Goal: Task Accomplishment & Management: Complete application form

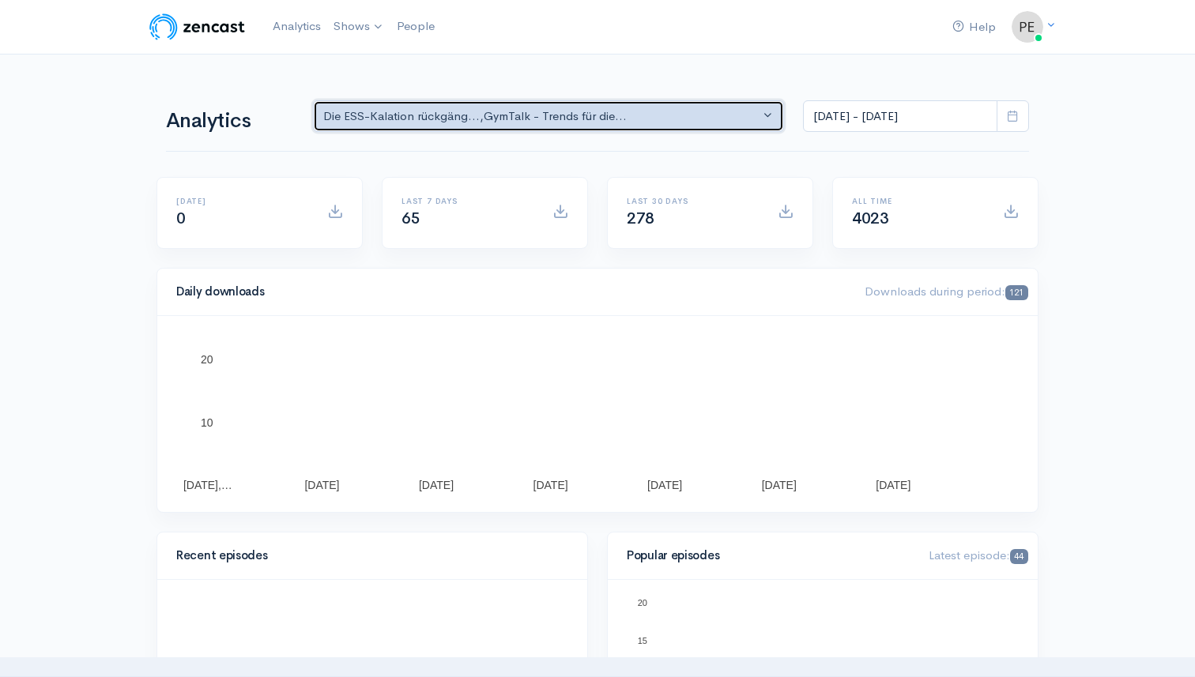
drag, startPoint x: 356, startPoint y: 100, endPoint x: 393, endPoint y: 110, distance: 37.8
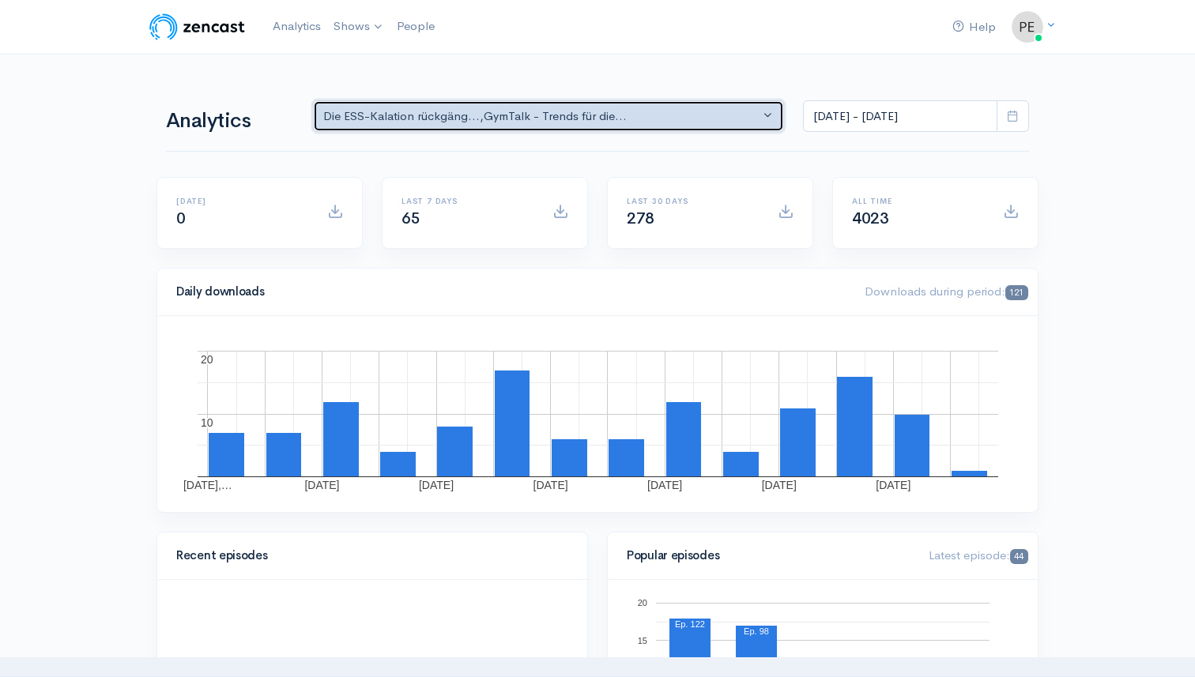
click at [375, 106] on button "Die ESS-Kalation rückgäng... , GymTalk - Trends für die..." at bounding box center [548, 116] width 471 height 32
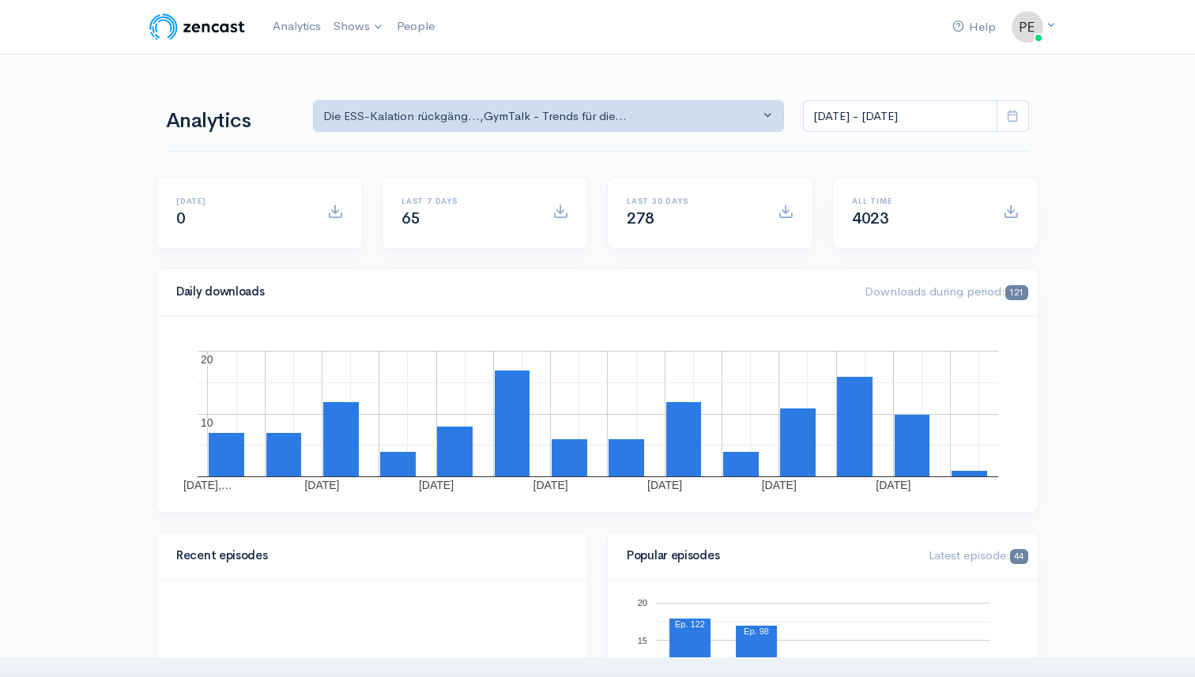
scroll to position [2, 0]
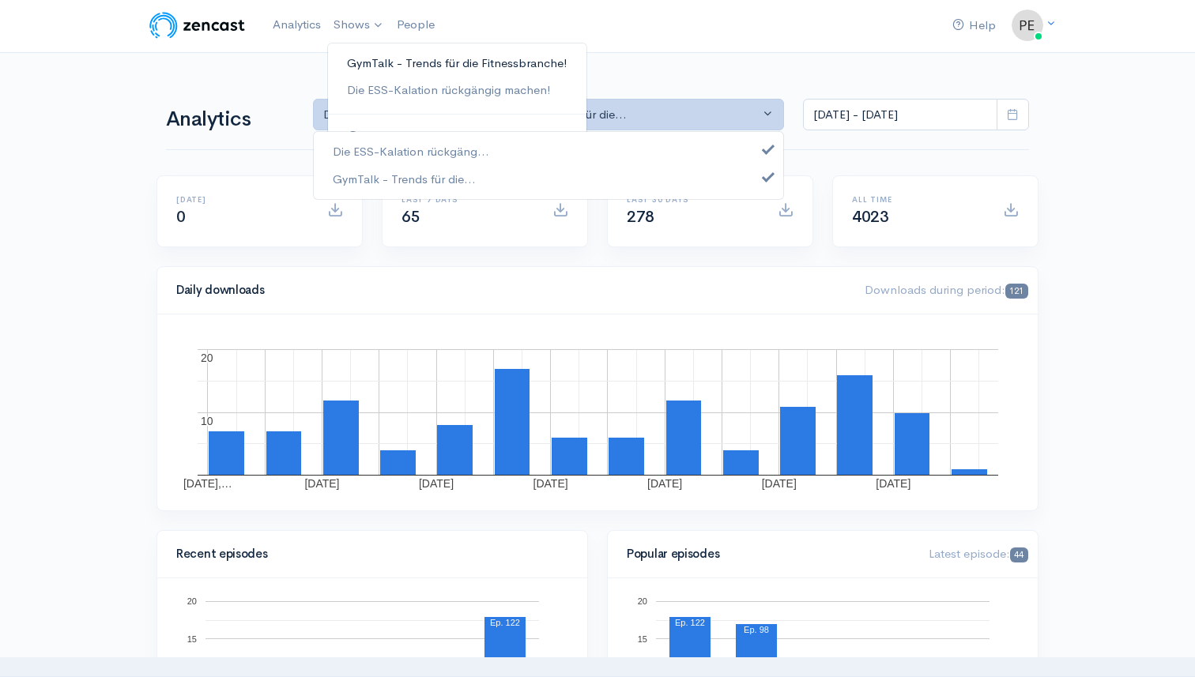
click at [382, 62] on link "GymTalk - Trends für die Fitnessbranche!" at bounding box center [457, 64] width 258 height 28
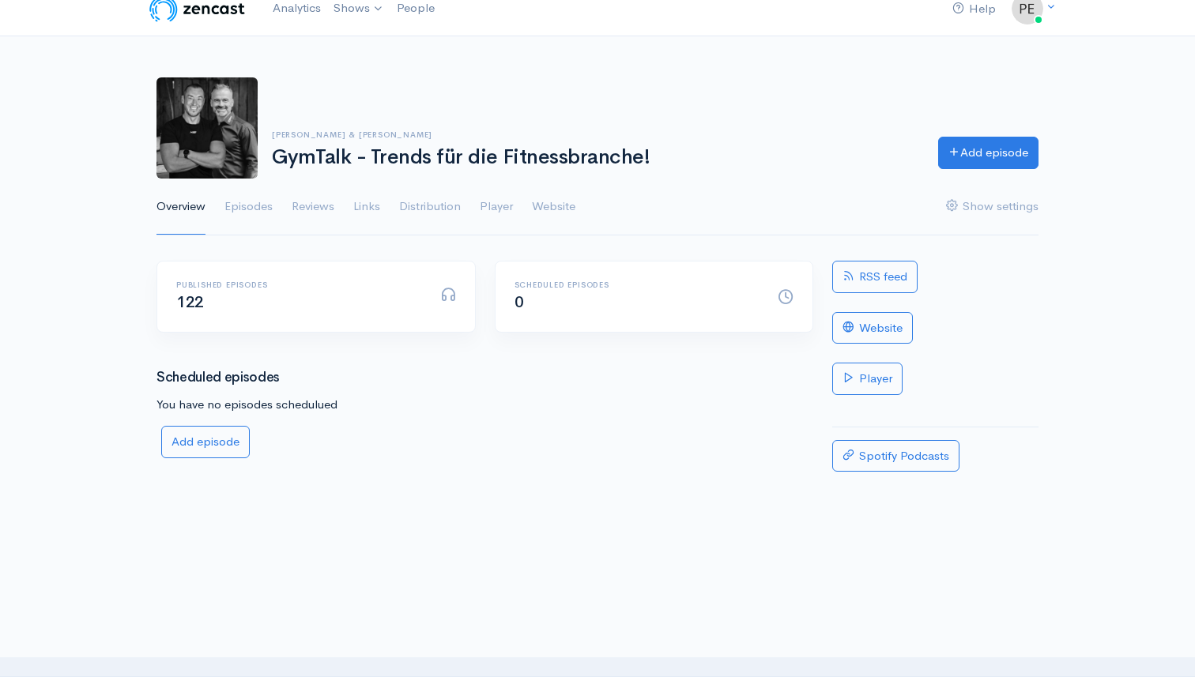
scroll to position [22, 0]
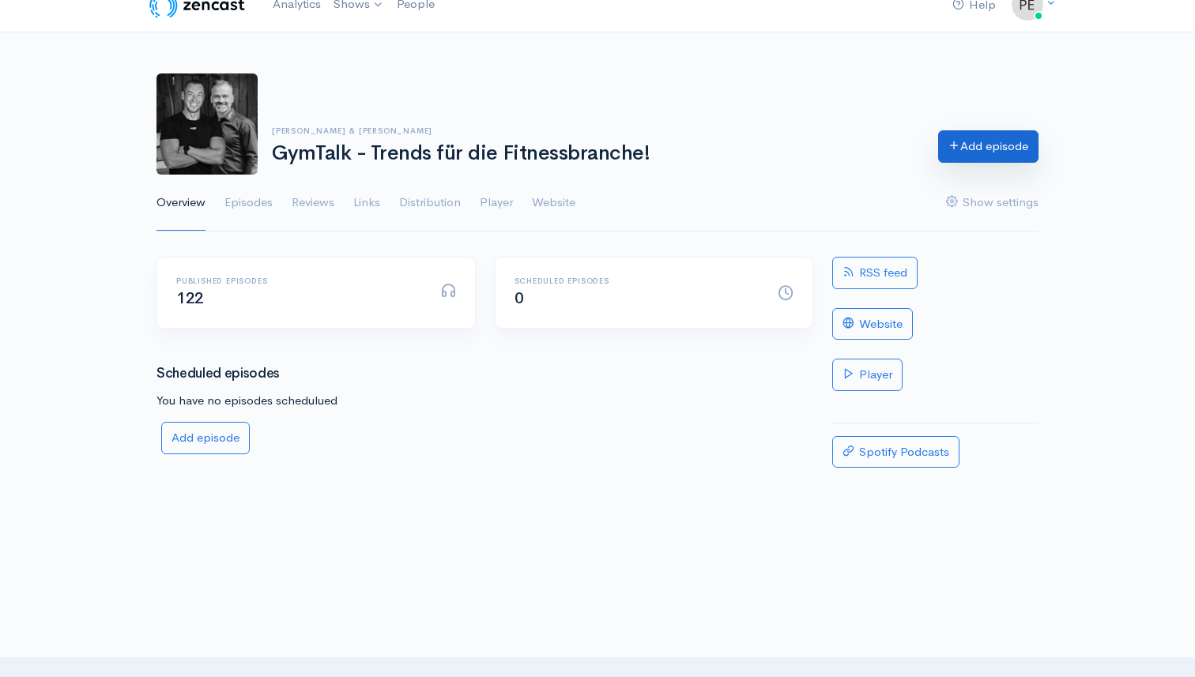
click at [990, 152] on link "Add episode" at bounding box center [988, 146] width 100 height 32
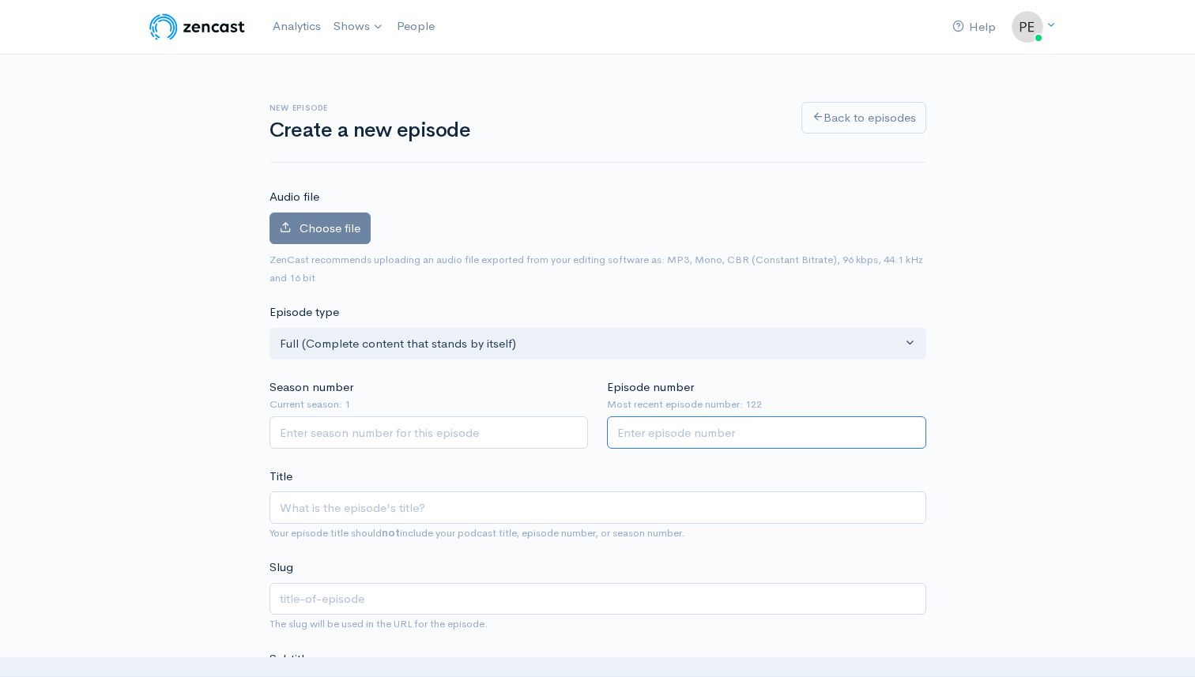
click at [680, 430] on input "Episode number" at bounding box center [766, 433] width 319 height 32
type input "123"
click at [386, 419] on input "Season number" at bounding box center [429, 433] width 319 height 32
type input "1"
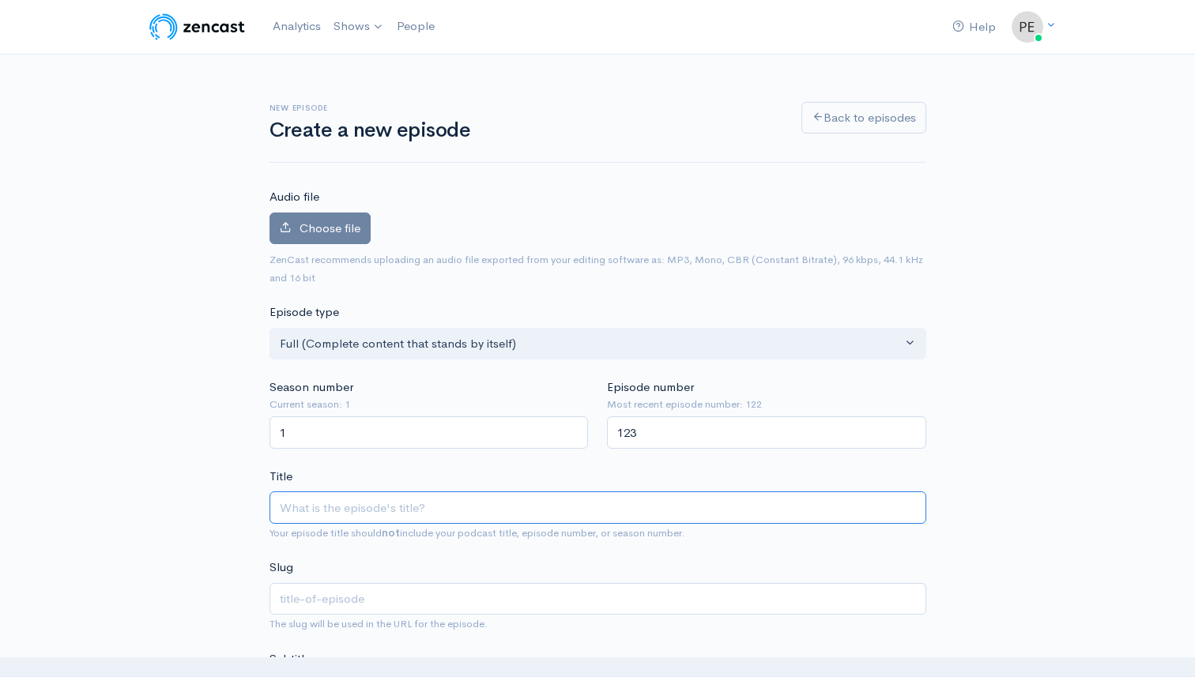
drag, startPoint x: 360, startPoint y: 512, endPoint x: 424, endPoint y: 496, distance: 65.9
click at [360, 512] on input "Title" at bounding box center [598, 508] width 657 height 32
type input "F"
type input "f"
type input "Fi"
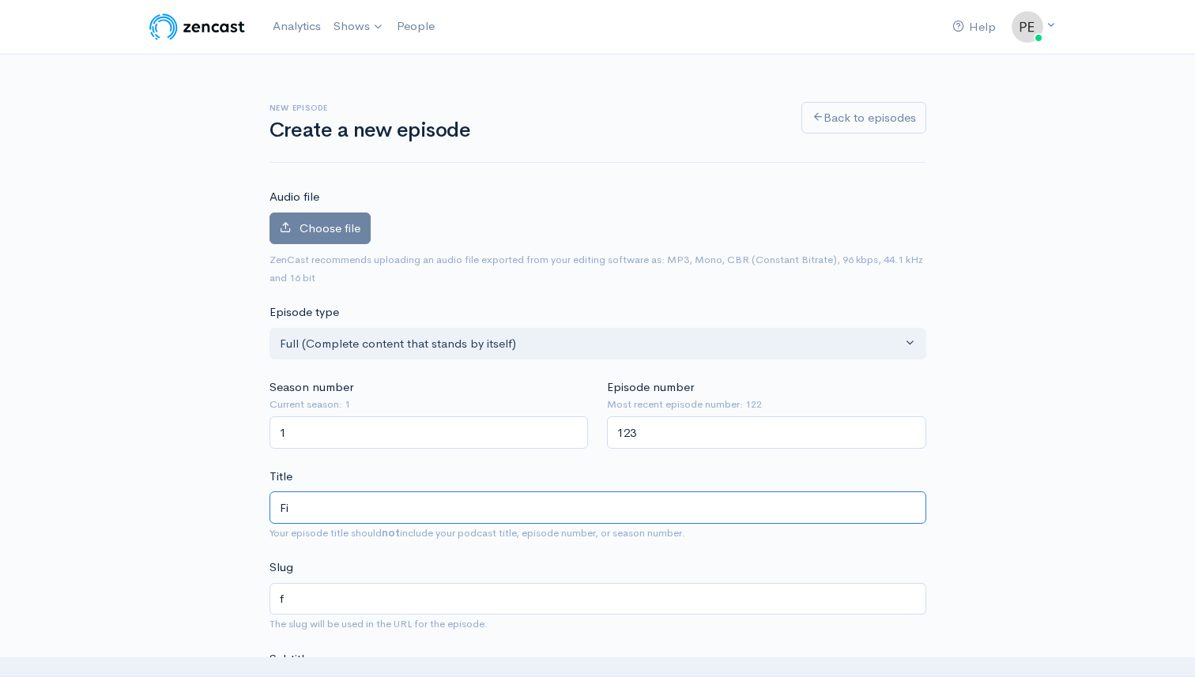
type input "fi"
type input "Find"
type input "find"
type input "Finde"
type input "finde"
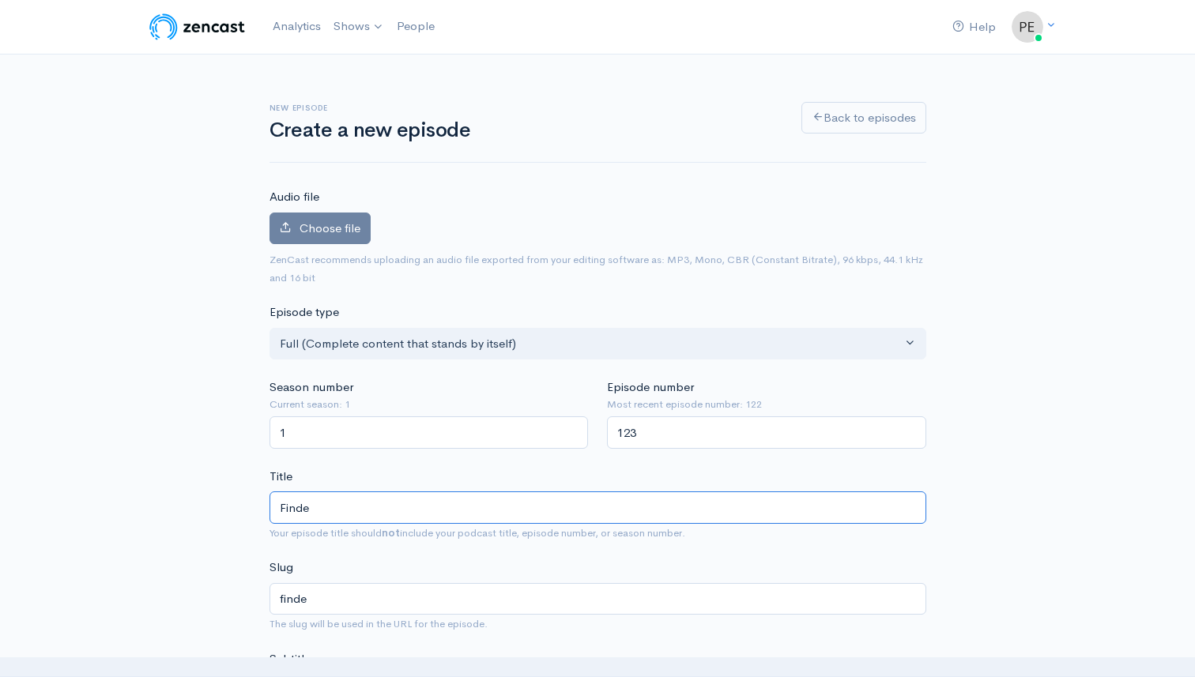
type input "Finde d"
type input "finde-d"
type input "Finde dei"
type input "finde-dei"
type input "Finde dein"
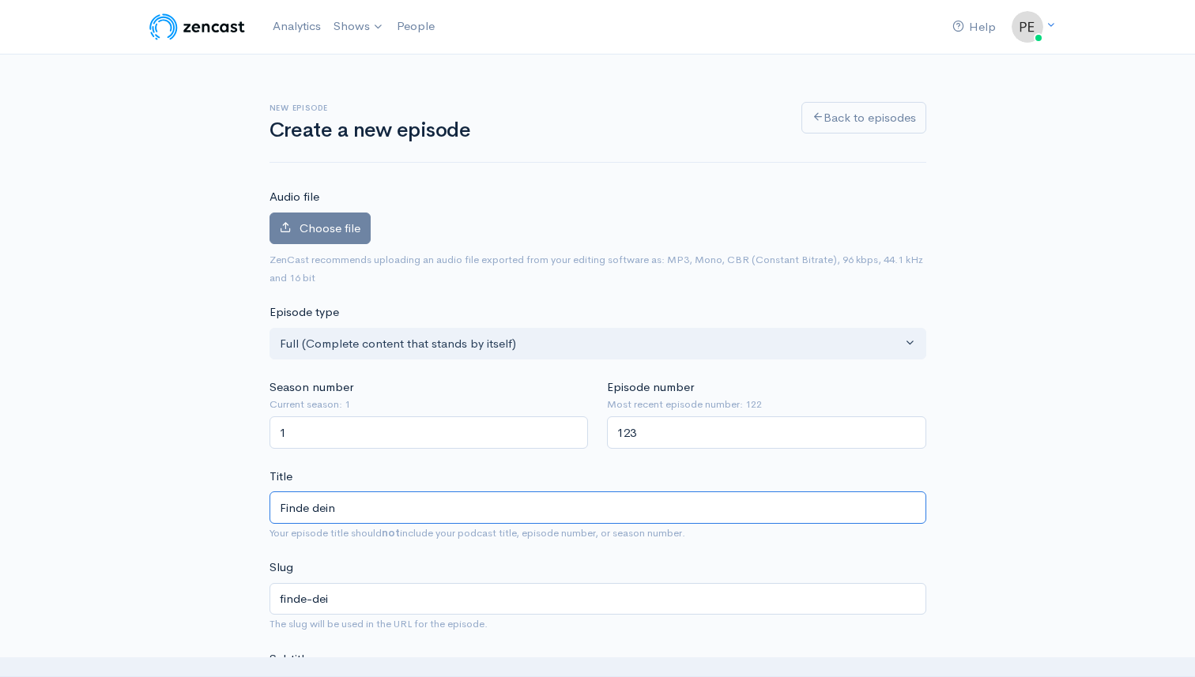
type input "finde-dein"
type input "Finde dein e"
type input "finde-dein-e"
type input "Finde dein ee"
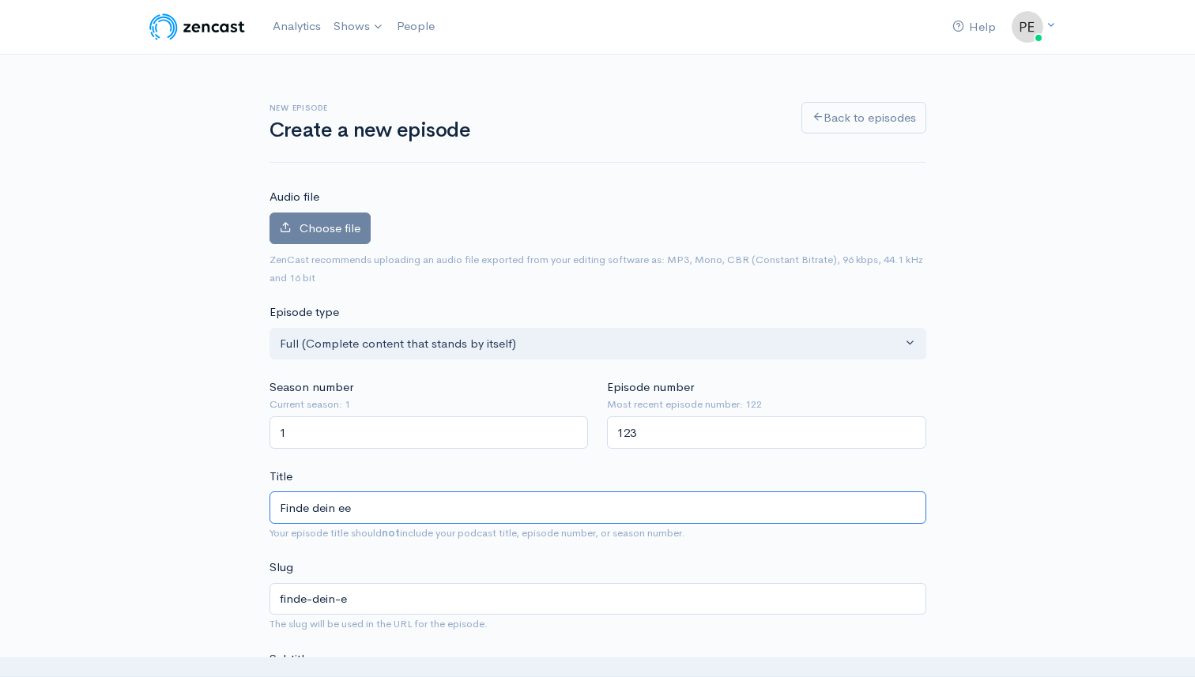
type input "finde-dein-ee"
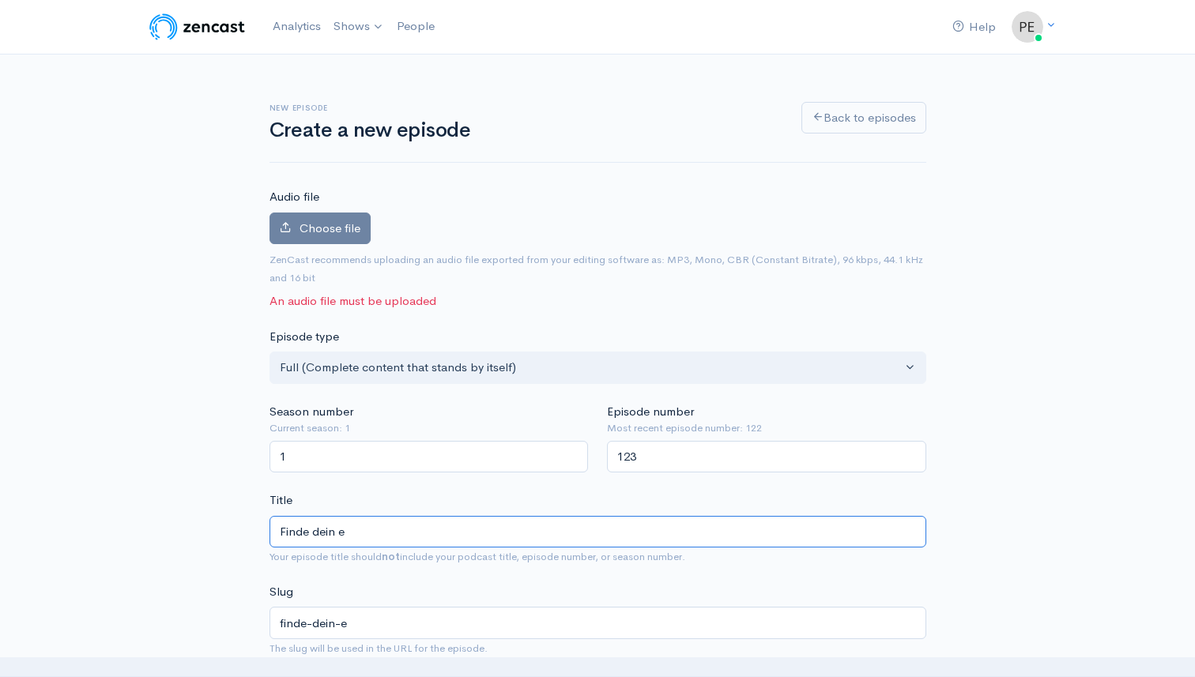
drag, startPoint x: 359, startPoint y: 524, endPoint x: 277, endPoint y: 525, distance: 81.4
click at [277, 525] on input "Finde dein e" at bounding box center [598, 532] width 657 height 32
type input "W"
type input "w"
type input "Waur"
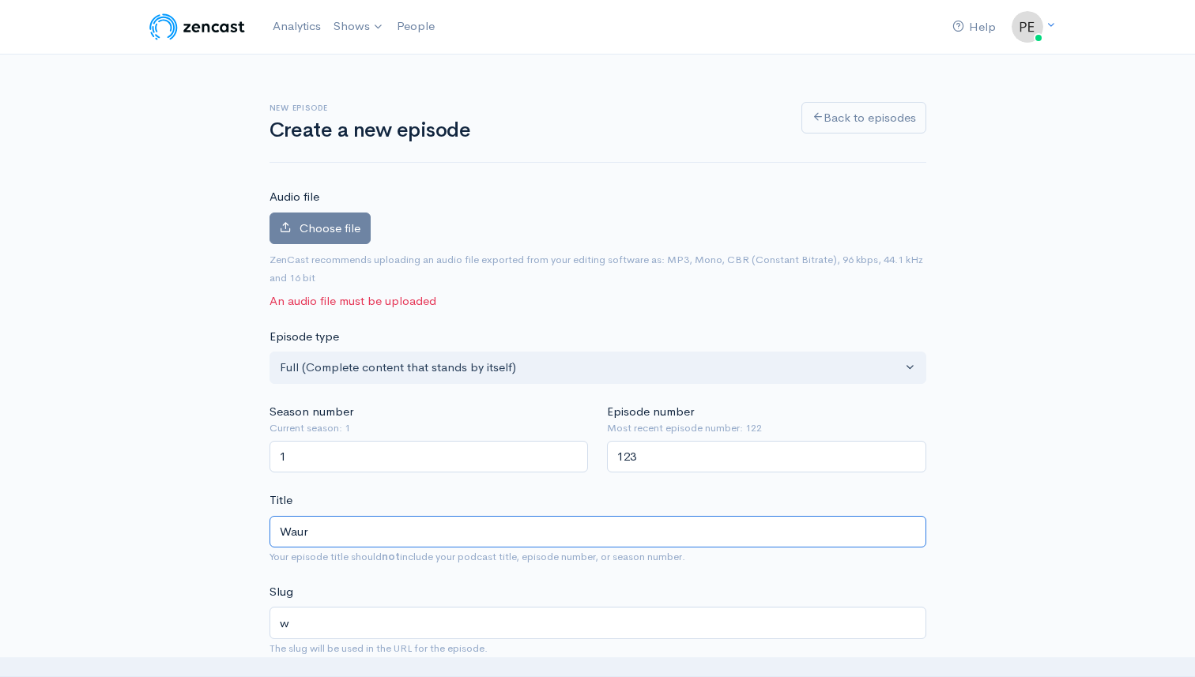
type input "waur"
type input "Waurm"
type input "waurm"
type input "Waurm je"
type input "waurm-je"
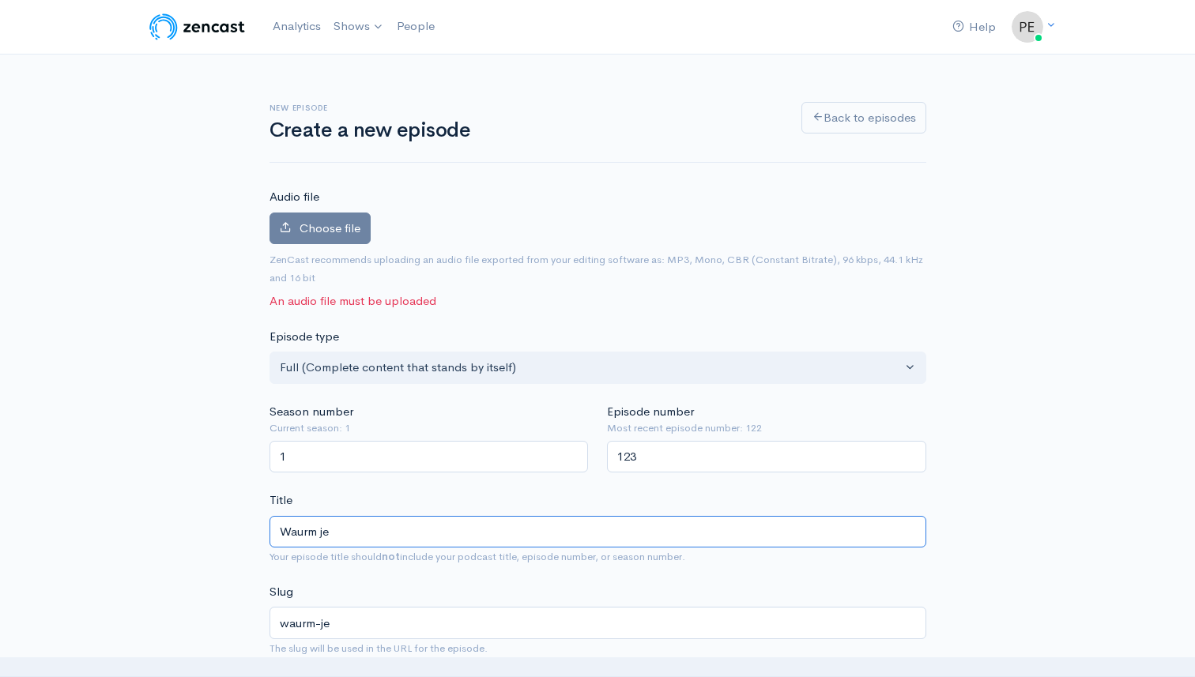
type input "Waurm j"
type input "waurm-j"
type input "Waurm"
type input "waurm"
type input "Waur"
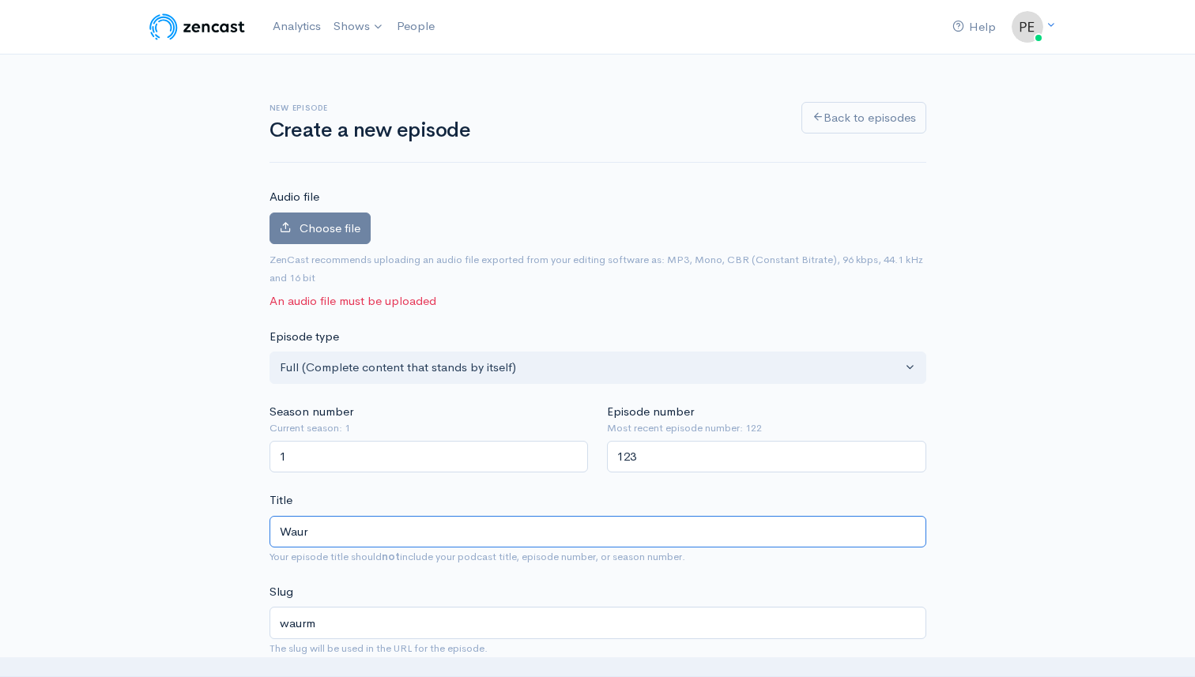
type input "waur"
type input "Wau"
type input "wau"
type input "Wa"
type input "wa"
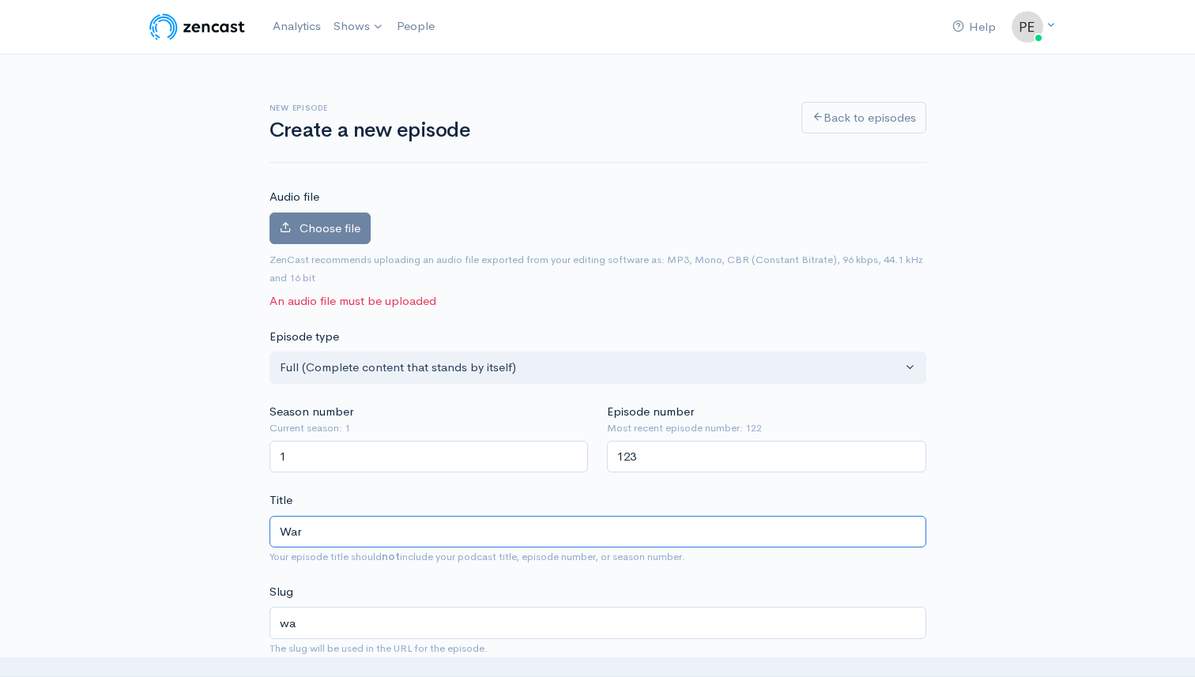
type input "Waru"
type input "waru"
type input "Warum"
type input "warum"
type input "Warum je"
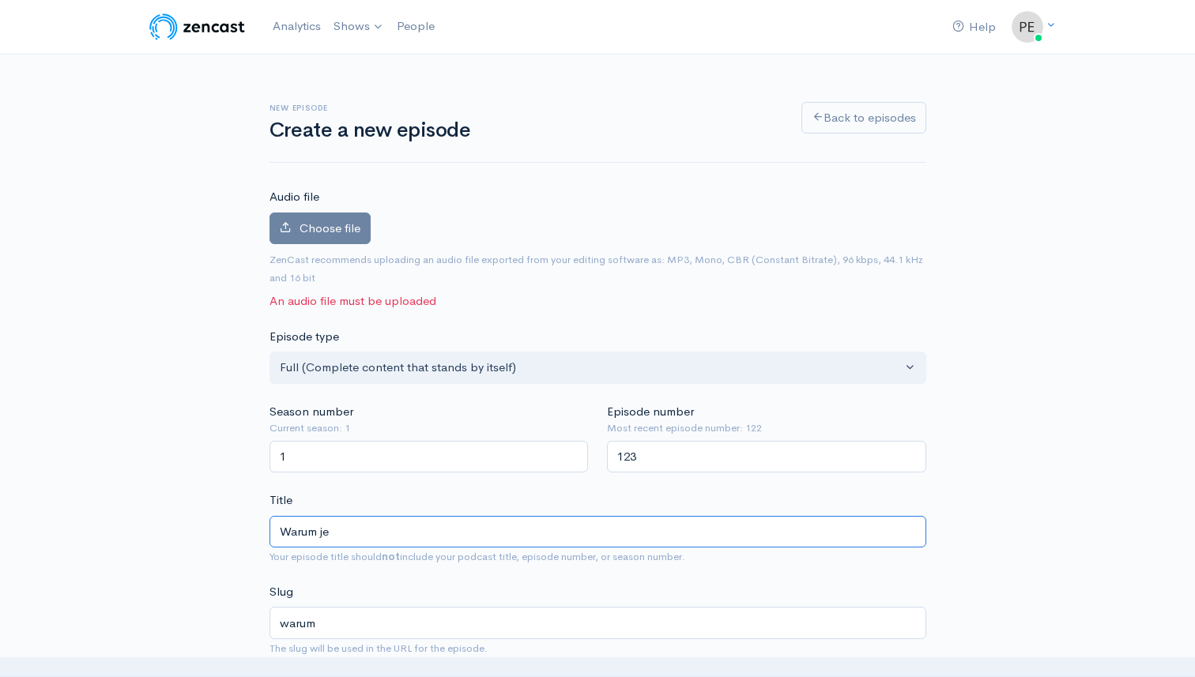
type input "warum-je"
type input "Warum jed"
type input "warum-jed"
type input "Warum jeder"
type input "warum-jeder"
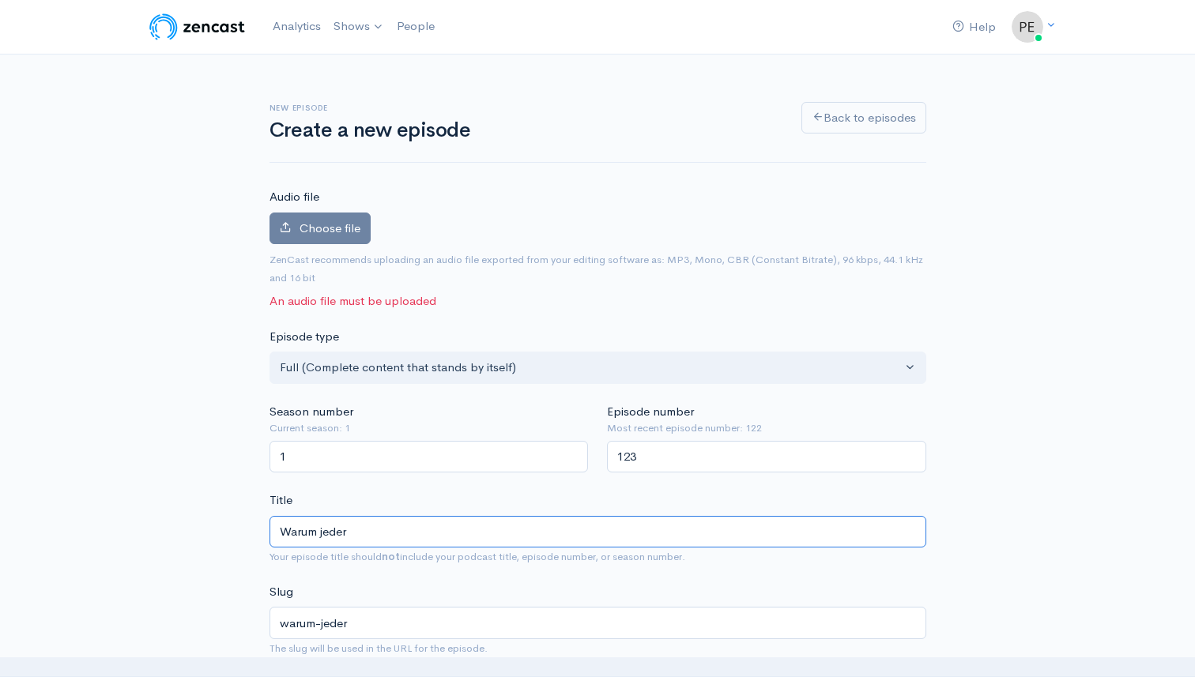
type input "Warum jeder n"
type input "warum-jeder-n"
type input "Warum jeder nur"
type input "warum-jeder-nur"
type input "Warum jeder nur d"
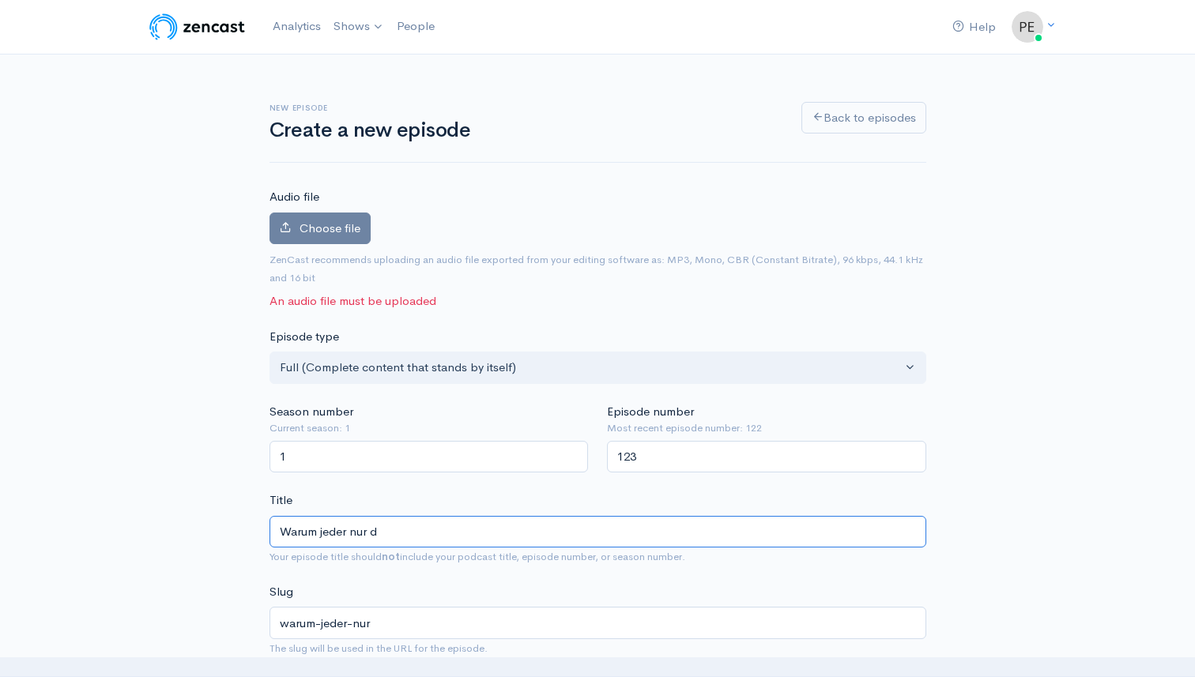
type input "warum-jeder-nur-d"
type input "Warum jeder nur die"
type input "warum-jeder-nur-die"
type input "Warum jeder nur die K"
type input "warum-jeder-nur-die-k"
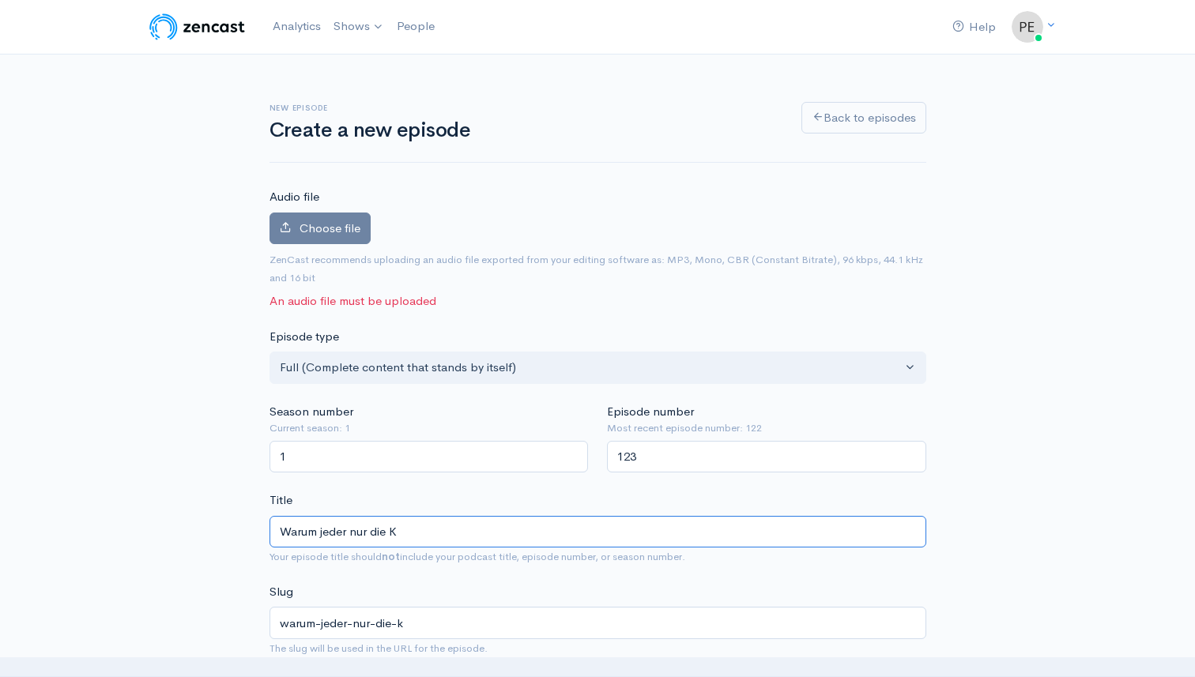
type input "Warum jeder nur die Ku"
type input "warum-jeder-nur-die-ku"
type input "Warum jeder nur die Kund"
type input "warum-jeder-nur-die-kund"
type input "Warum jeder nur die Kunde"
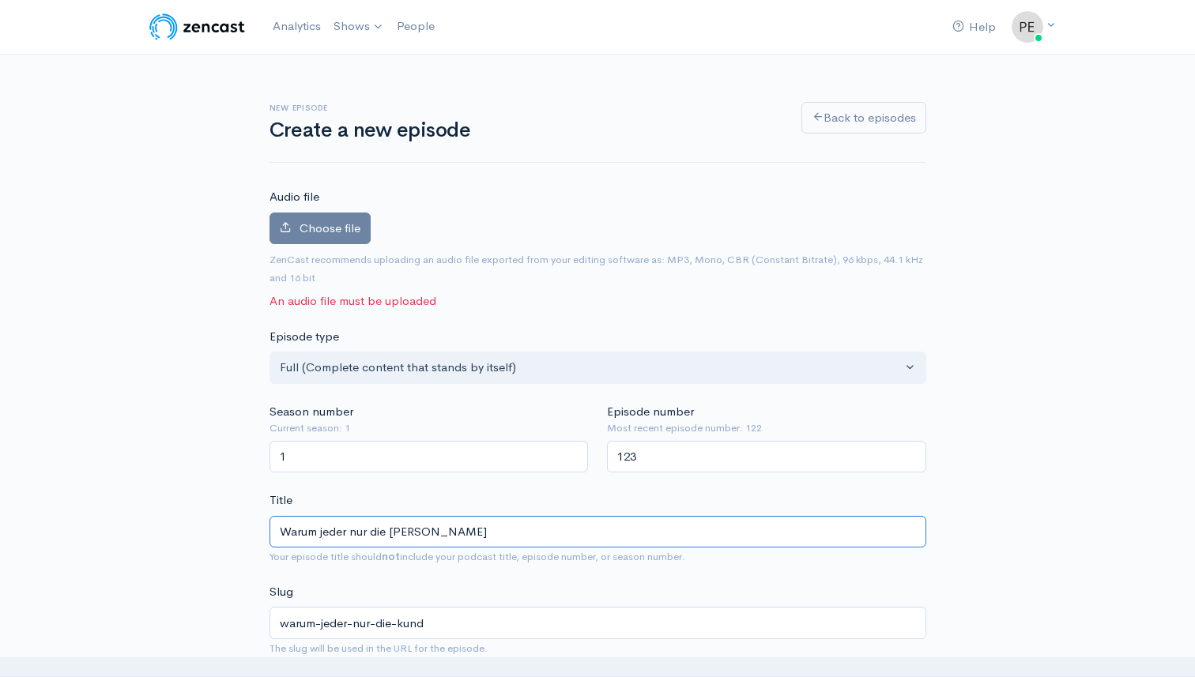
type input "warum-jeder-nur-die-kunde"
type input "Warum jeder nur die Kunden"
type input "warum-jeder-nur-die-kunden"
type input "Warum jeder nur die Kundenb"
type input "warum-jeder-nur-die-kundenb"
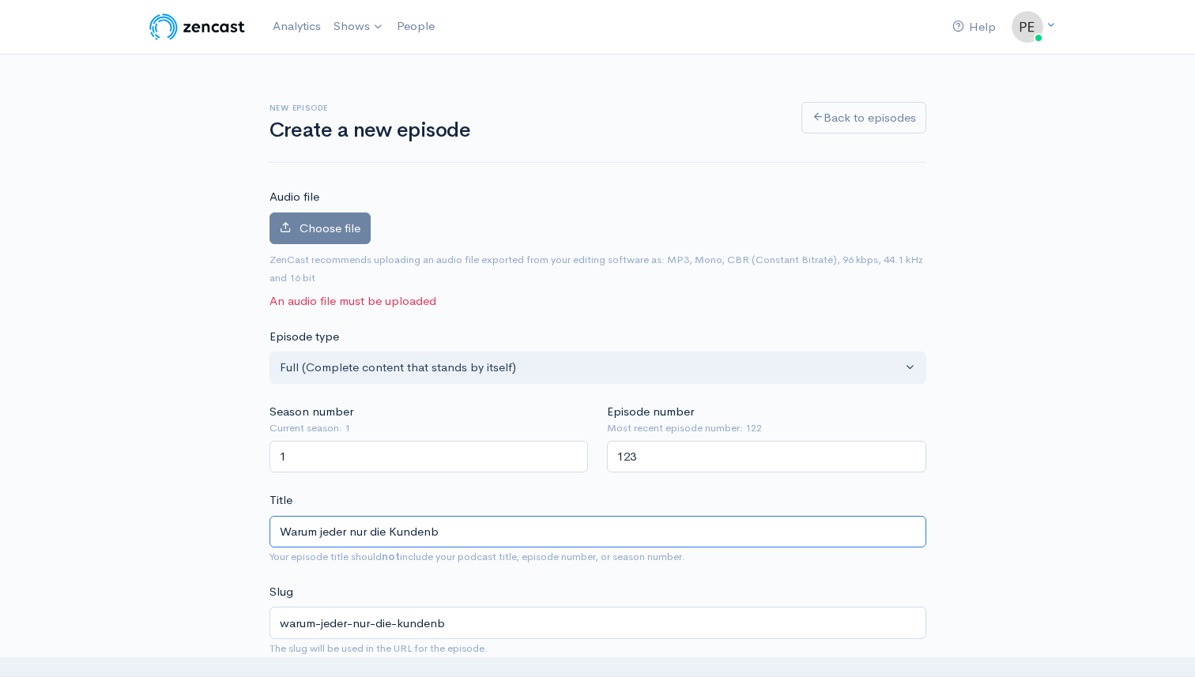
type input "Warum jeder nur die Kunden"
type input "warum-jeder-nur-die-kunden"
type input "Warum jeder nur die Kunden b"
type input "warum-jeder-nur-die-kunden-b"
type input "Warum jeder nur die Kunden beko"
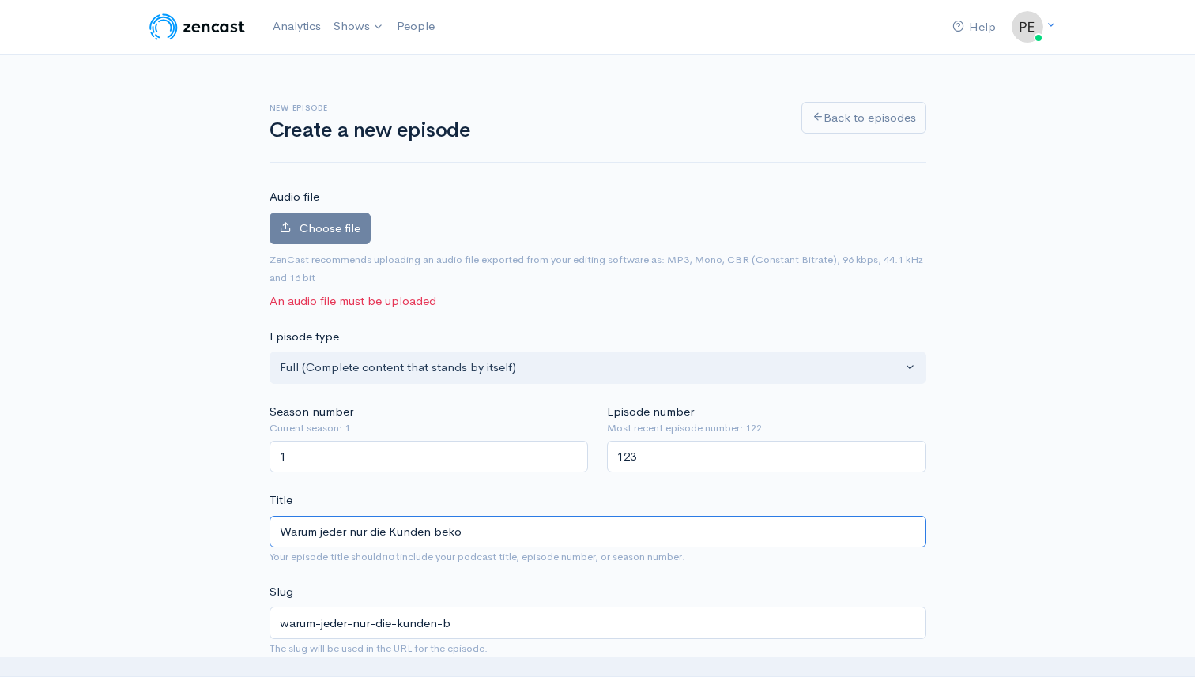
type input "warum-jeder-nur-die-kunden-beko"
type input "Warum jeder nur die Kunden bekom"
type input "warum-jeder-nur-die-kunden-bekom"
type input "Warum jeder nur die Kunden bekommt"
type input "warum-jeder-nur-die-kunden-bekommt"
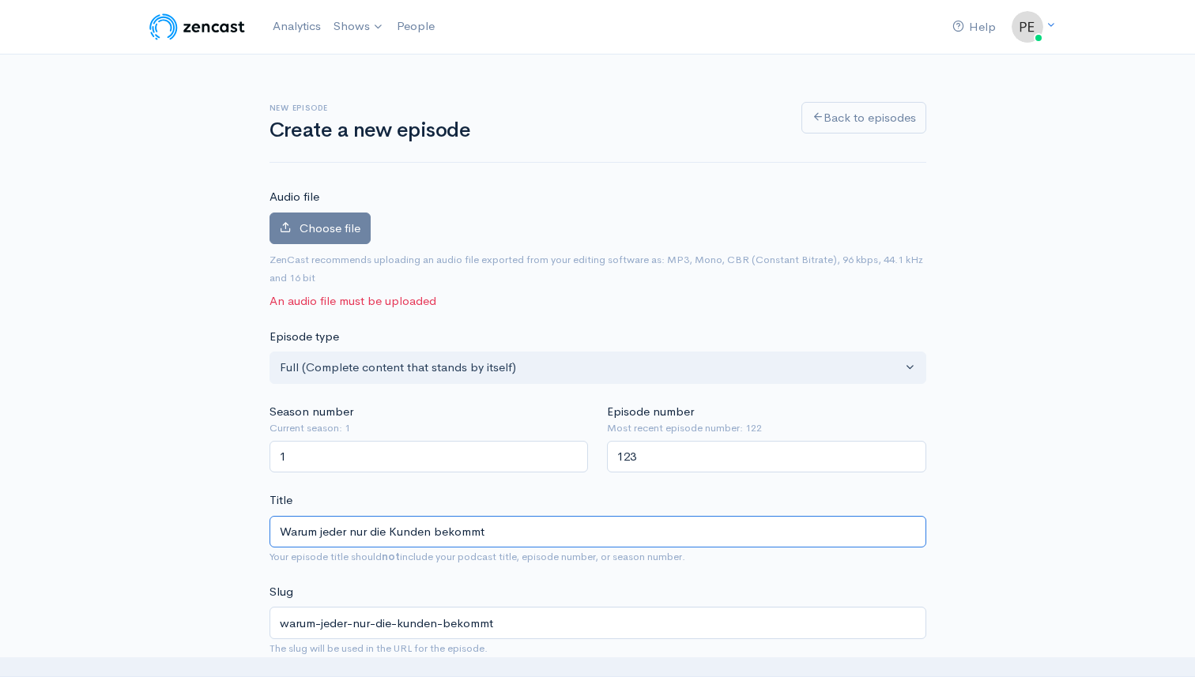
type input "Warum jeder nur die Kunden bekommt d"
type input "warum-jeder-nur-die-kunden-bekommt-d"
type input "Warum jeder nur die Kunden bekommt de"
type input "warum-jeder-nur-die-kunden-bekommt-de"
type input "Warum jeder nur die Kunden bekommt d"
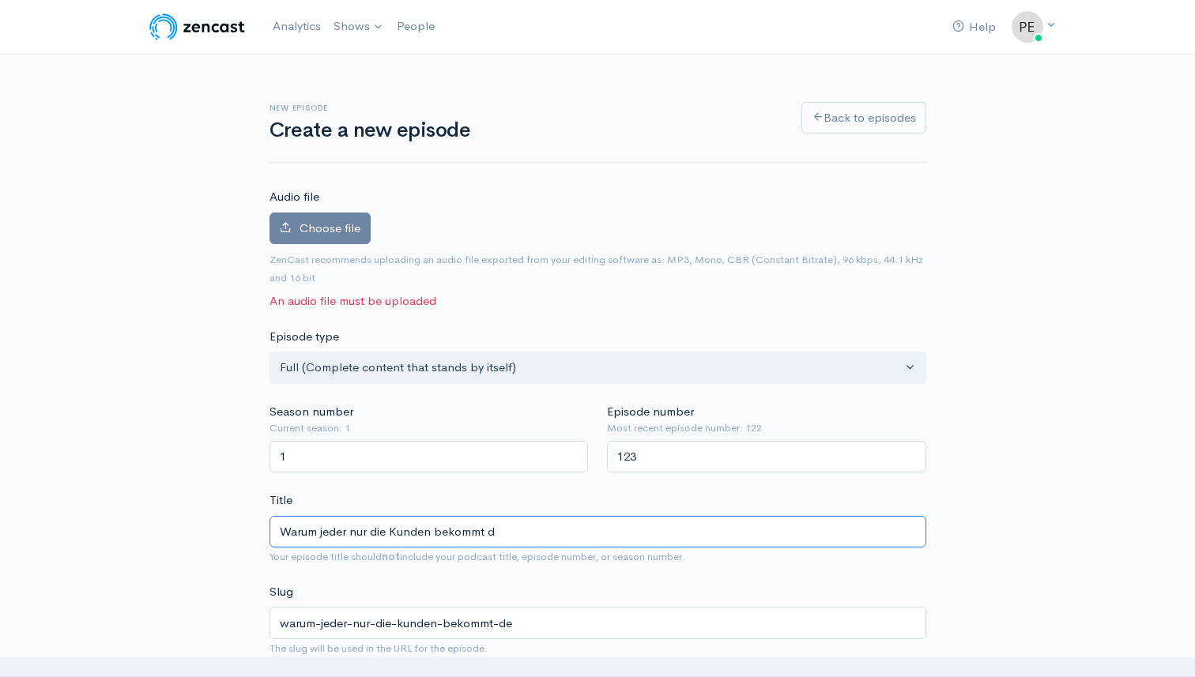
type input "warum-jeder-nur-die-kunden-bekommt-d"
type input "Warum jeder nur die Kunden bekommt die"
type input "warum-jeder-nur-die-kunden-bekommt-die"
type input "Warum jeder nur die Kunden bekommt die er"
type input "warum-jeder-nur-die-kunden-bekommt-die-er"
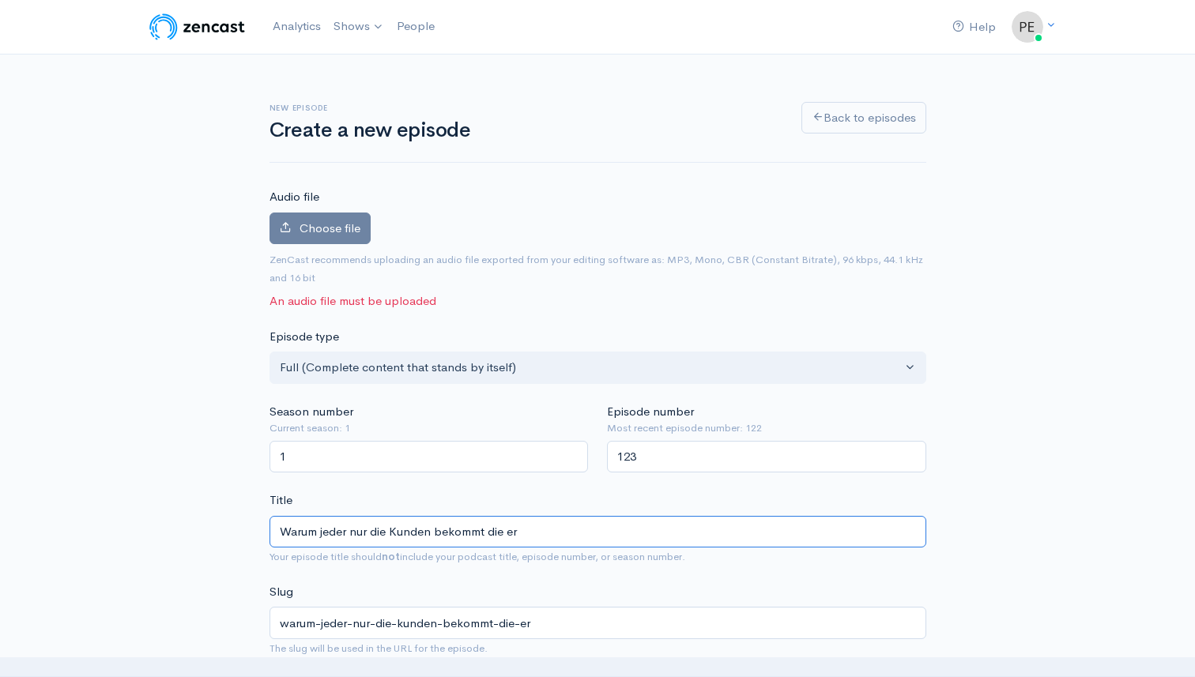
type input "Warum jeder nur die Kunden bekommt die er f"
type input "warum-jeder-nur-die-kunden-bekommt-die-er-f"
type input "Warum jeder nur die Kunden bekommt die er"
type input "warum-jeder-nur-die-kunden-bekommt-die-er"
type input "Warum jeder nur die Kunden bekommt die er v"
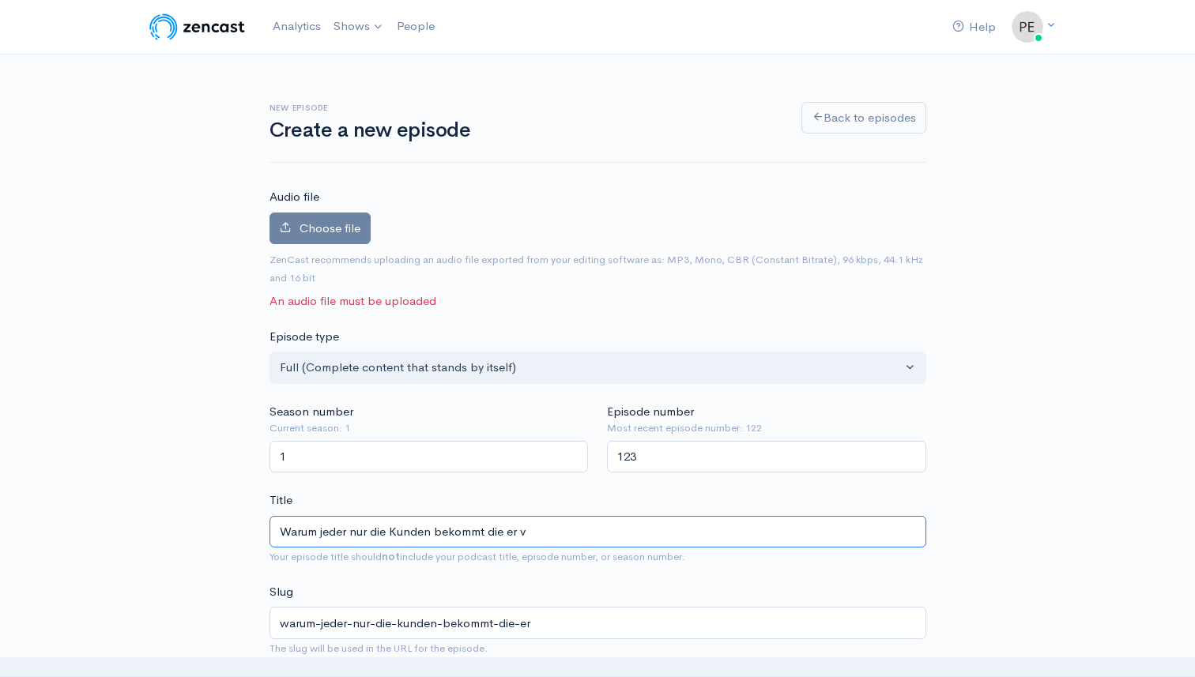
type input "warum-jeder-nur-die-kunden-bekommt-die-er-v"
type input "Warum jeder nur die Kunden bekommt die er ver"
type input "warum-jeder-nur-die-kunden-bekommt-die-er-ver"
type input "Warum jeder nur die Kunden bekommt die er verd"
type input "warum-jeder-nur-die-kunden-bekommt-die-er-verd"
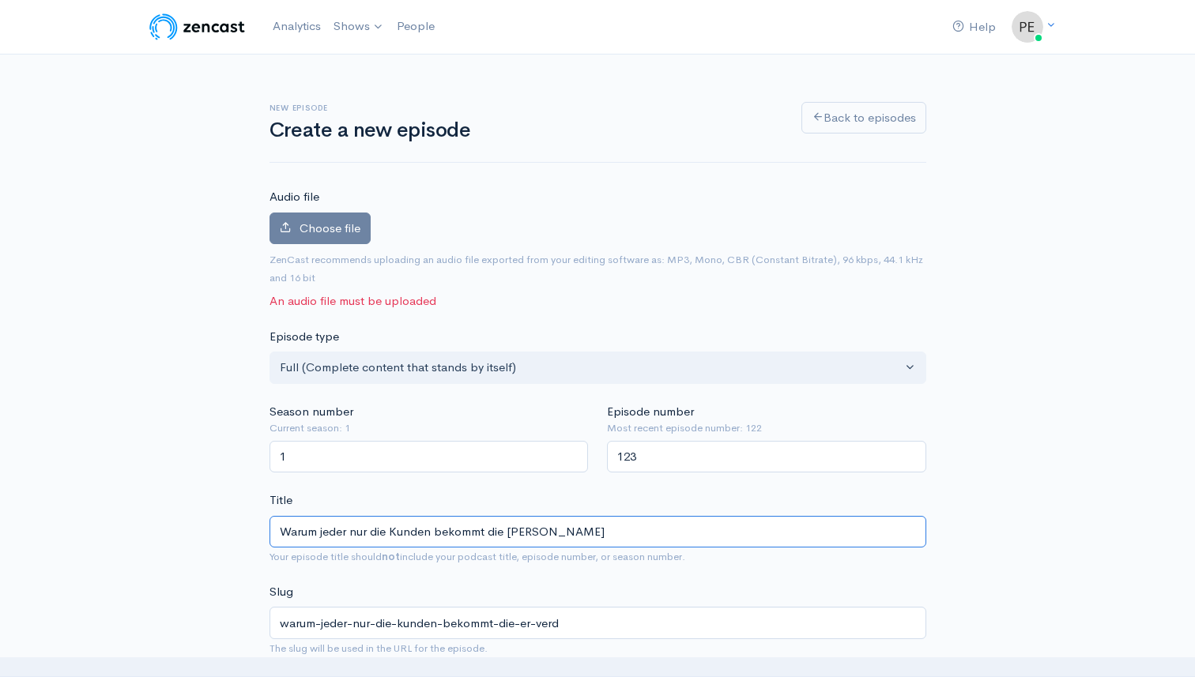
type input "Warum jeder nur die Kunden bekommt die er verdi"
type input "warum-jeder-nur-die-kunden-bekommt-die-er-verdi"
type input "Warum jeder nur die Kunden bekommt die er verdien"
type input "warum-jeder-nur-die-kunden-bekommt-die-er-verdien"
type input "Warum jeder nur die Kunden bekommt die er verdient."
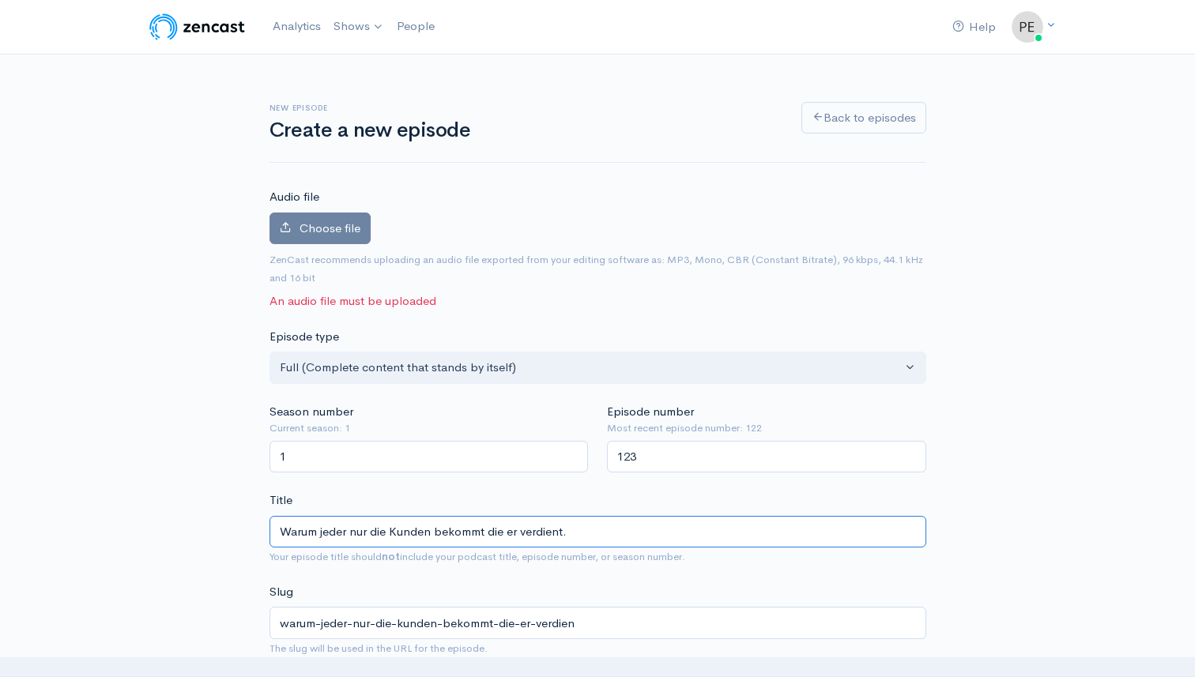
type input "warum-jeder-nur-die-kunden-bekommt-die-er-verdient"
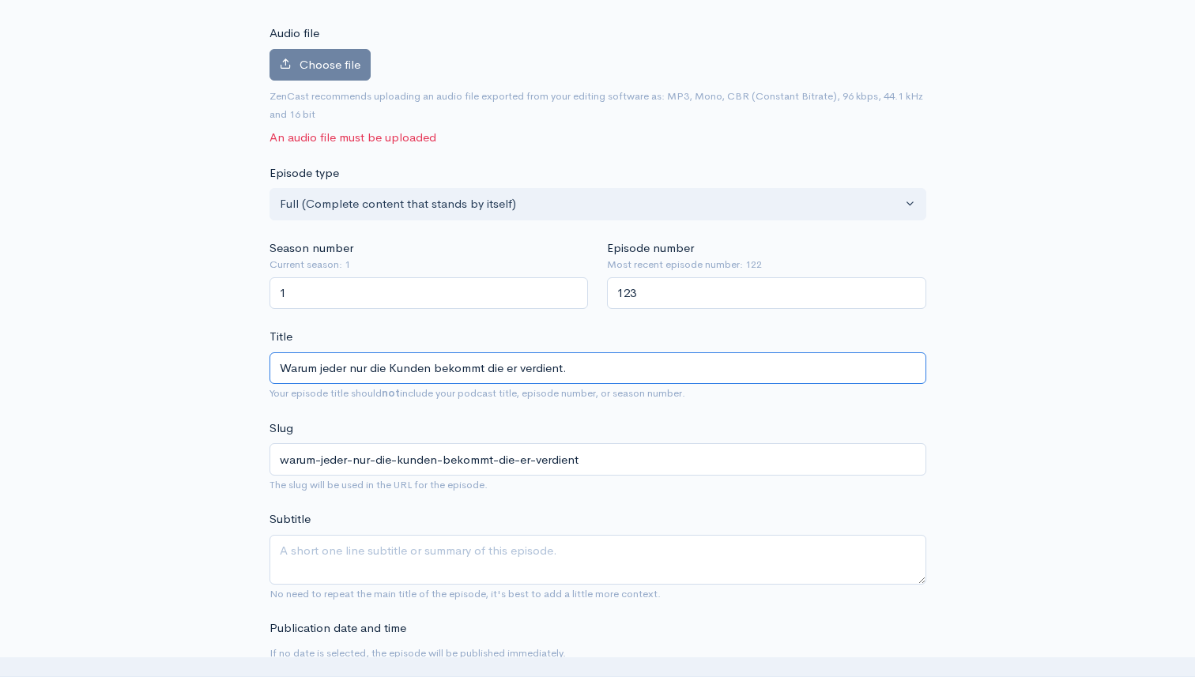
scroll to position [254, 0]
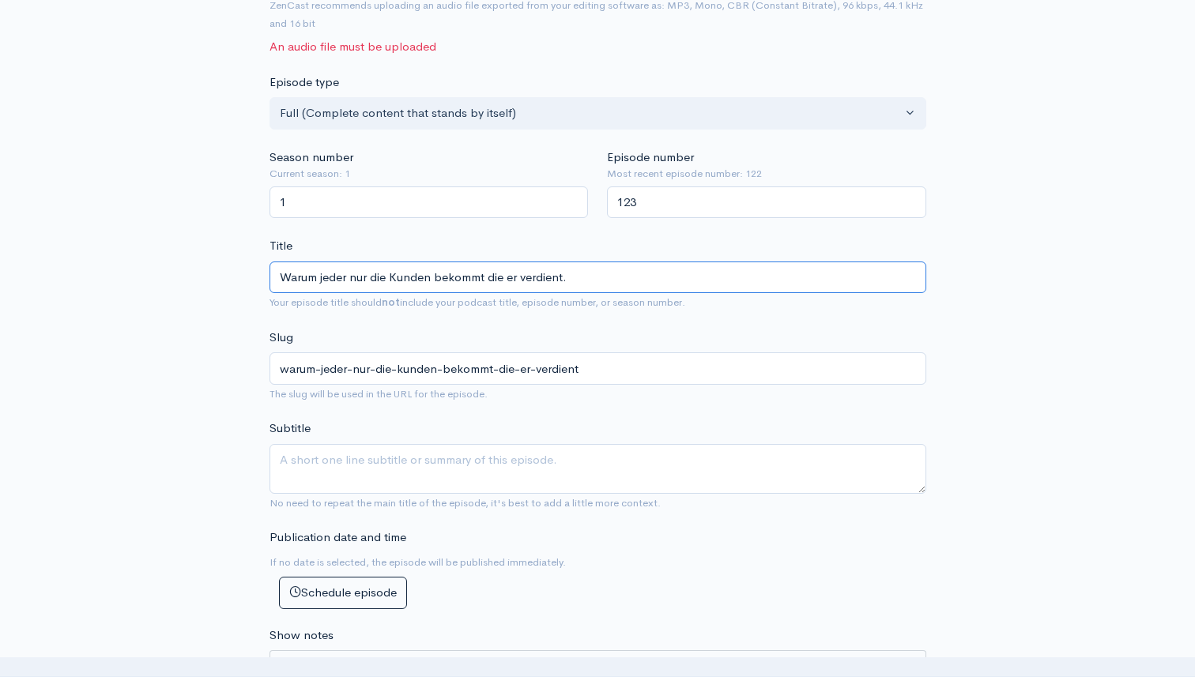
type input "Warum jeder nur die Kunden bekommt die er verdient."
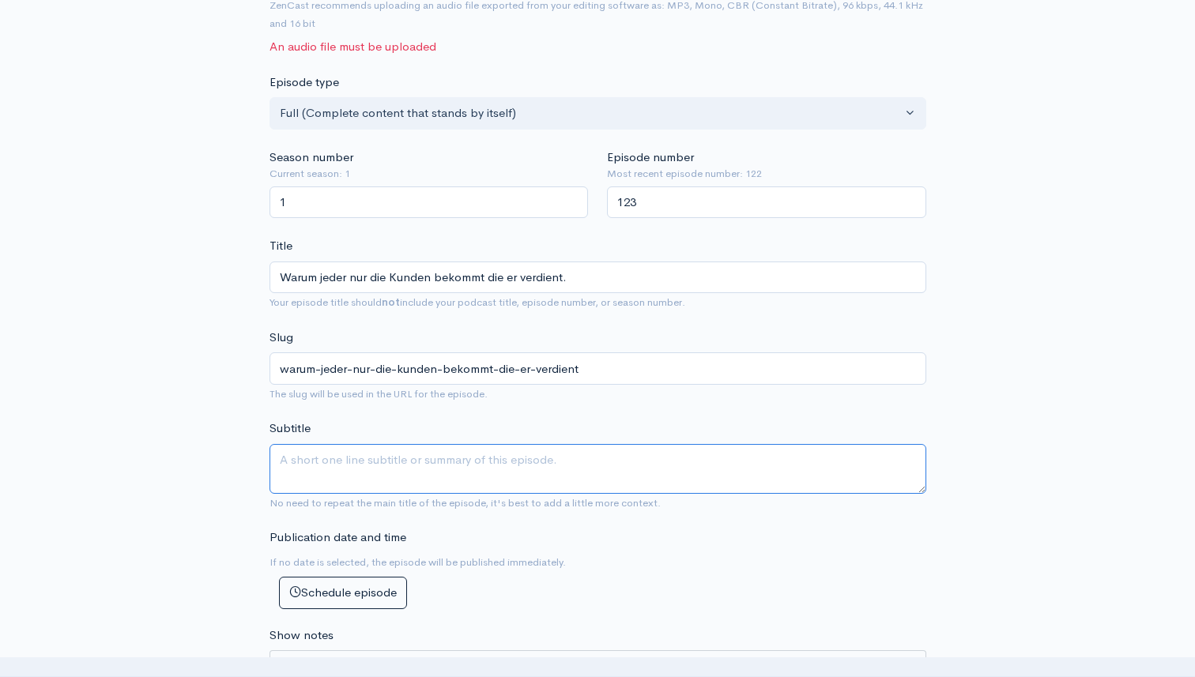
click at [334, 464] on textarea "Subtitle" at bounding box center [598, 469] width 657 height 50
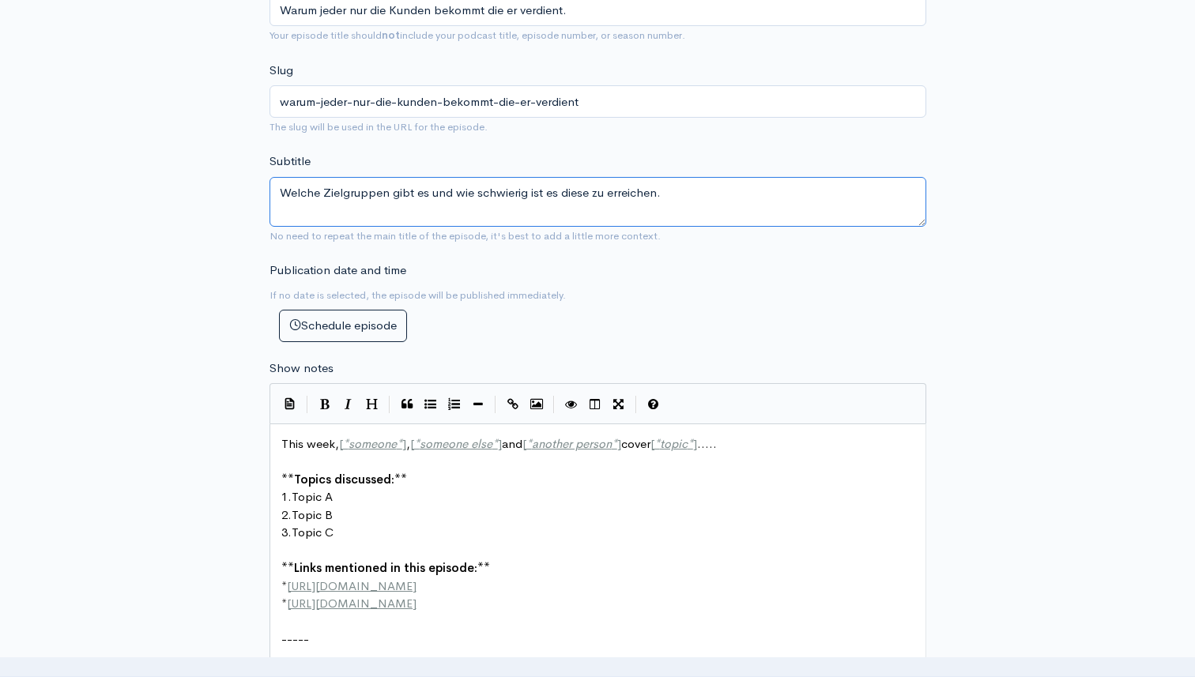
scroll to position [564, 0]
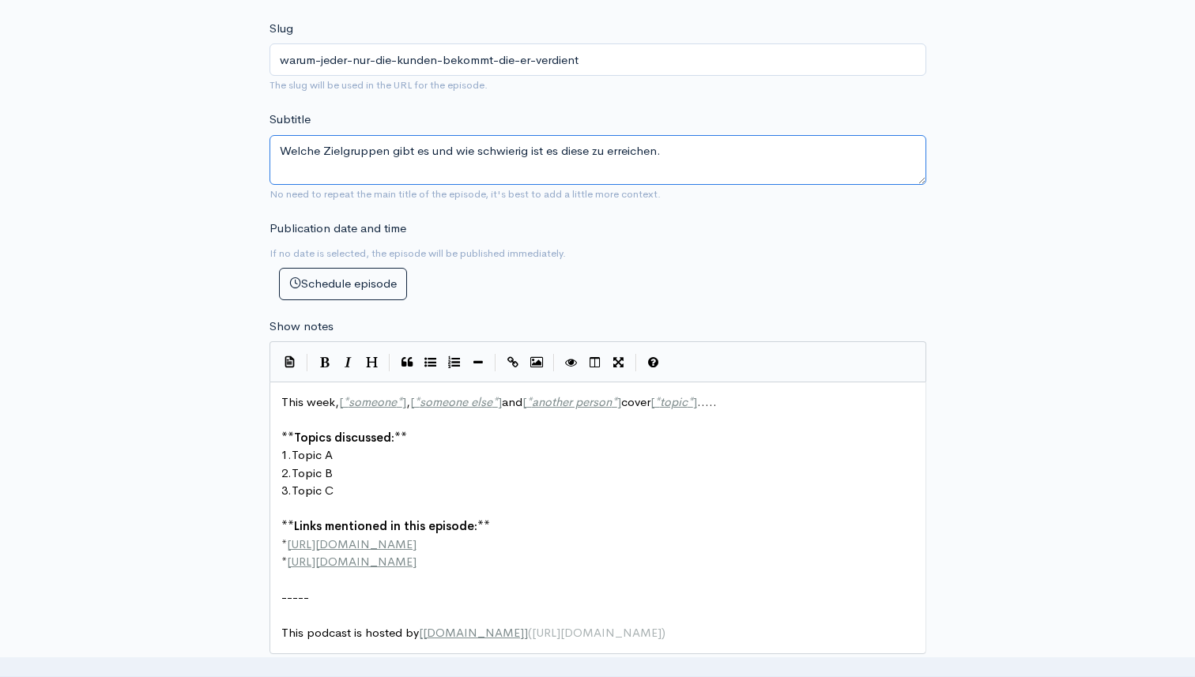
type textarea "Welche Zielgruppen gibt es und wie schwierig ist es diese zu erreichen."
type textarea "This week, [*someone*], [*someone else*] and [*another person*] cover [*topic*]…"
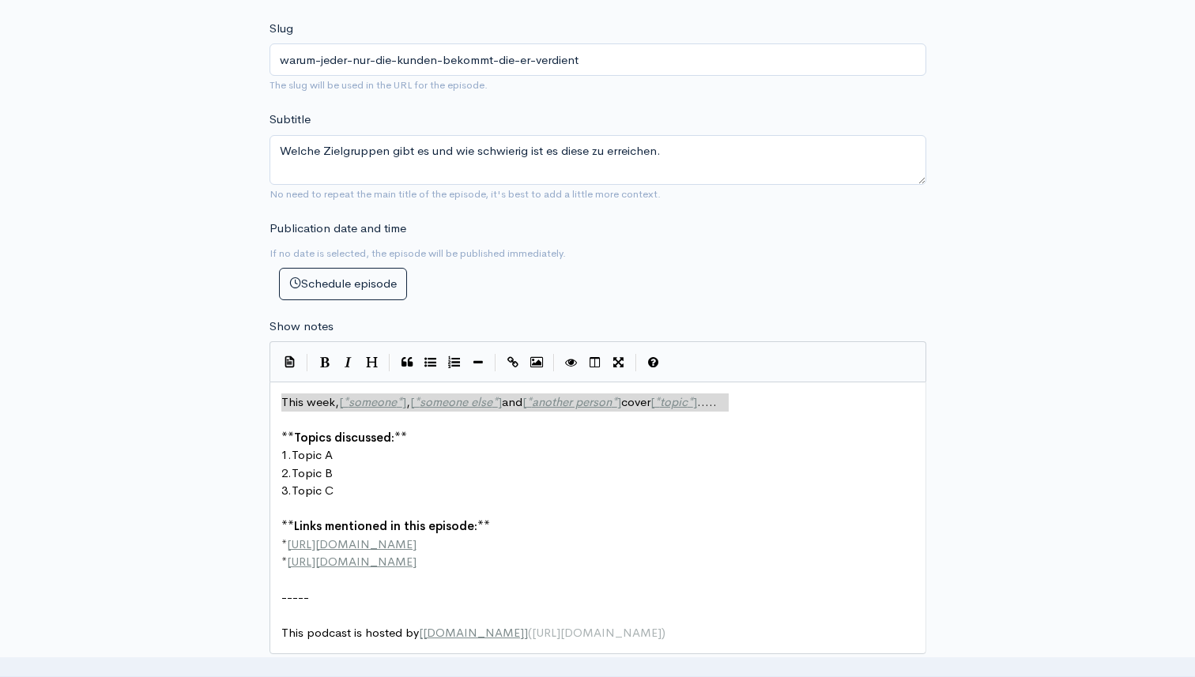
drag, startPoint x: 726, startPoint y: 402, endPoint x: 263, endPoint y: 405, distance: 462.4
click at [353, 454] on pre "1. Topic A" at bounding box center [597, 456] width 639 height 18
type textarea "Geu"
type textarea "sn"
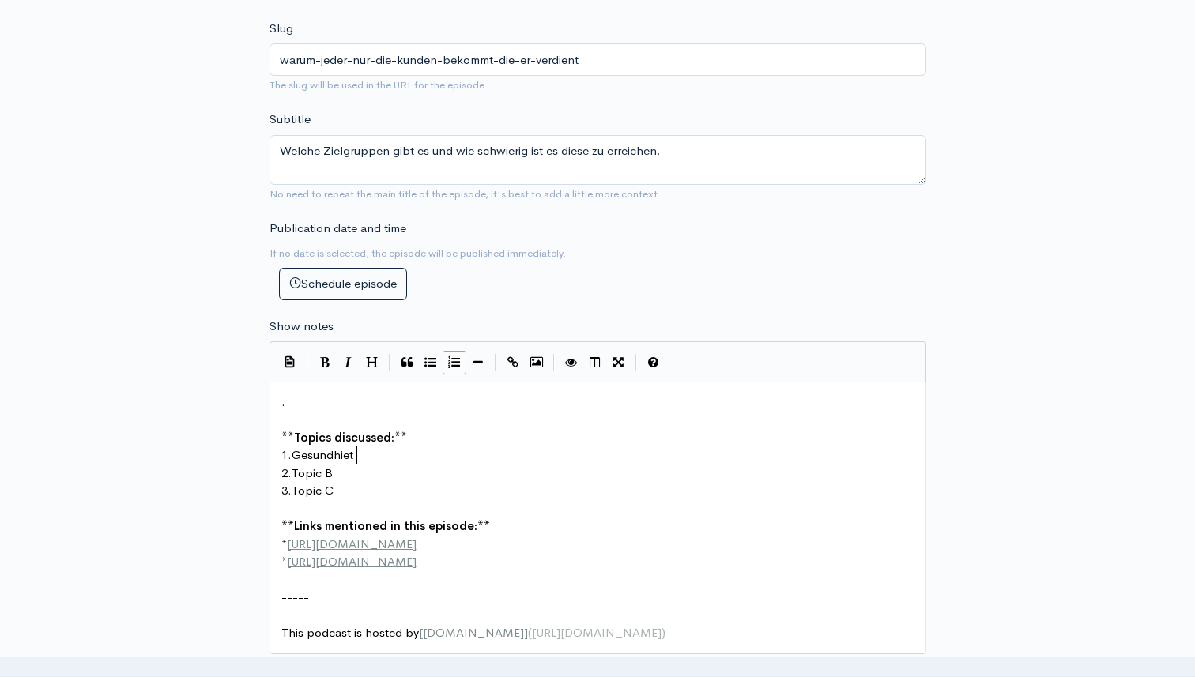
scroll to position [6, 49]
type textarea "undhiet u"
type textarea "eit & Pra"
type textarea "ävention"
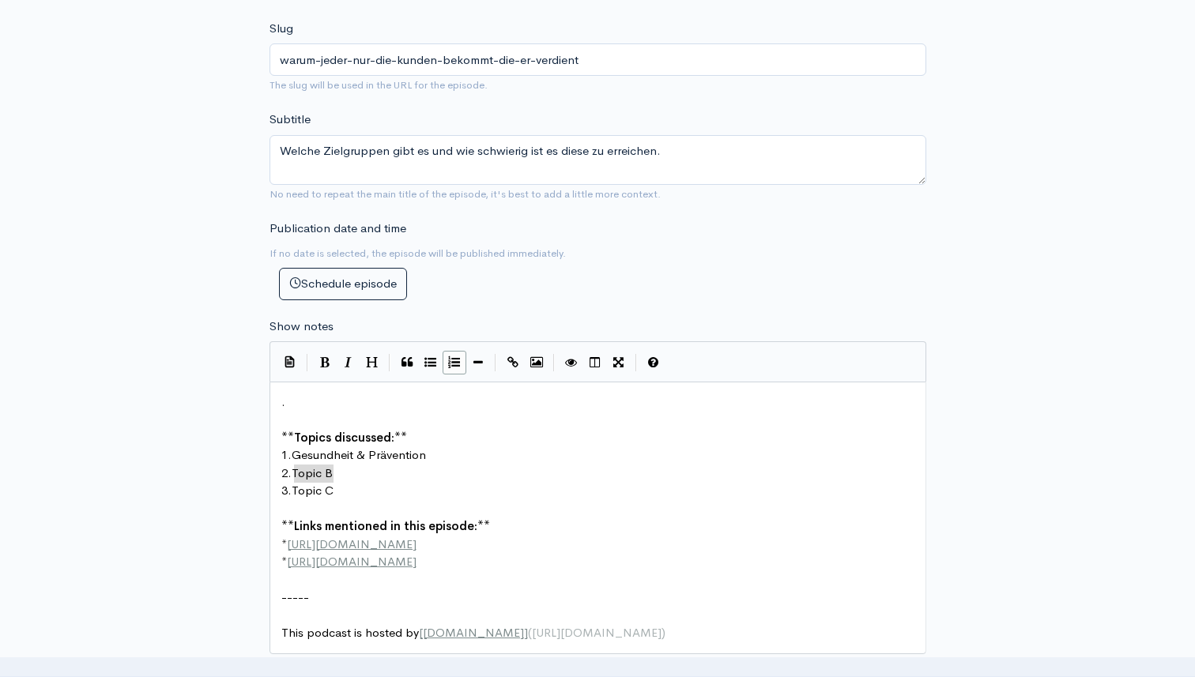
drag, startPoint x: 337, startPoint y: 476, endPoint x: 296, endPoint y: 476, distance: 41.1
type textarea "Trini"
type textarea "Upshift ... lob an den 2"
type textarea "z"
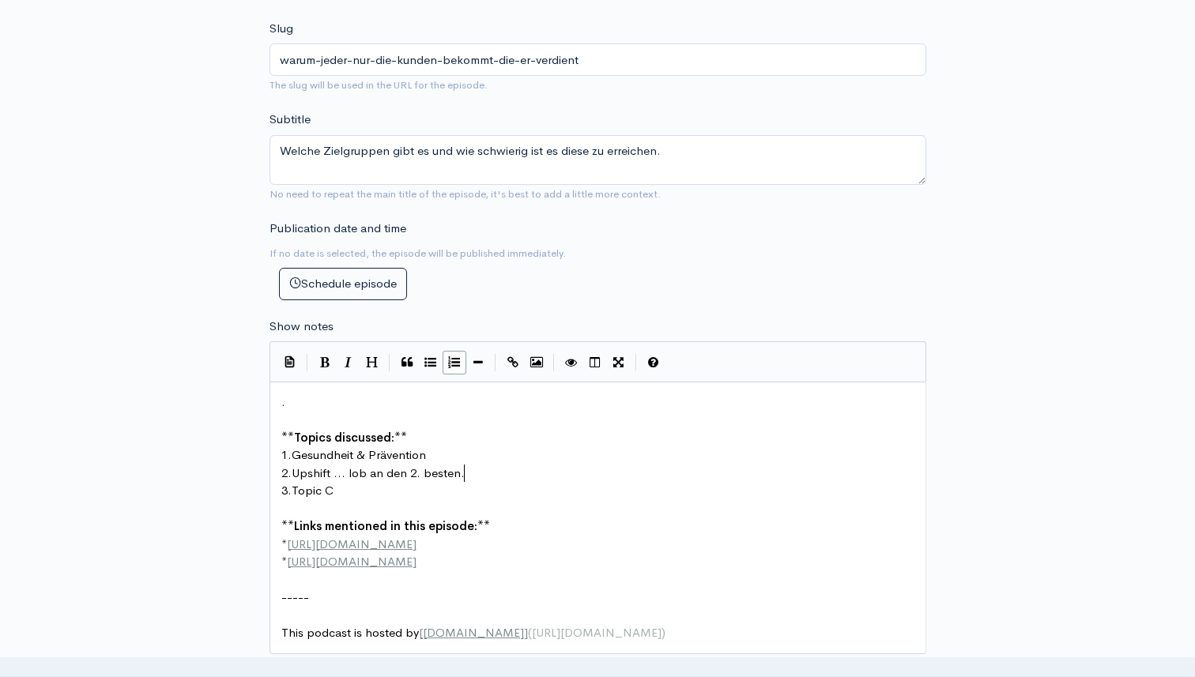
type textarea "2. besten..."
click at [353, 475] on span "Upshift ... lob an den 2. besten..." at bounding box center [382, 473] width 181 height 15
type textarea "L"
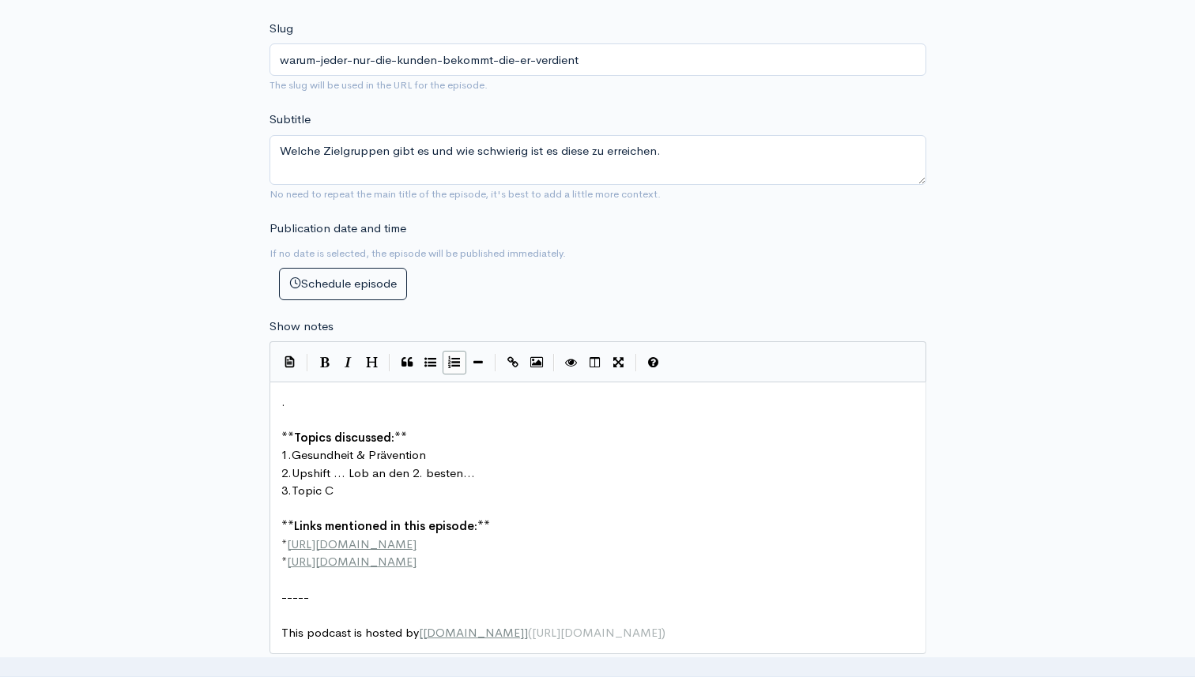
click at [477, 473] on pre "2. Upshift ... Lob an den 2. besten..." at bounding box center [597, 474] width 639 height 18
type textarea "z"
type textarea "zweitbesten.."
type textarea "opic C"
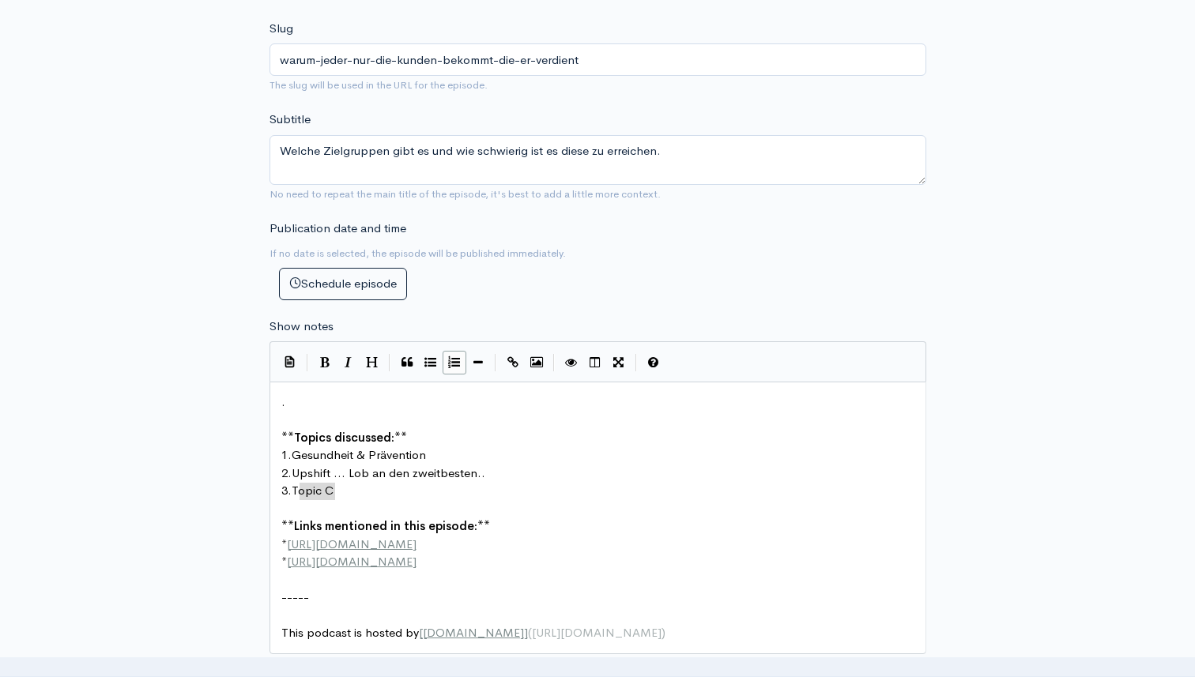
drag, startPoint x: 337, startPoint y: 494, endPoint x: 297, endPoint y: 489, distance: 39.8
type textarea "Vital in Schneeberg ein"
type textarea "- ein Leic"
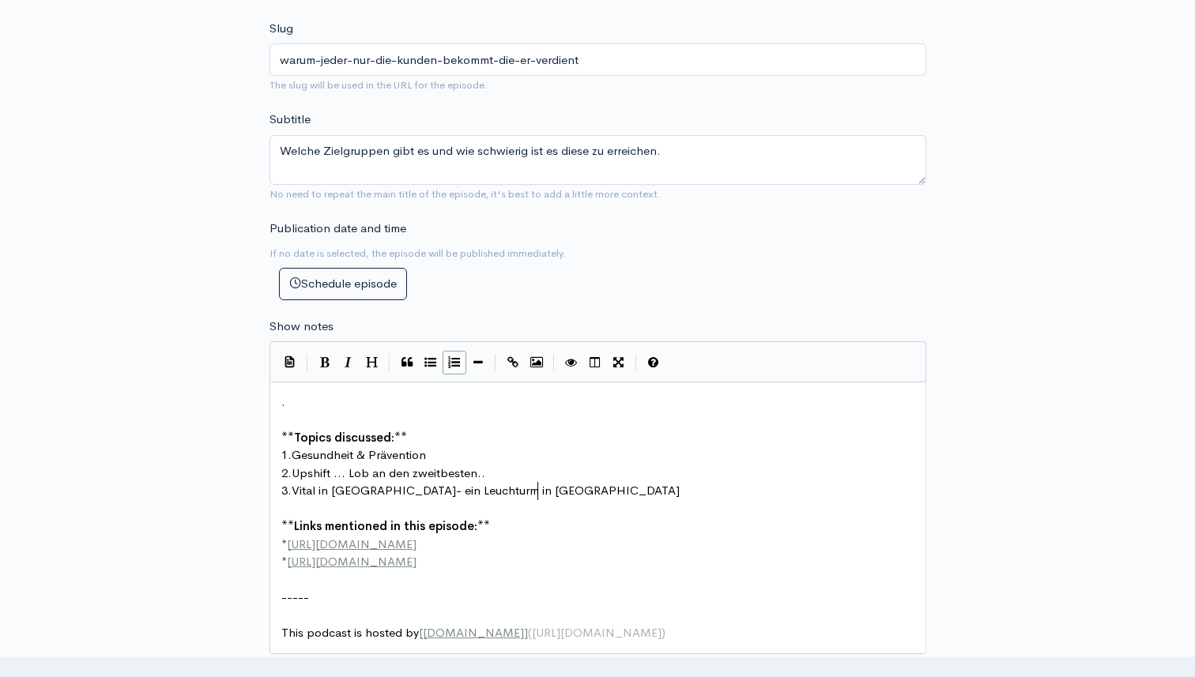
type textarea "uchturm in Sachsen"
drag, startPoint x: 401, startPoint y: 537, endPoint x: 326, endPoint y: 549, distance: 76.0
type textarea "peter-hinojal.de"
drag, startPoint x: 448, startPoint y: 568, endPoint x: 330, endPoint y: 569, distance: 118.6
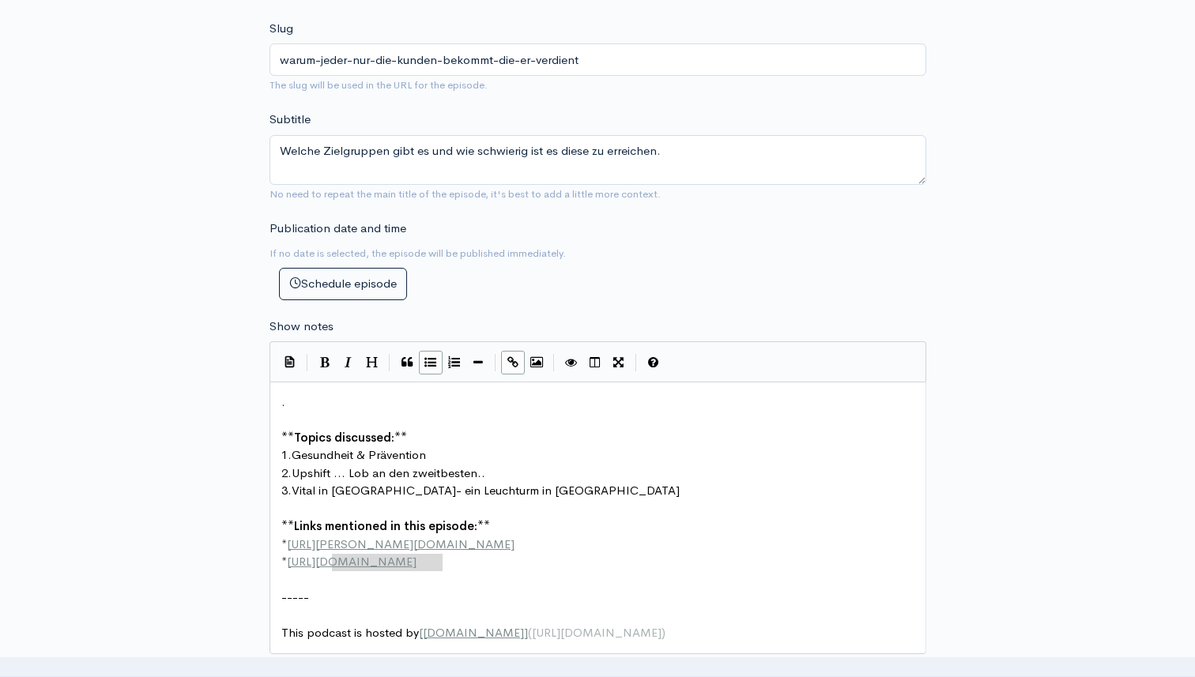
type textarea "econd-example.com"
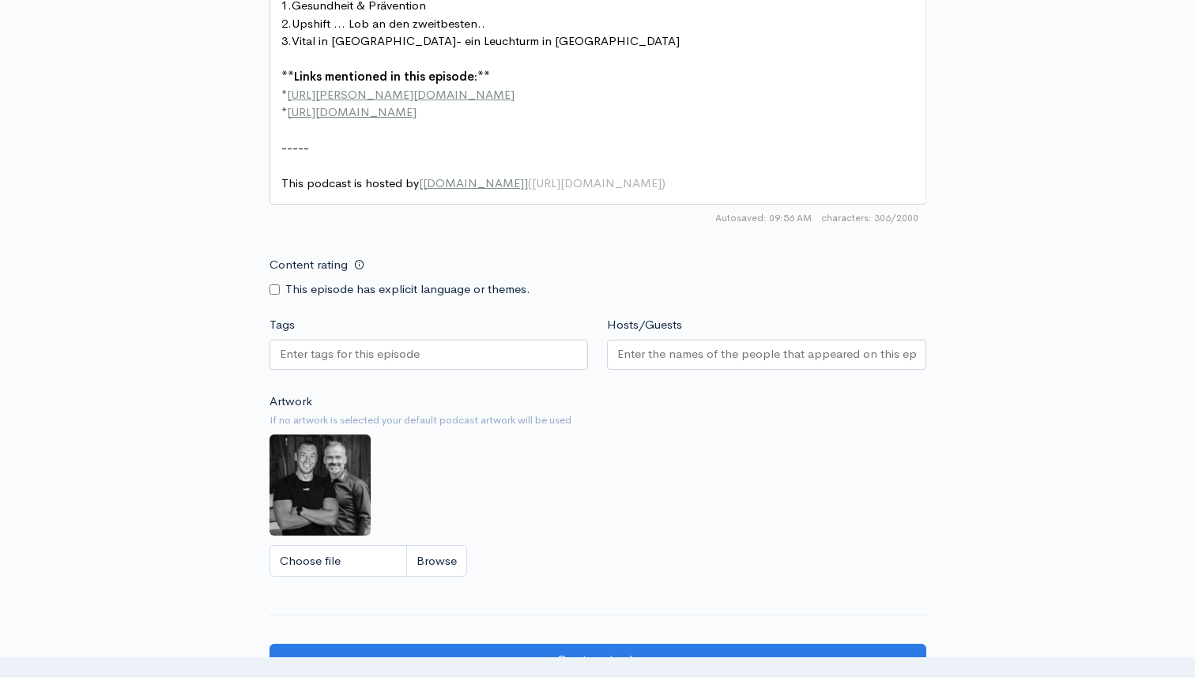
scroll to position [1023, 0]
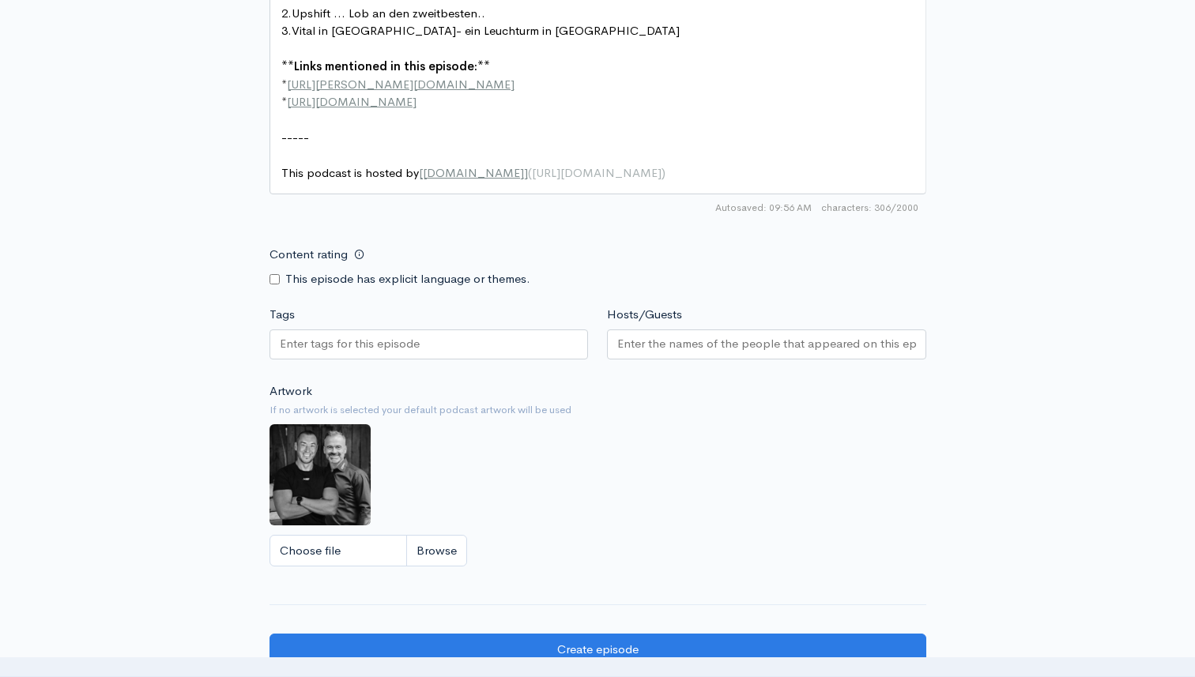
click at [417, 334] on div at bounding box center [429, 345] width 319 height 30
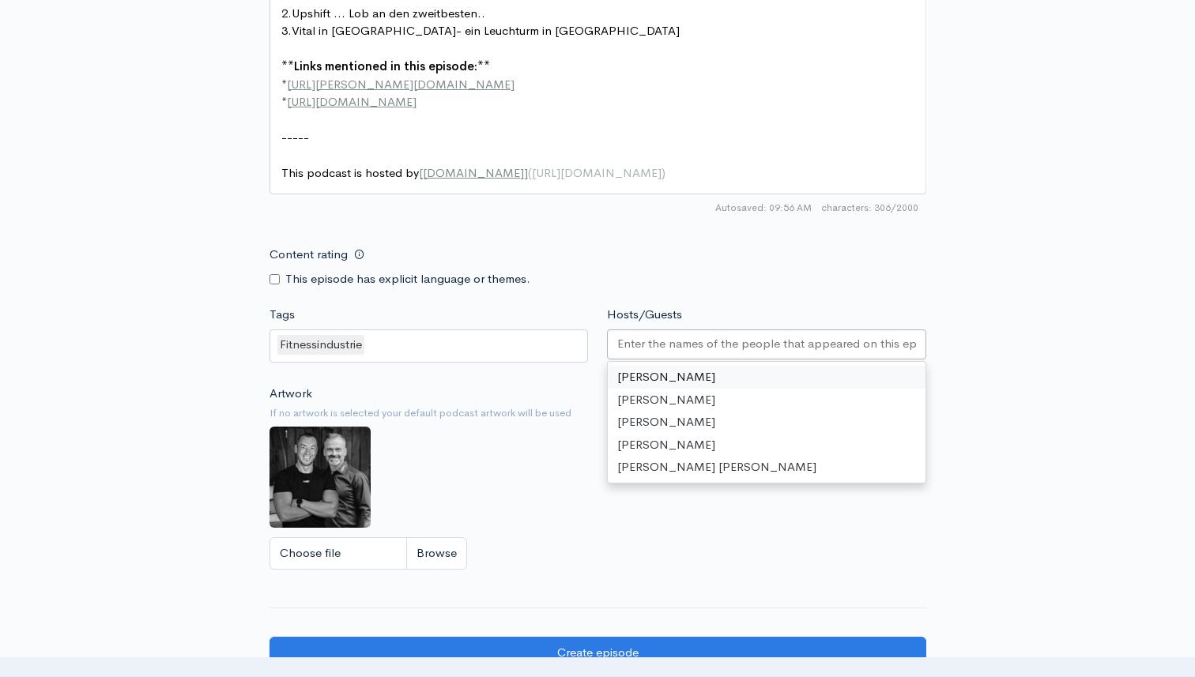
click at [651, 354] on div at bounding box center [766, 345] width 319 height 30
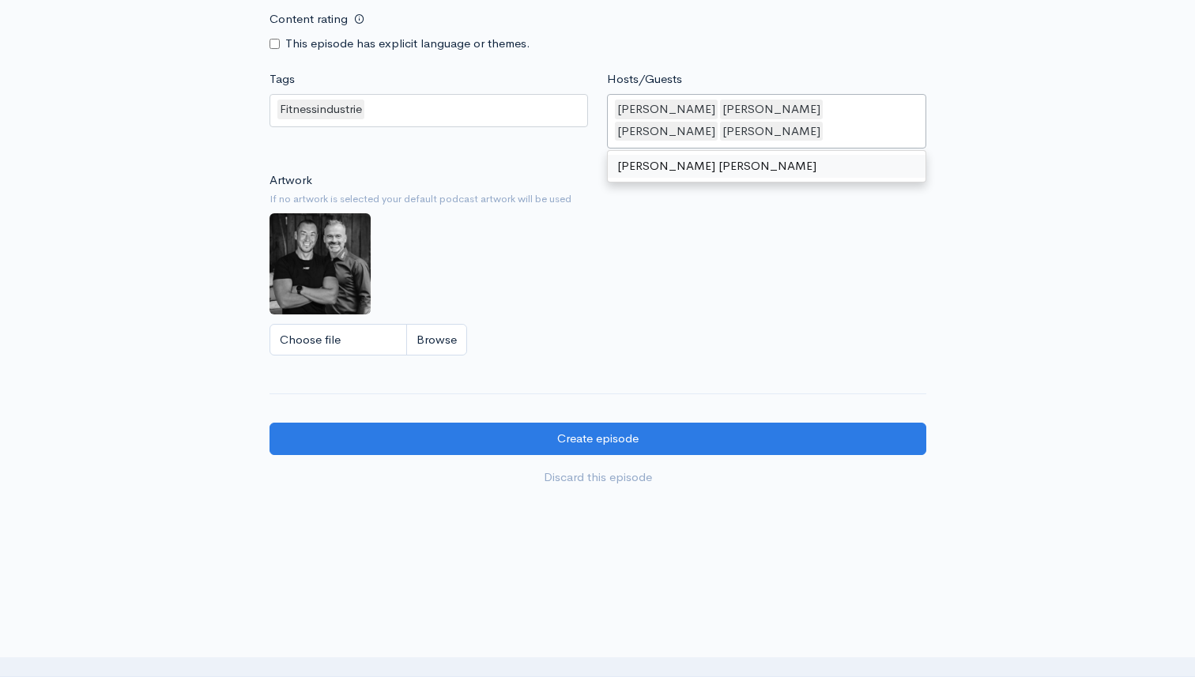
scroll to position [1299, 0]
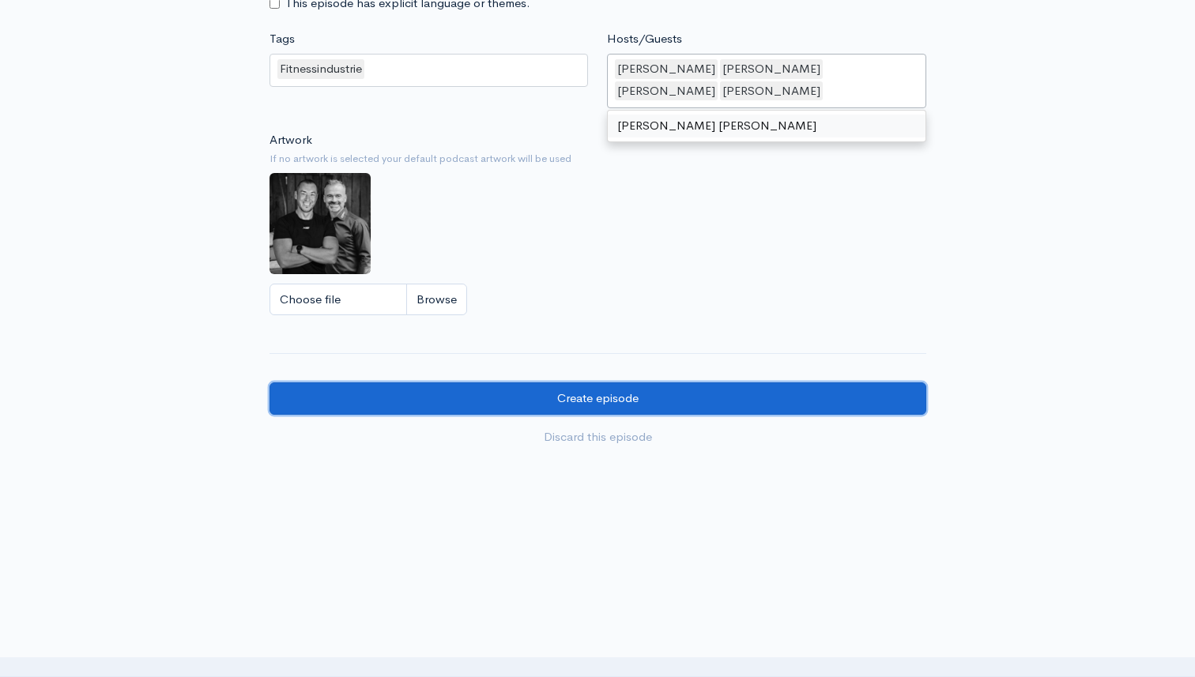
click at [553, 390] on input "Create episode" at bounding box center [598, 399] width 657 height 32
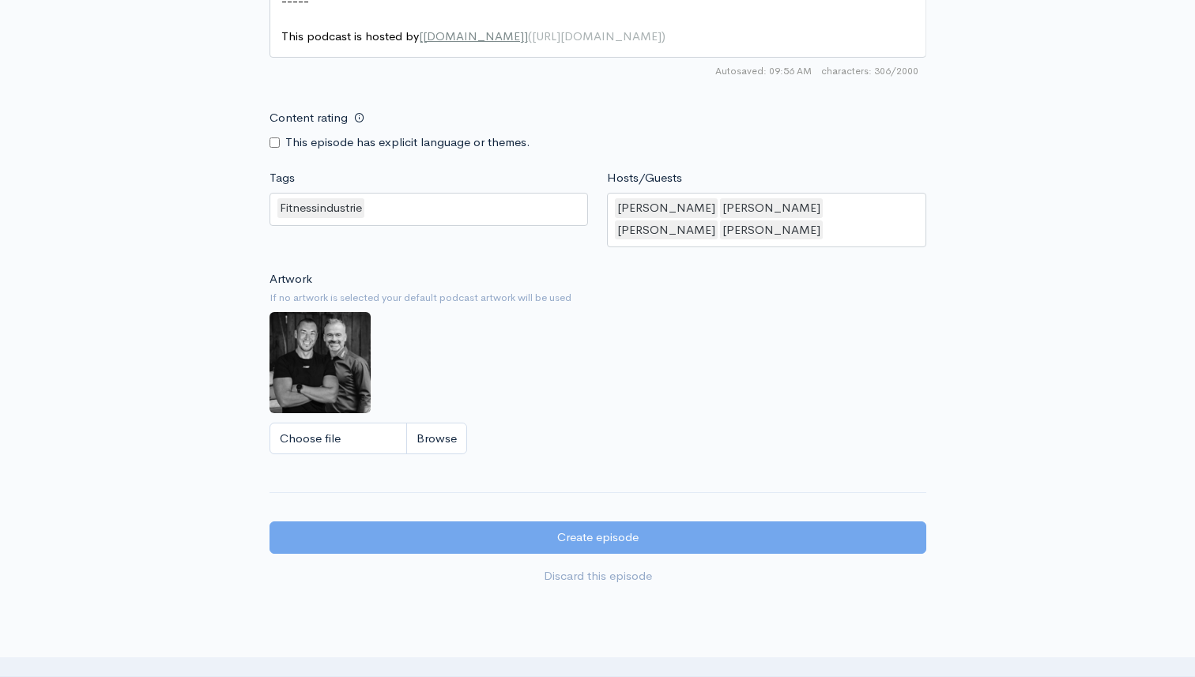
scroll to position [908, 0]
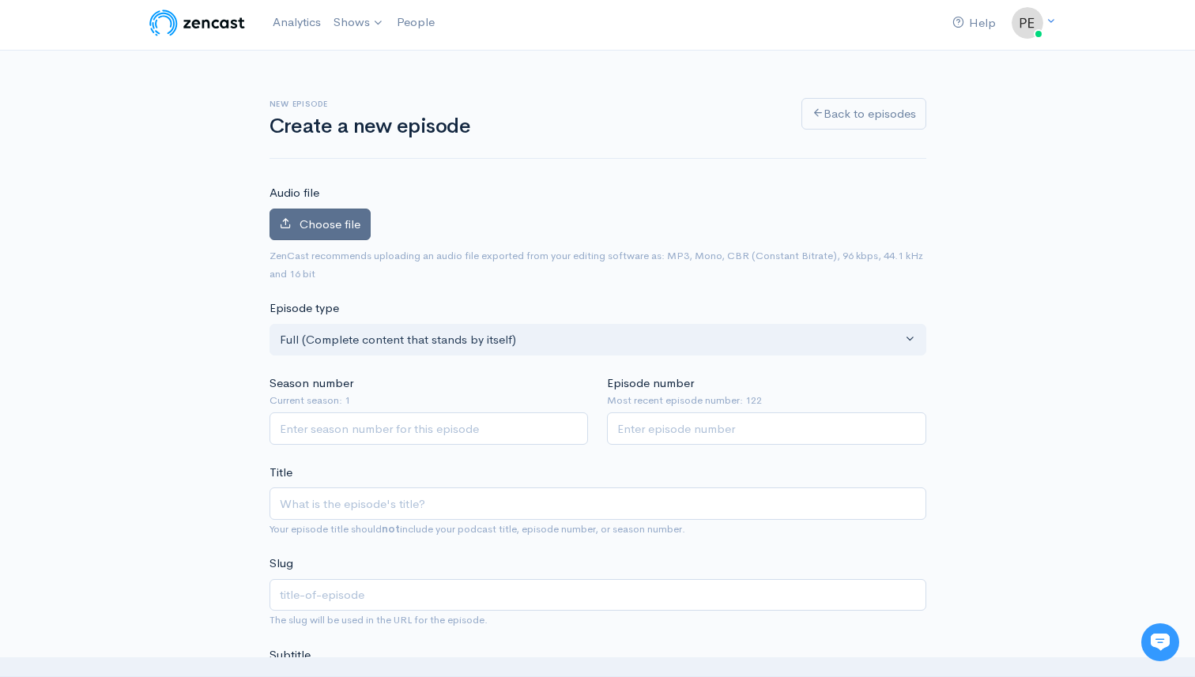
click at [334, 234] on label "Choose file" at bounding box center [320, 225] width 101 height 32
click at [0, 0] on input "Choose file" at bounding box center [0, 0] width 0 height 0
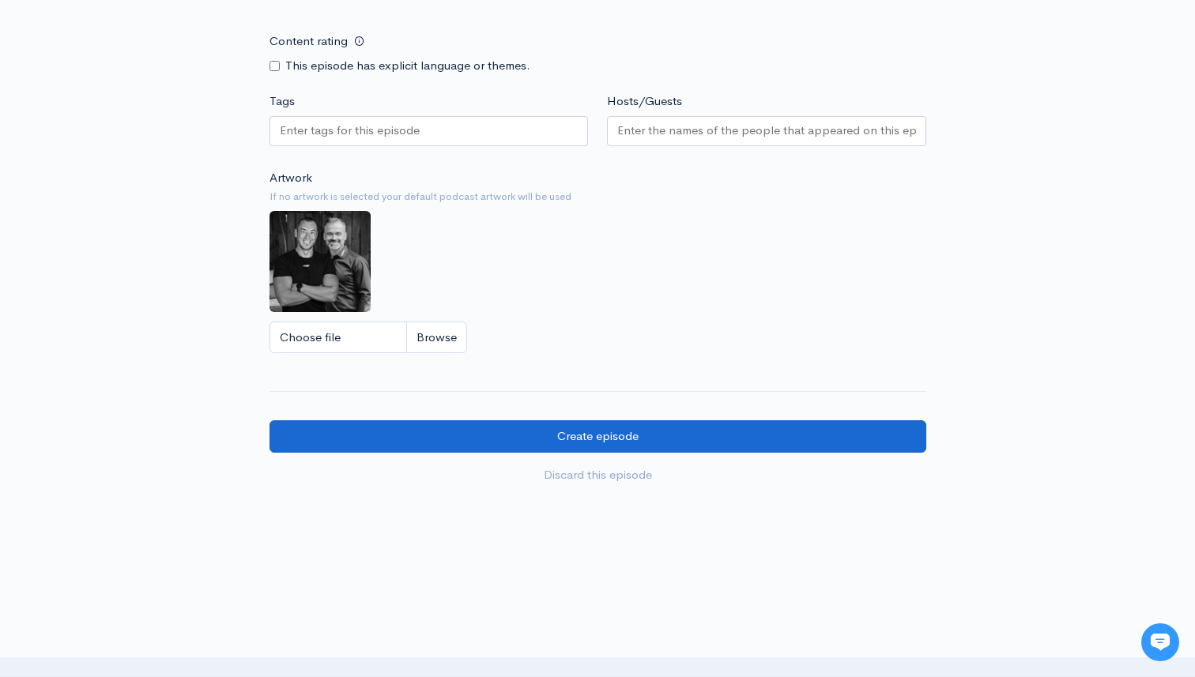
scroll to position [1340, 0]
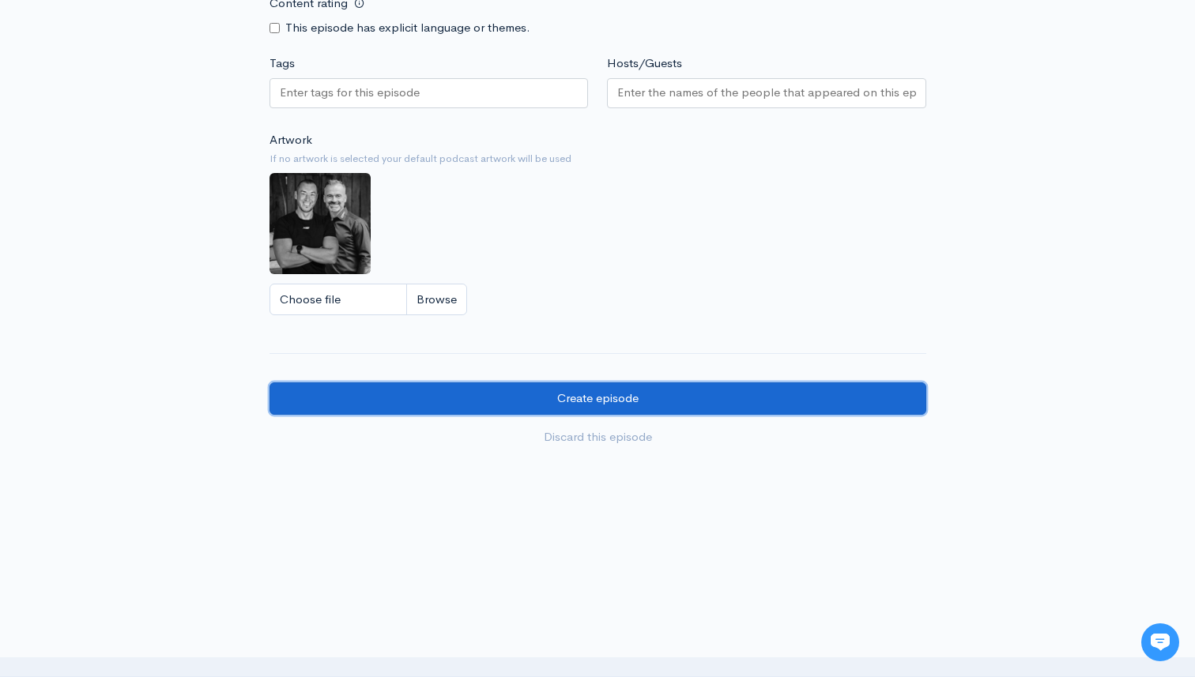
click at [594, 408] on input "Create episode" at bounding box center [598, 399] width 657 height 32
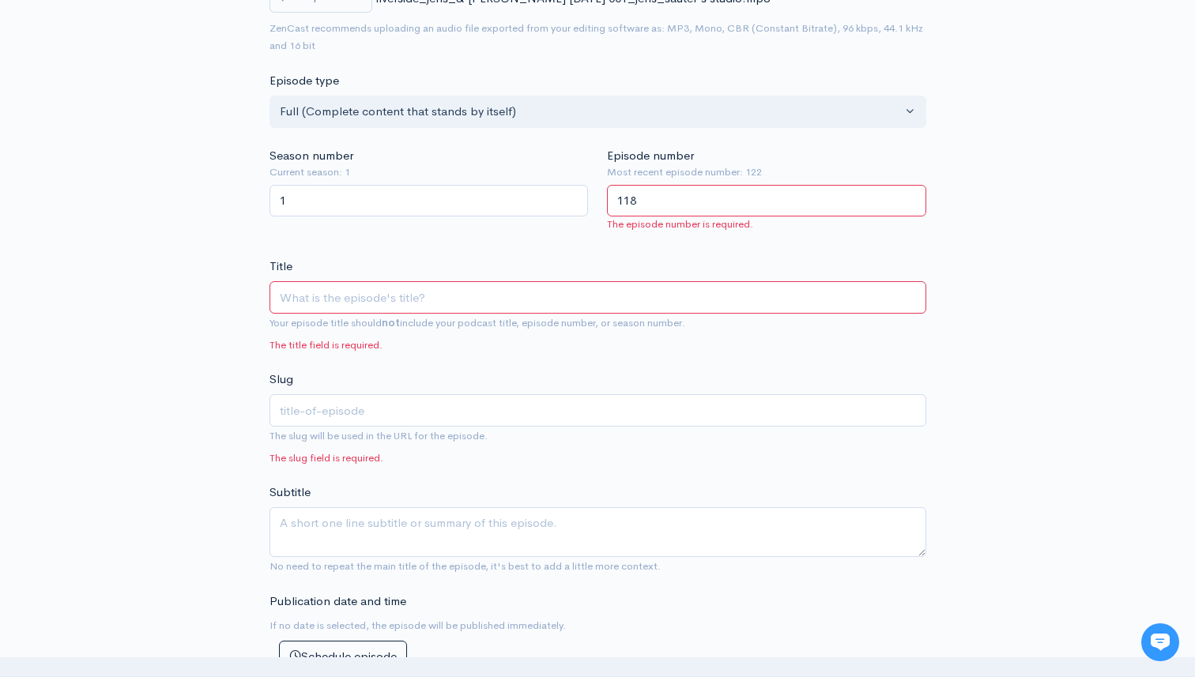
scroll to position [289, 0]
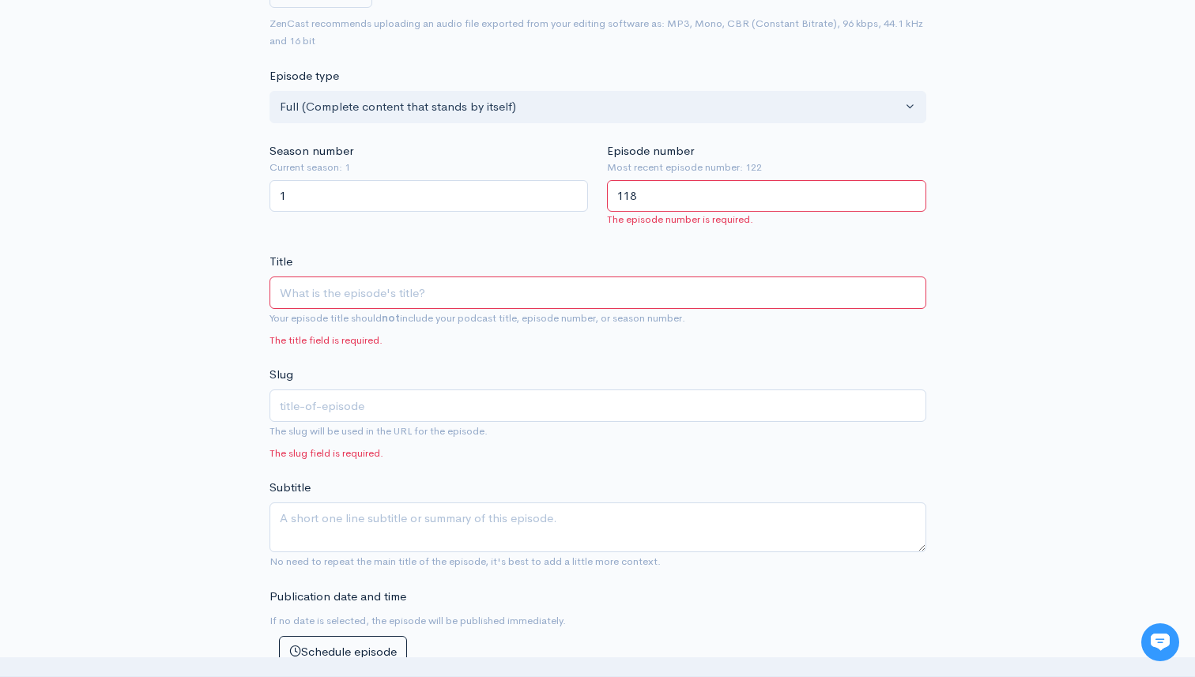
type input "118"
click at [480, 406] on input "text" at bounding box center [598, 406] width 657 height 32
click at [413, 277] on input "Title" at bounding box center [598, 293] width 657 height 32
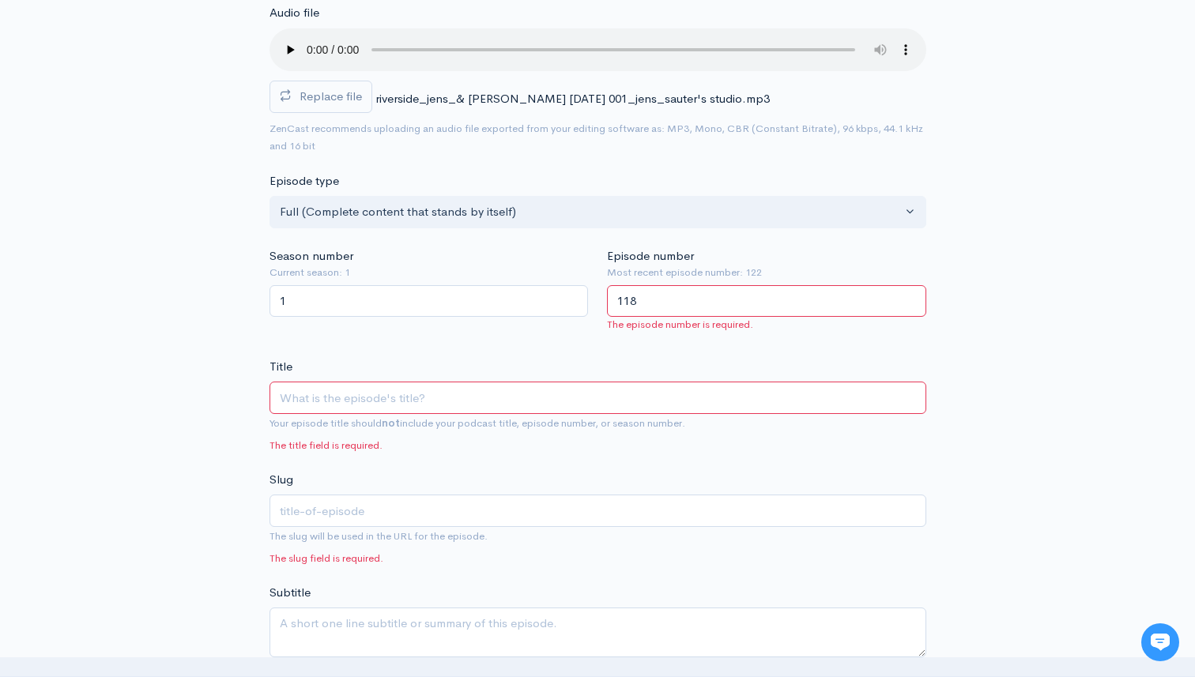
scroll to position [246, 0]
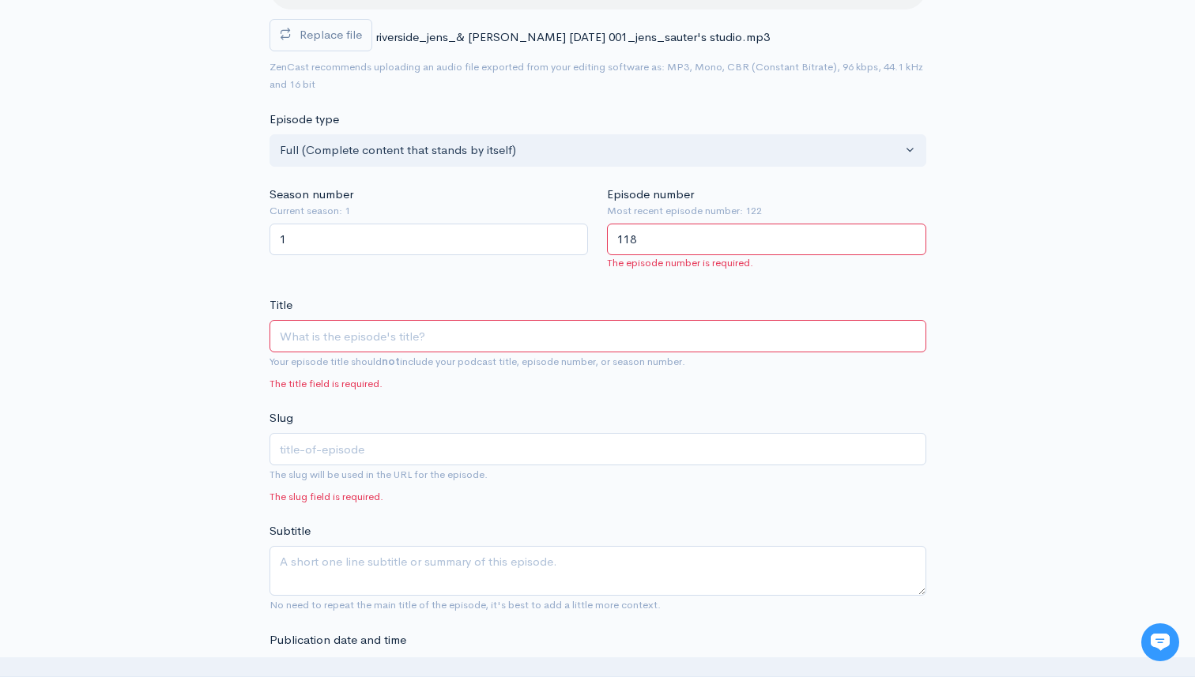
type input "W"
type input "w"
type input "Wru"
type input "wru"
type input "Wr"
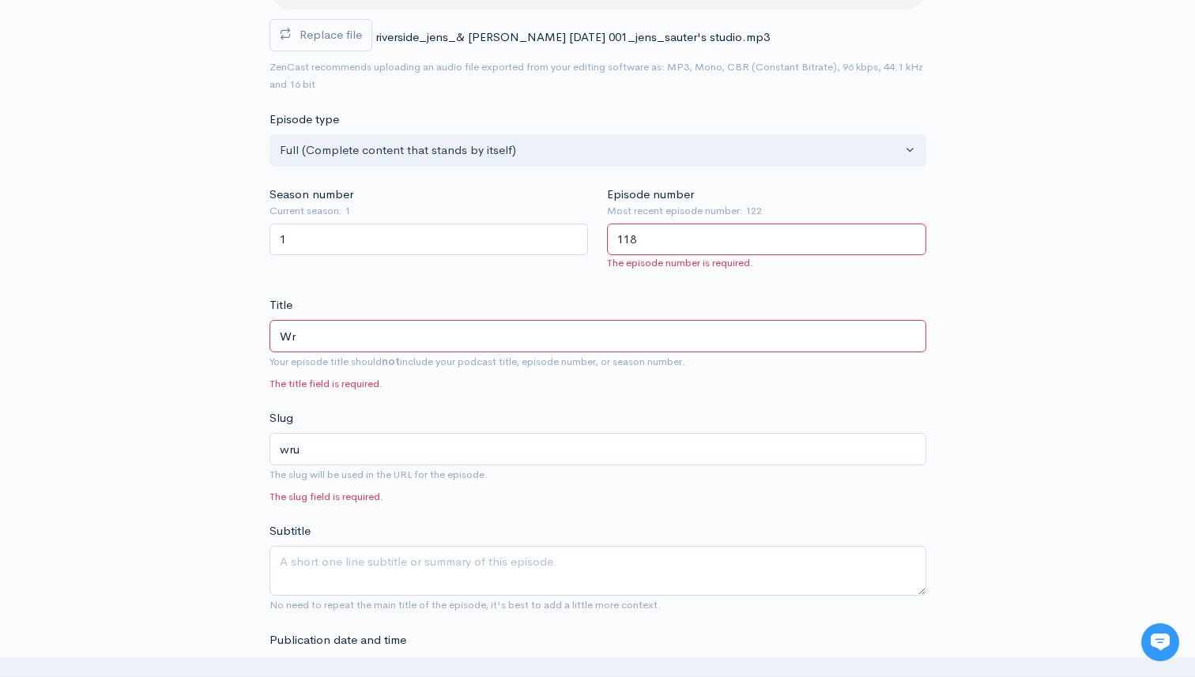
type input "wr"
type input "Wa"
type input "w"
type input "Waru"
type input "waru"
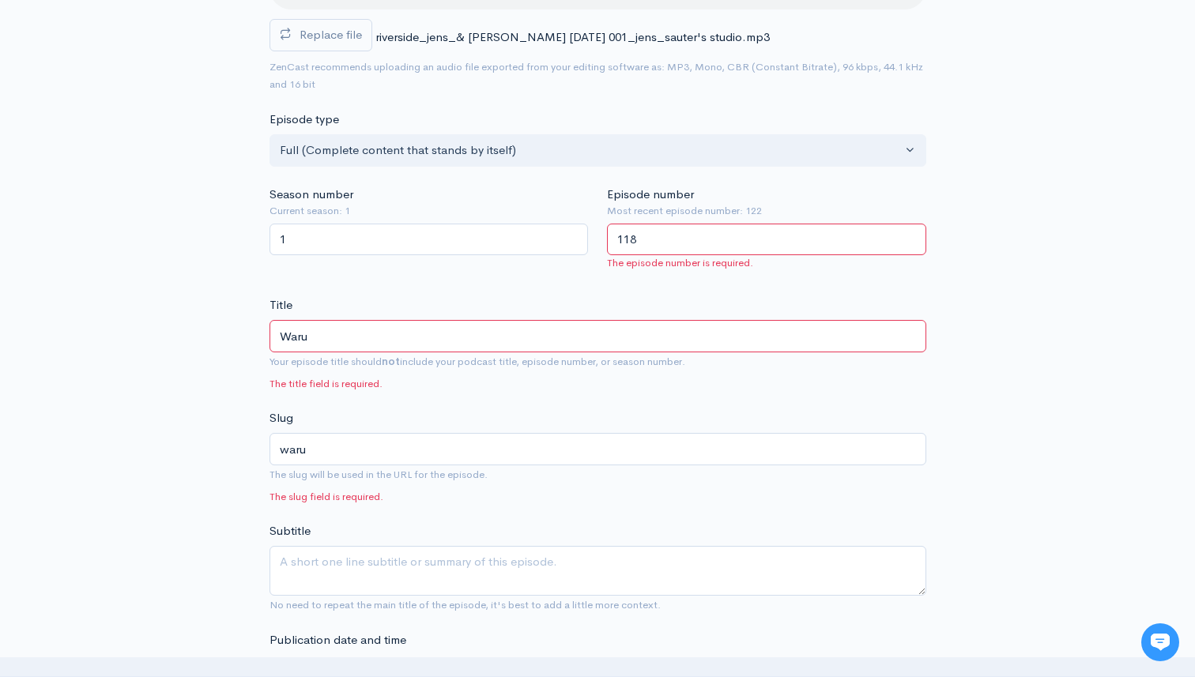
type input "Warum"
type input "warum"
type input "Warum d"
type input "warum-d"
type input "Warum due"
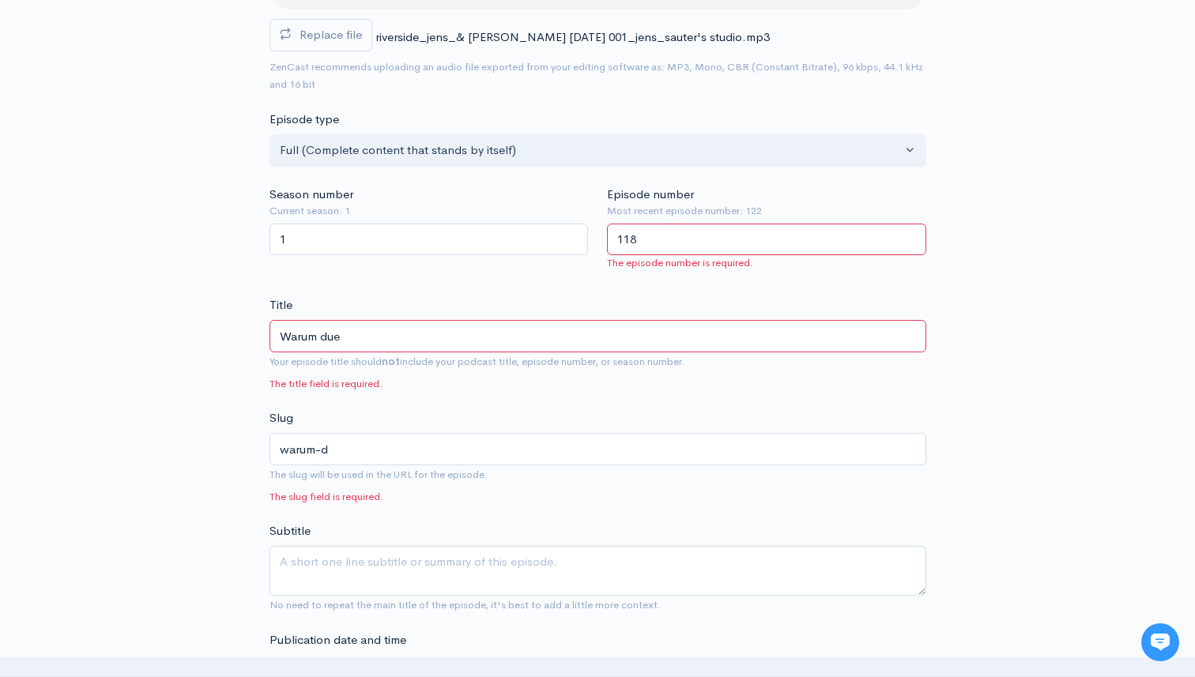
type input "warum-due"
type input "Warum du"
type input "warum-du"
type input "Warum du di"
type input "warum-du-di"
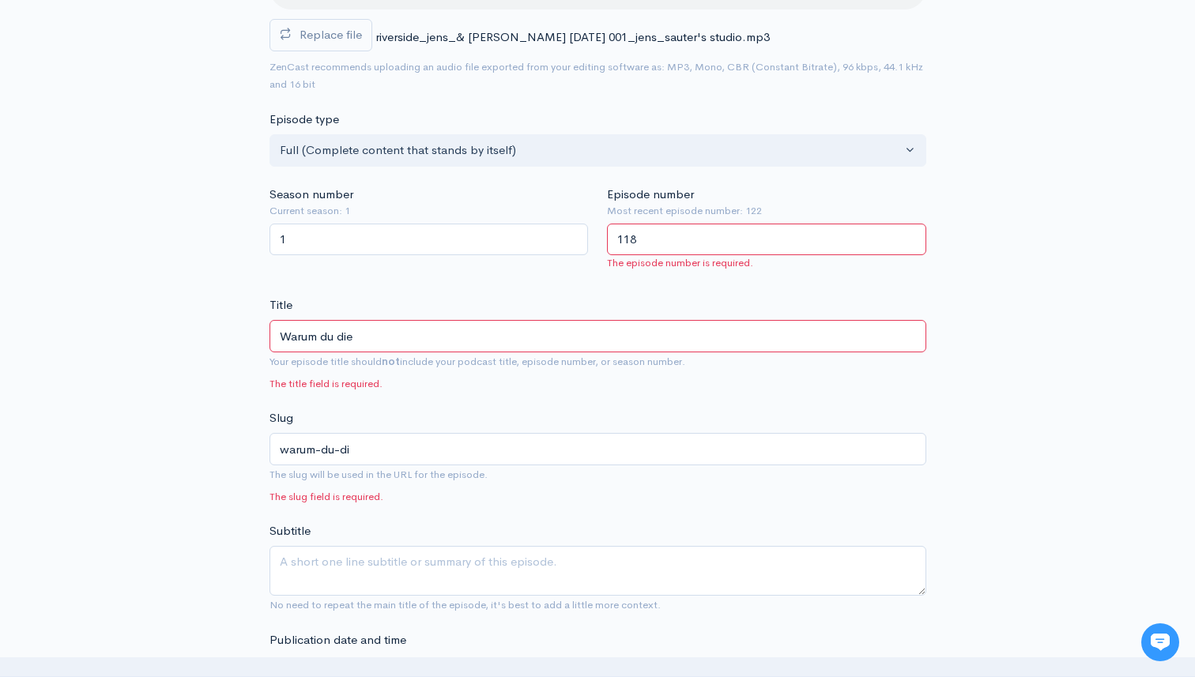
type input "Warum du die"
type input "warum-du-die"
type input "Warum du die K"
type input "warum-du-die-k"
type input "Warum du die"
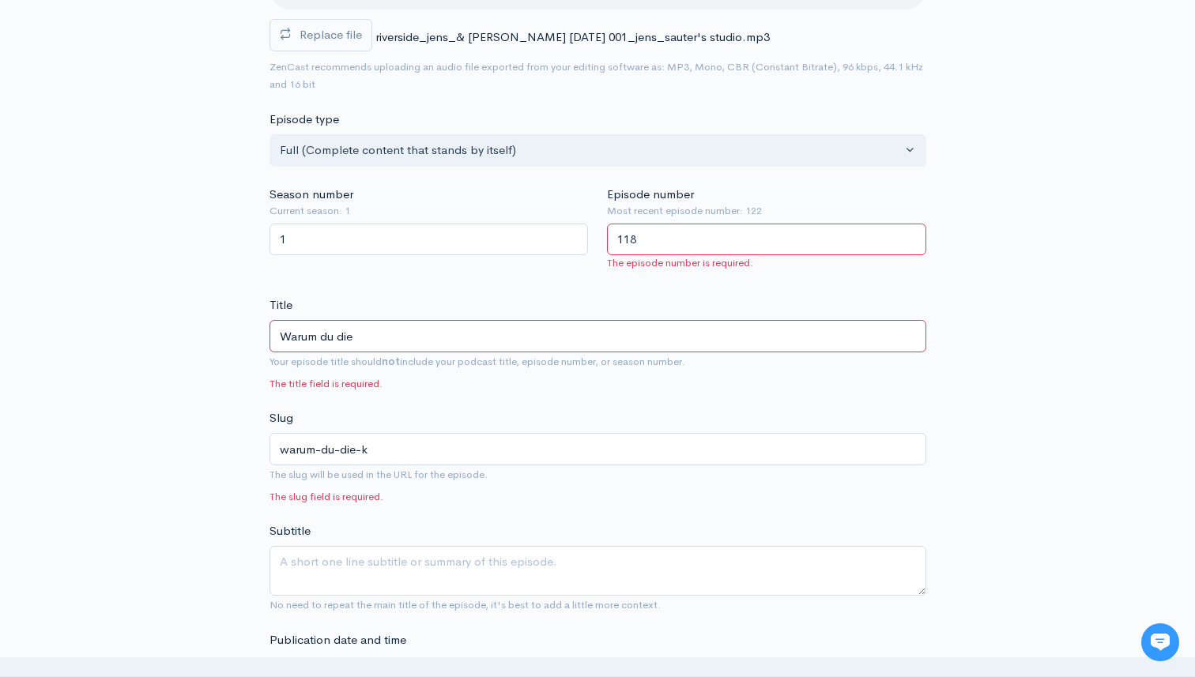
type input "warum-du-die"
type input "Warum du di"
type input "warum-du-di"
type input "Warum du d"
type input "warum-du-d"
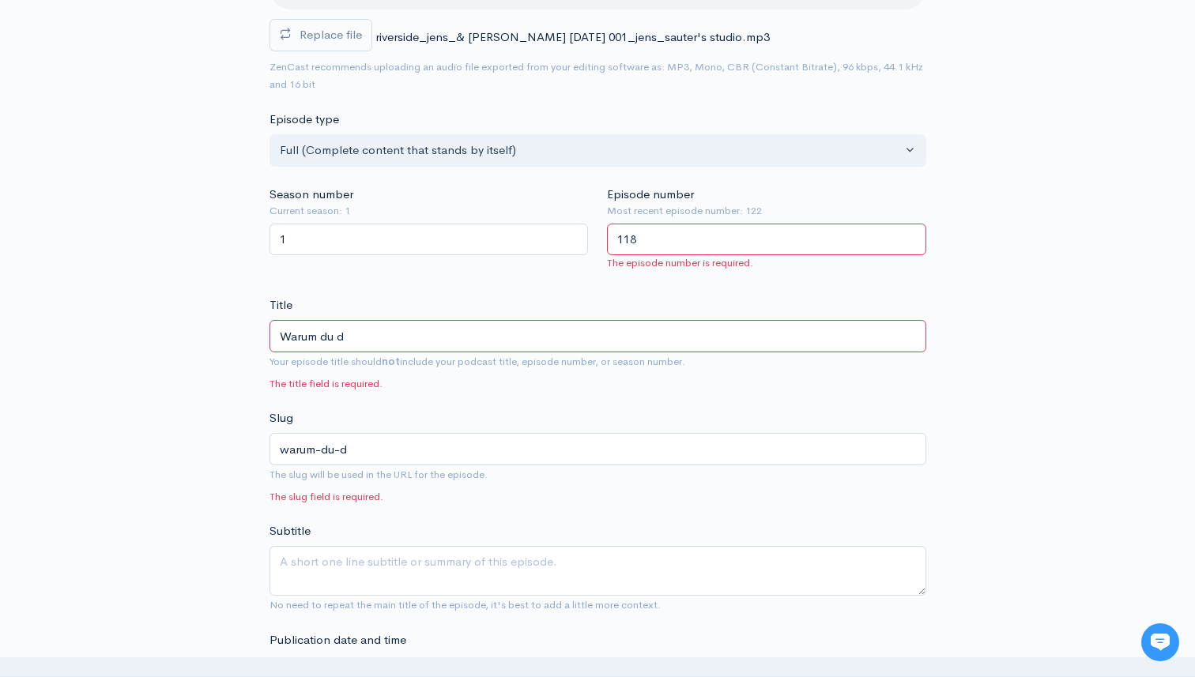
type input "Warum du"
type input "warum-du"
type input "Warum du n"
type input "warum-du-n"
type input "Warum du nu"
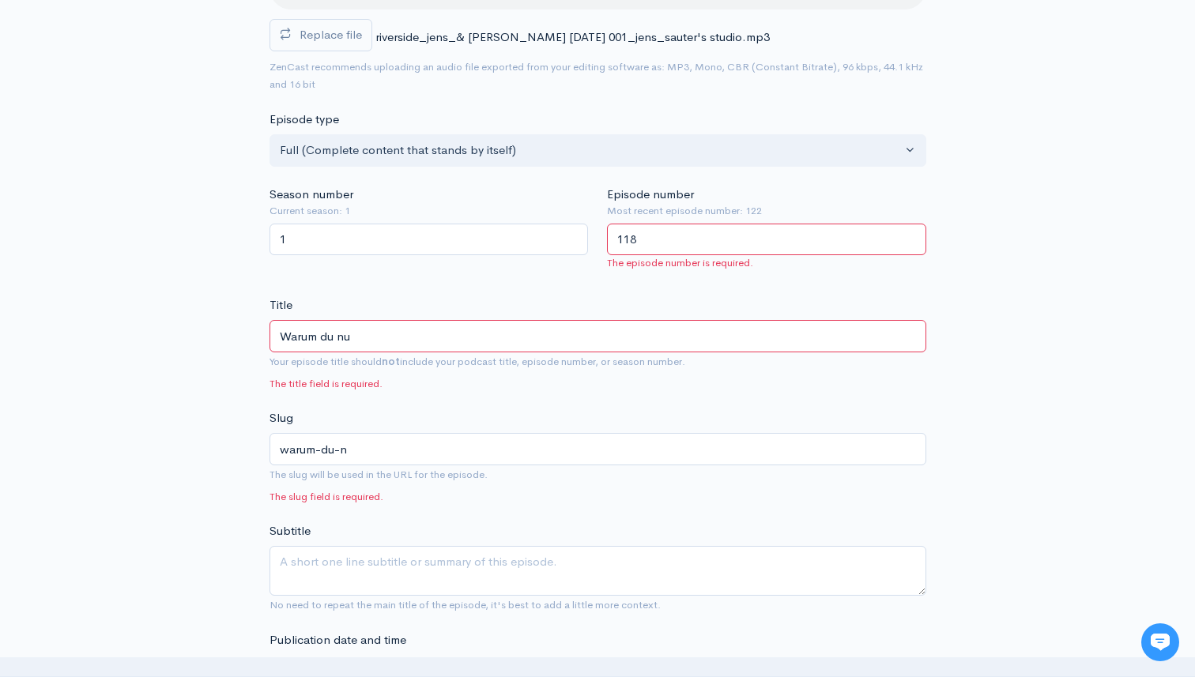
type input "warum-du-nu"
type input "Warum du nur"
type input "warum-du-nur"
type input "Warum du nur d"
type input "warum-du-nur-d"
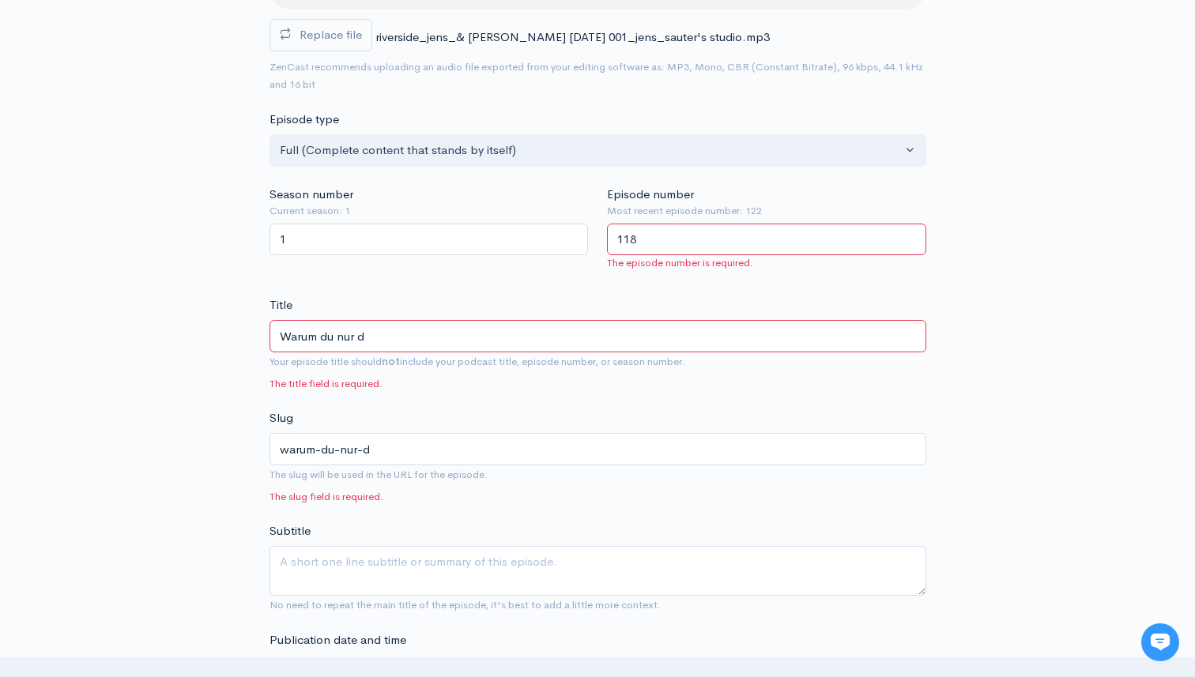
type input "Warum du nur di"
type input "warum-du-nur-di"
type input "Warum du nur die"
type input "warum-du-nur-die"
type input "Warum du nur die K"
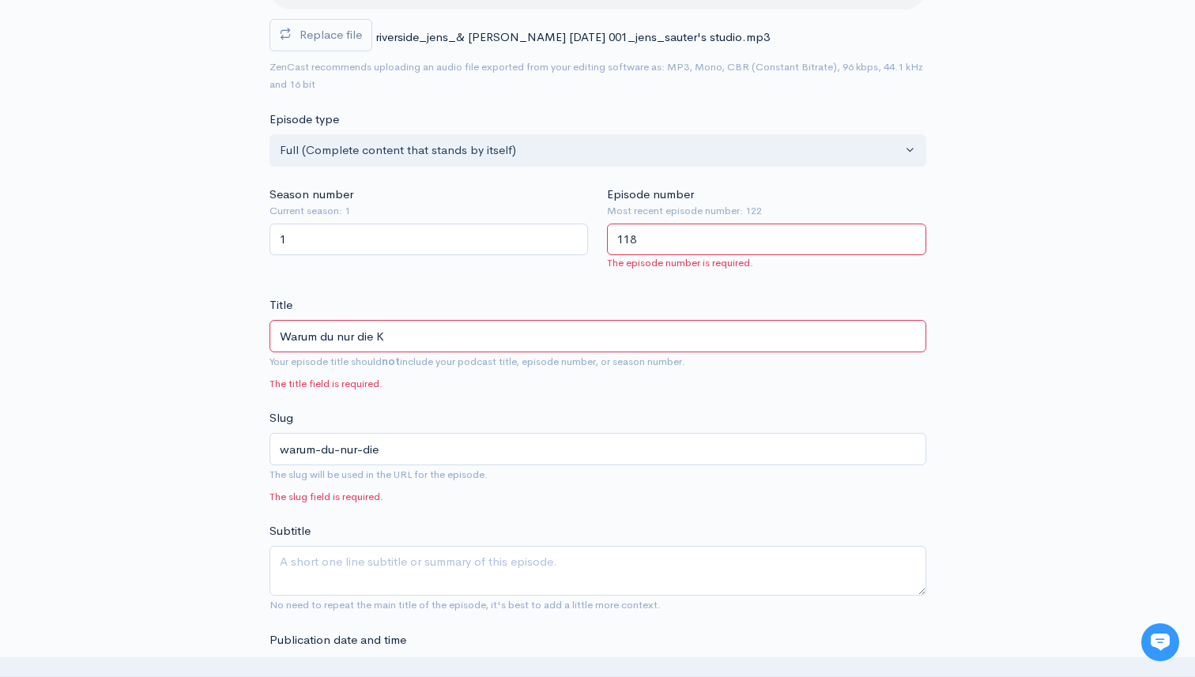
type input "warum-du-nur-die-k"
type input "Warum du nur die Ku"
type input "warum-du-nur-die-ku"
type input "Warum du nur die Kund"
type input "warum-du-nur-die-kund"
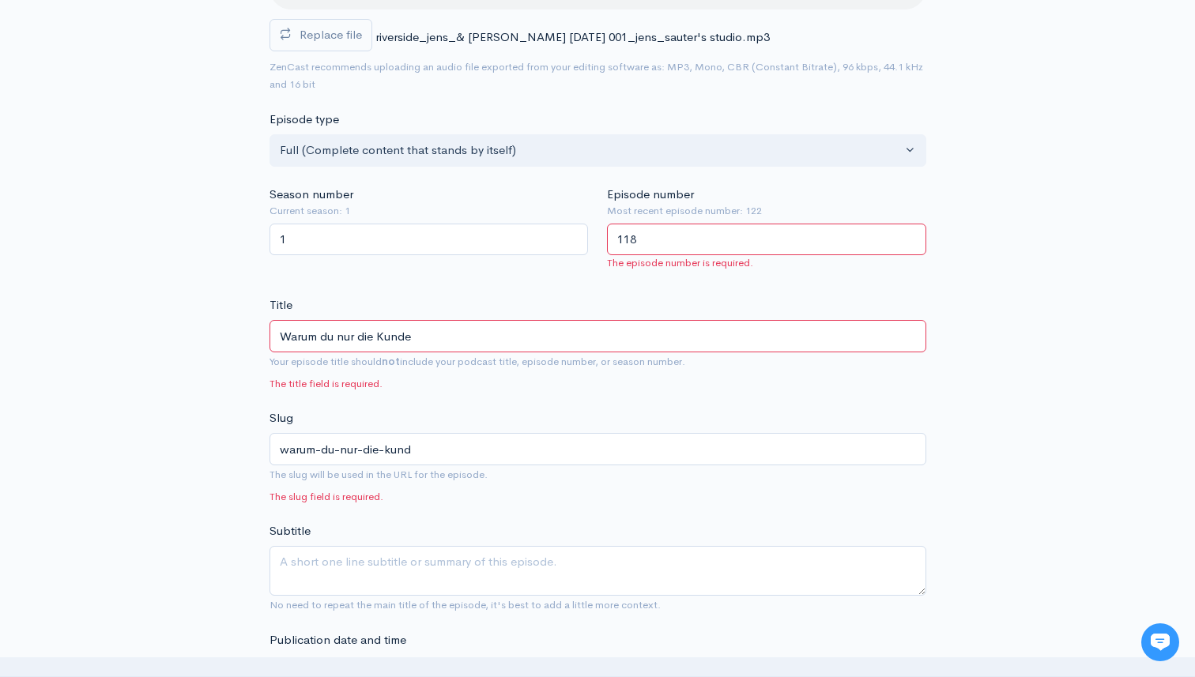
type input "Warum du nur die Kunden"
type input "warum-du-nur-die-kunden"
type input "Warum du nur die Kunden b"
type input "warum-du-nur-die-kunden-b"
type input "Warum du nur die Kunden bek"
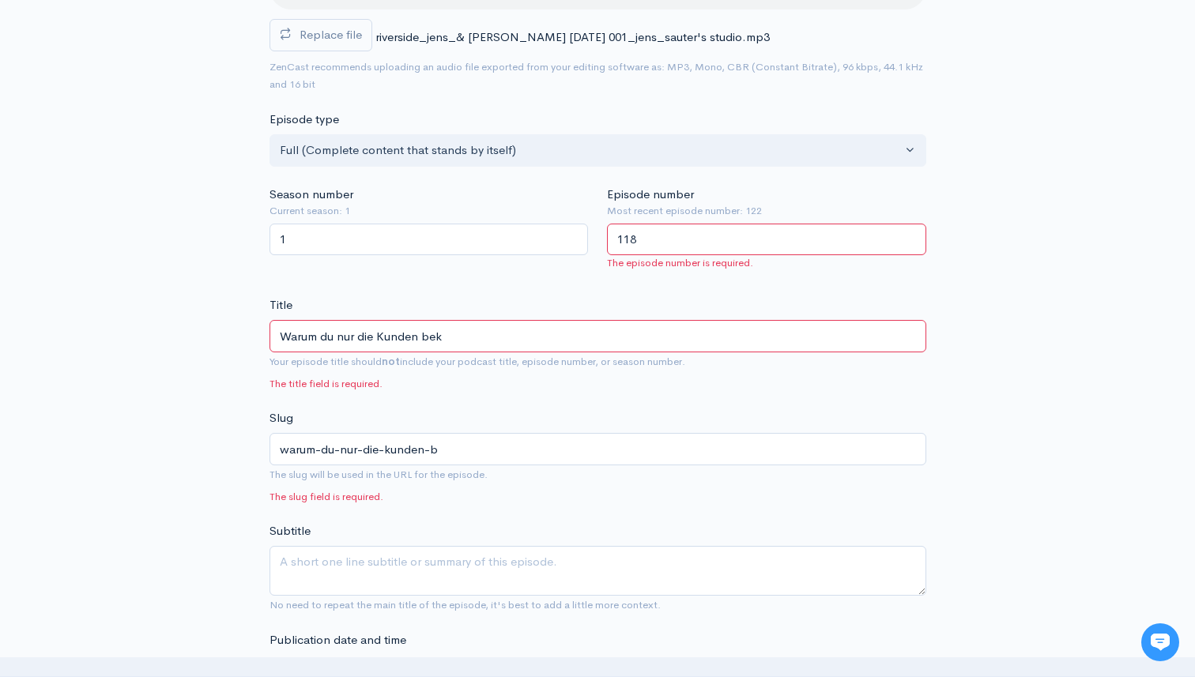
type input "warum-du-nur-die-kunden-bek"
type input "Warum du nur die Kunden beko"
type input "warum-du-nur-die-kunden-beko"
type input "Warum du nur die Kunden bekom"
type input "warum-du-nur-die-kunden-bekom"
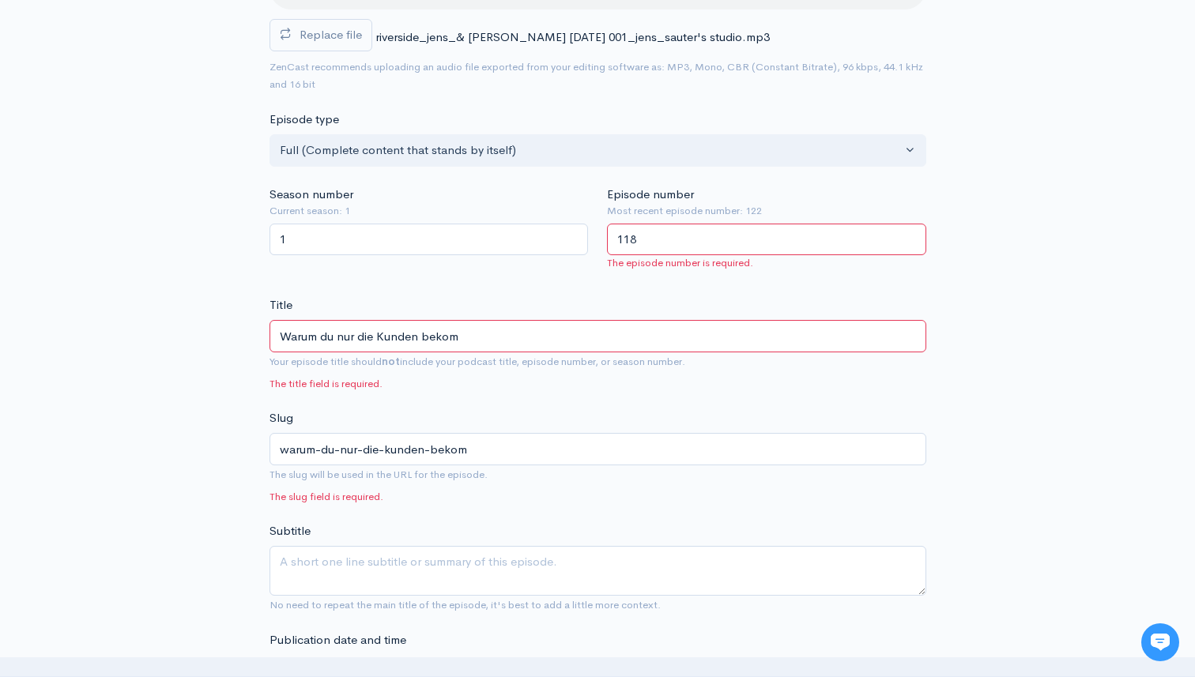
type input "Warum du nur die Kunden bekomm"
type input "warum-du-nur-die-kunden-bekomm"
type input "Warum du nur die Kunden bekommst"
type input "warum-du-nur-die-kunden-bekommst"
type input "Warum du nur die Kunden bekommst d"
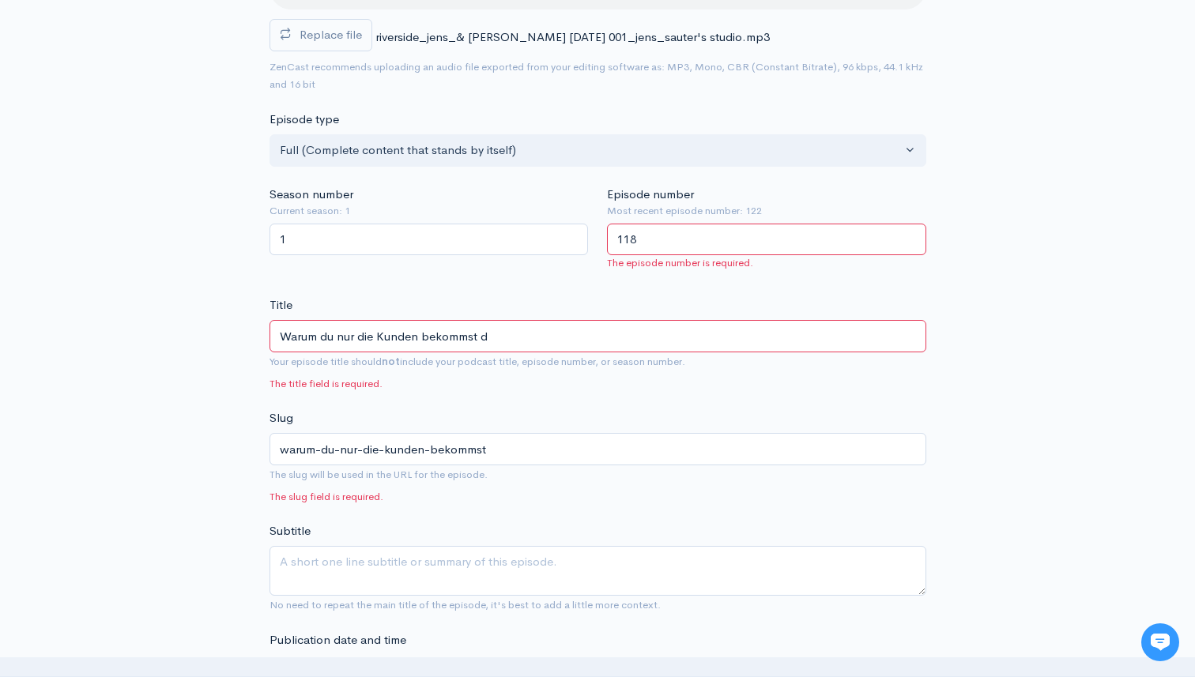
type input "warum-du-nur-die-kunden-bekommst-d"
type input "Warum du nur die Kunden bekommst du"
type input "warum-du-nur-die-kunden-bekommst-du"
type input "Warum du nur die Kunden bekommst d"
type input "warum-du-nur-die-kunden-bekommst-d"
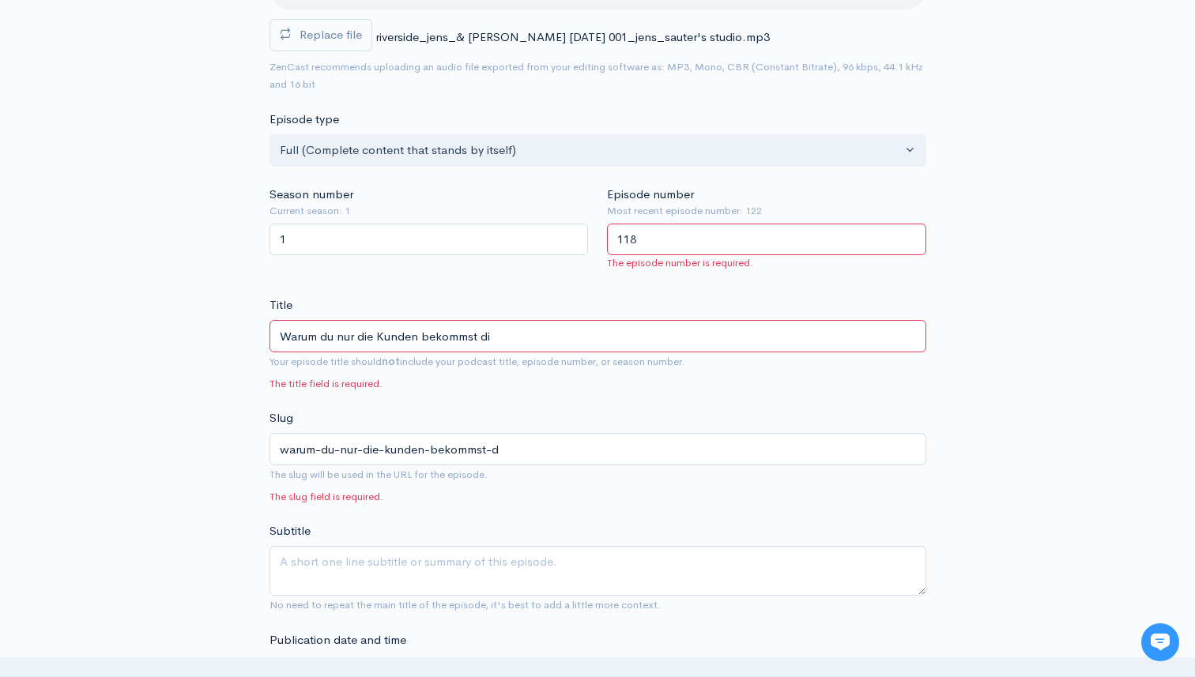
type input "Warum du nur die Kunden bekommst die"
type input "warum-du-nur-die-kunden-bekommst-die"
type input "Warum du nur die Kunden bekommst die d"
type input "warum-du-nur-die-kunden-bekommst-die-d"
type input "Warum du nur die Kunden bekommst die du"
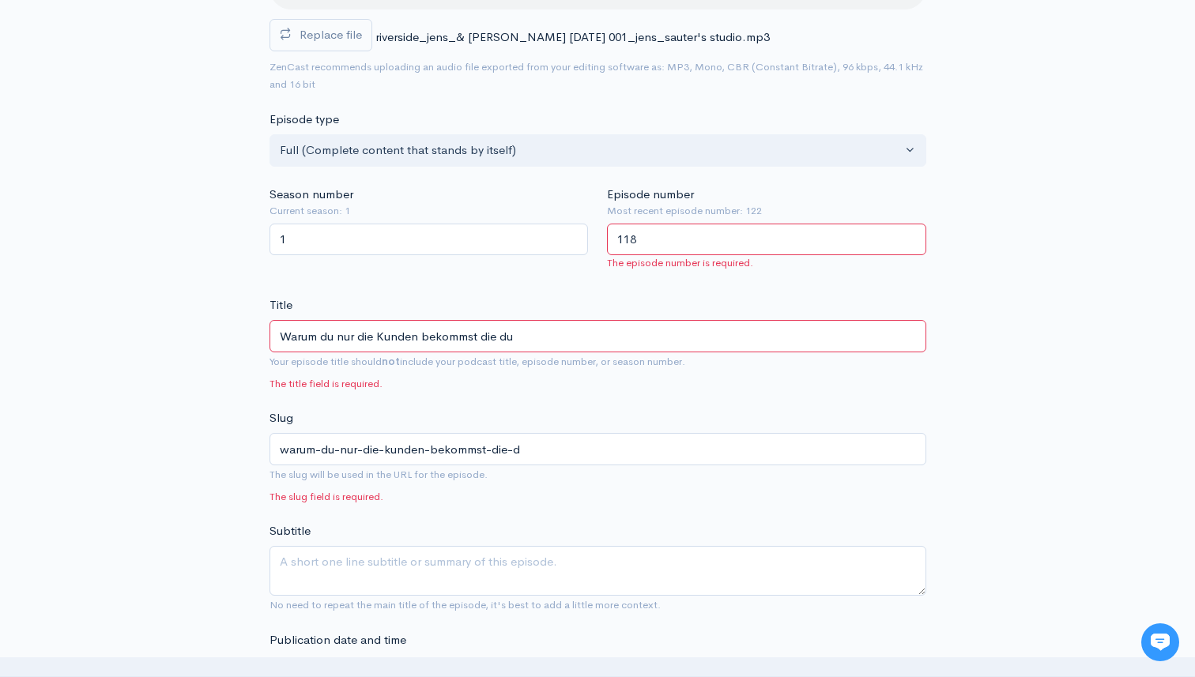
type input "warum-du-nur-die-kunden-bekommst-die-du"
type input "Warum du nur die Kunden bekommst die du v"
type input "warum-du-nur-die-kunden-bekommst-die-du-v"
type input "Warum du nur die Kunden bekommst die du ver"
type input "warum-du-nur-die-kunden-bekommst-die-du-ver"
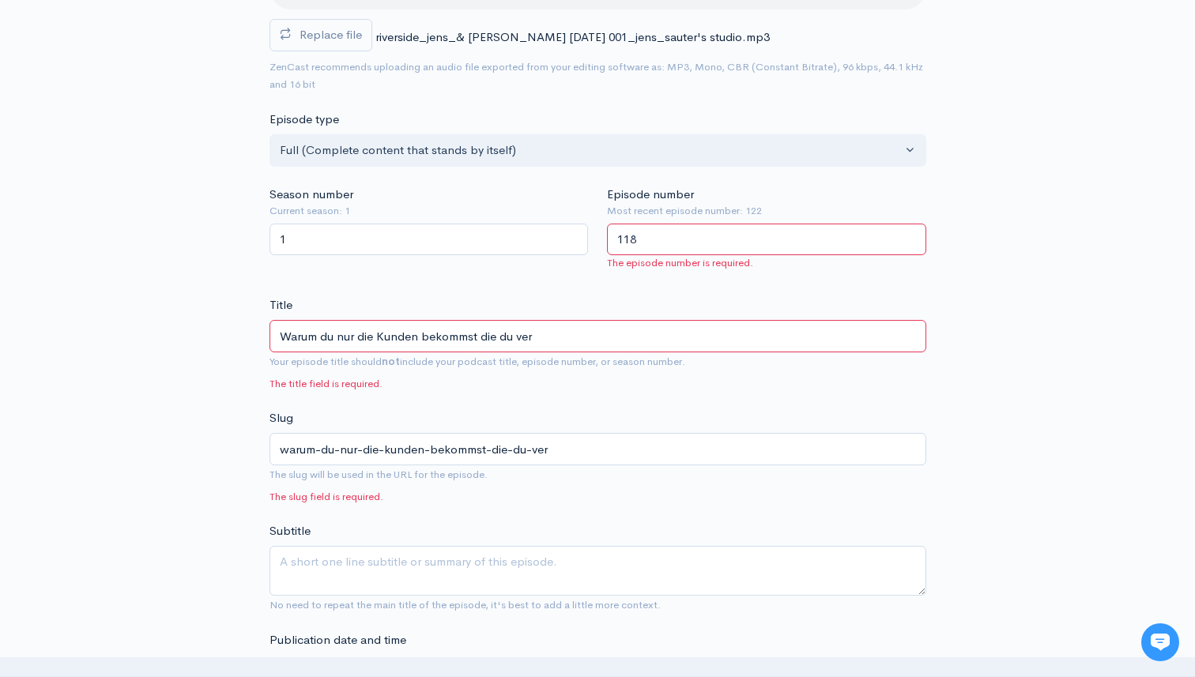
type input "Warum du nur die Kunden bekommst die du verd"
type input "warum-du-nur-die-kunden-bekommst-die-du-verd"
type input "Warum du nur die Kunden bekommst die du verdi"
type input "warum-du-nur-die-kunden-bekommst-die-du-verdi"
type input "Warum du nur die Kunden bekommst die du verdie"
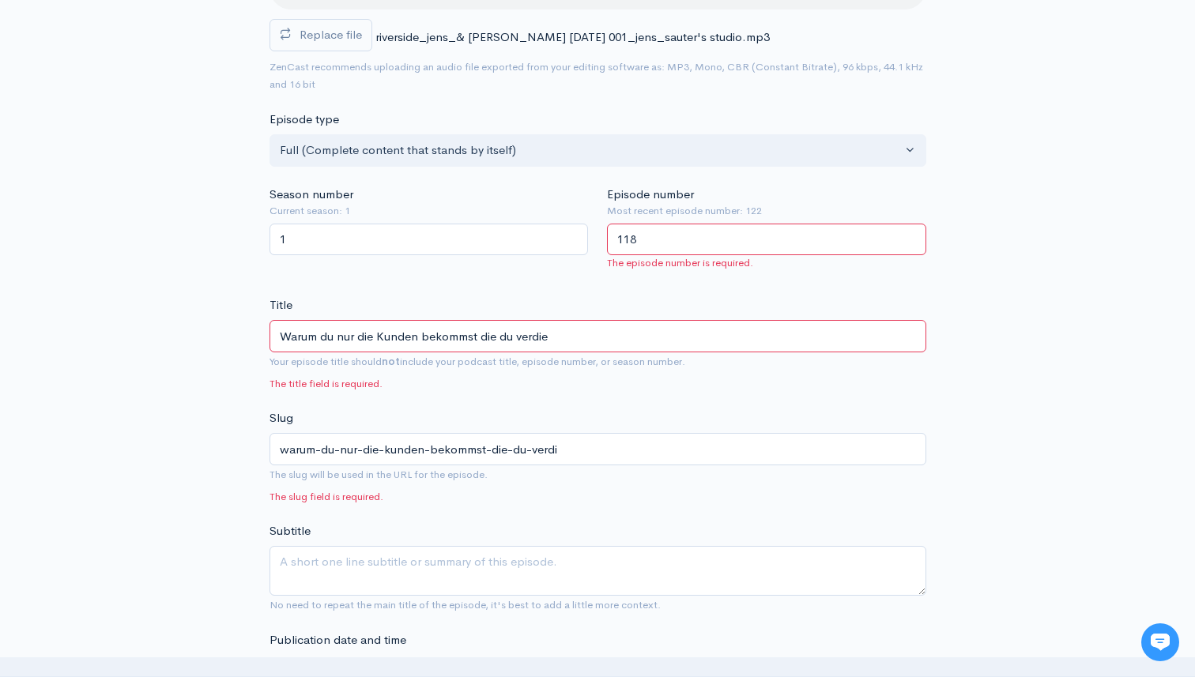
type input "warum-du-nur-die-kunden-bekommst-die-du-verdie"
type input "Warum du nur die Kunden bekommst die du verdien"
type input "warum-du-nur-die-kunden-bekommst-die-du-verdien"
type input "Warum du nur die Kunden bekommst die du verdiens"
type input "warum-du-nur-die-kunden-bekommst-die-du-verdiens"
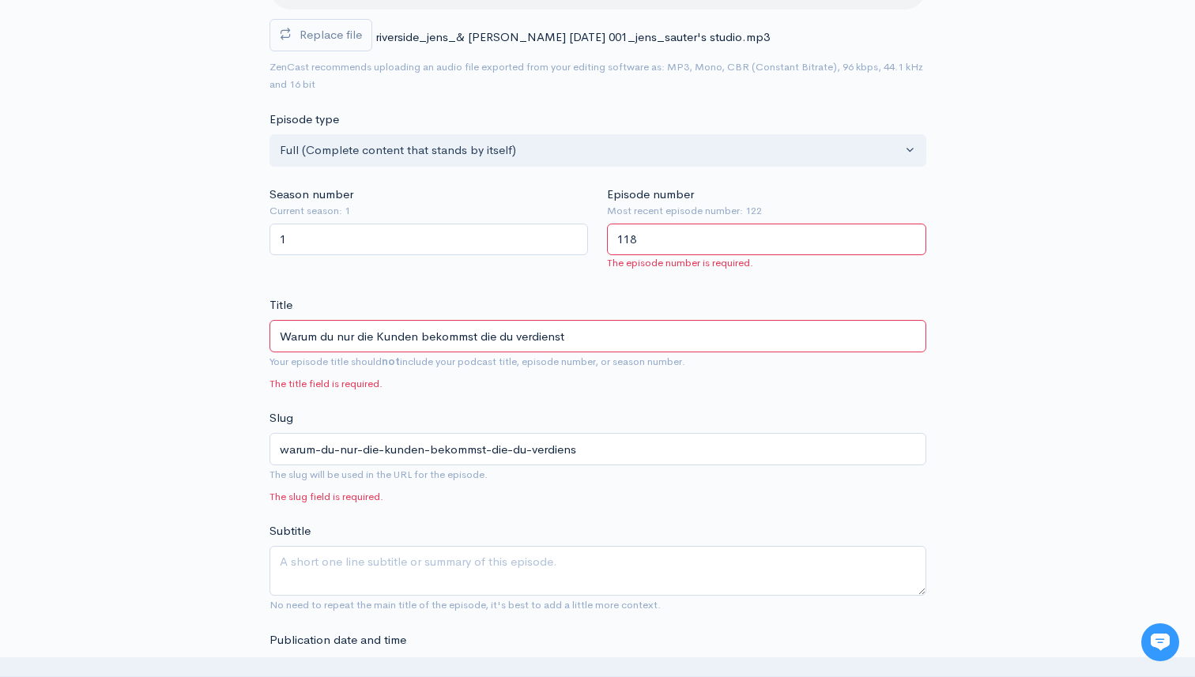
type input "Warum du nur die Kunden bekommst die du verdienst."
type input "warum-du-nur-die-kunden-bekommst-die-du-verdienst"
type input "Warum du nur die Kunden bekommst die du verdienst."
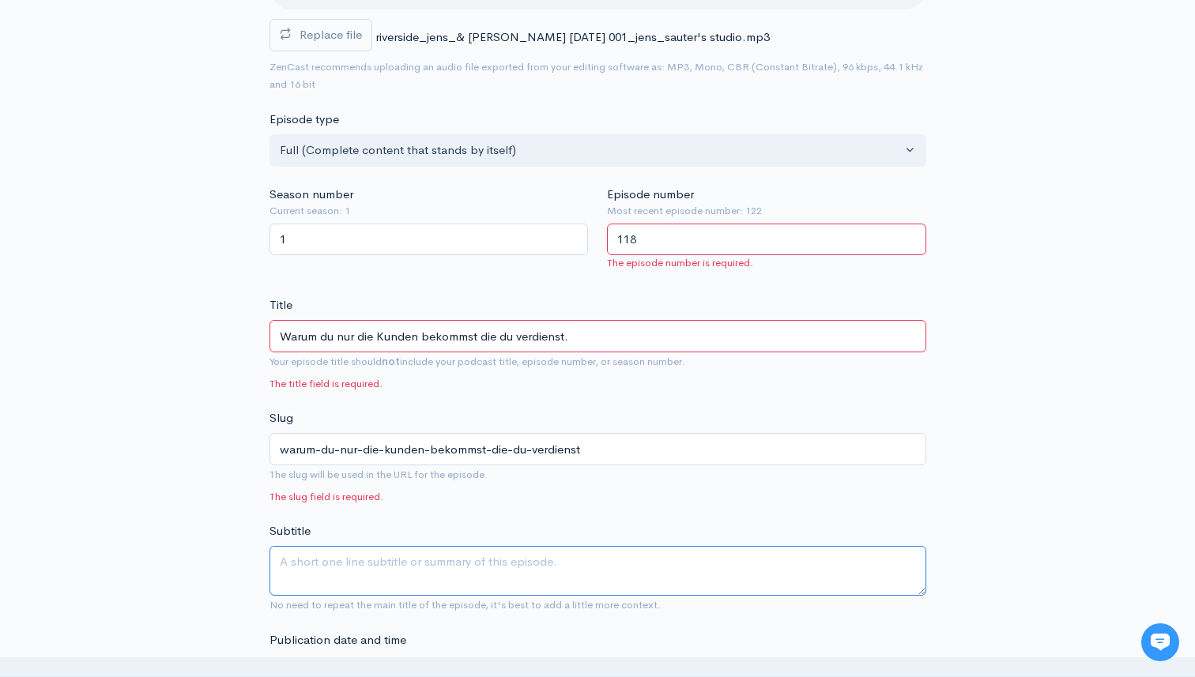
click at [322, 573] on textarea "Subtitle" at bounding box center [598, 571] width 657 height 50
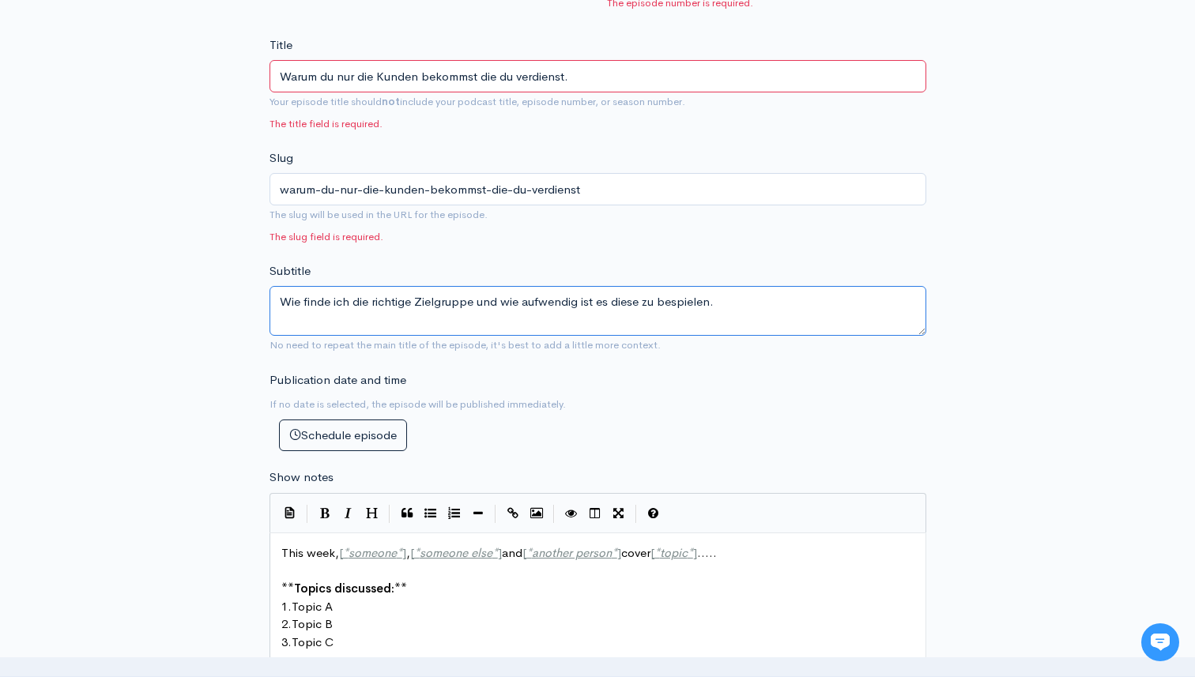
scroll to position [543, 0]
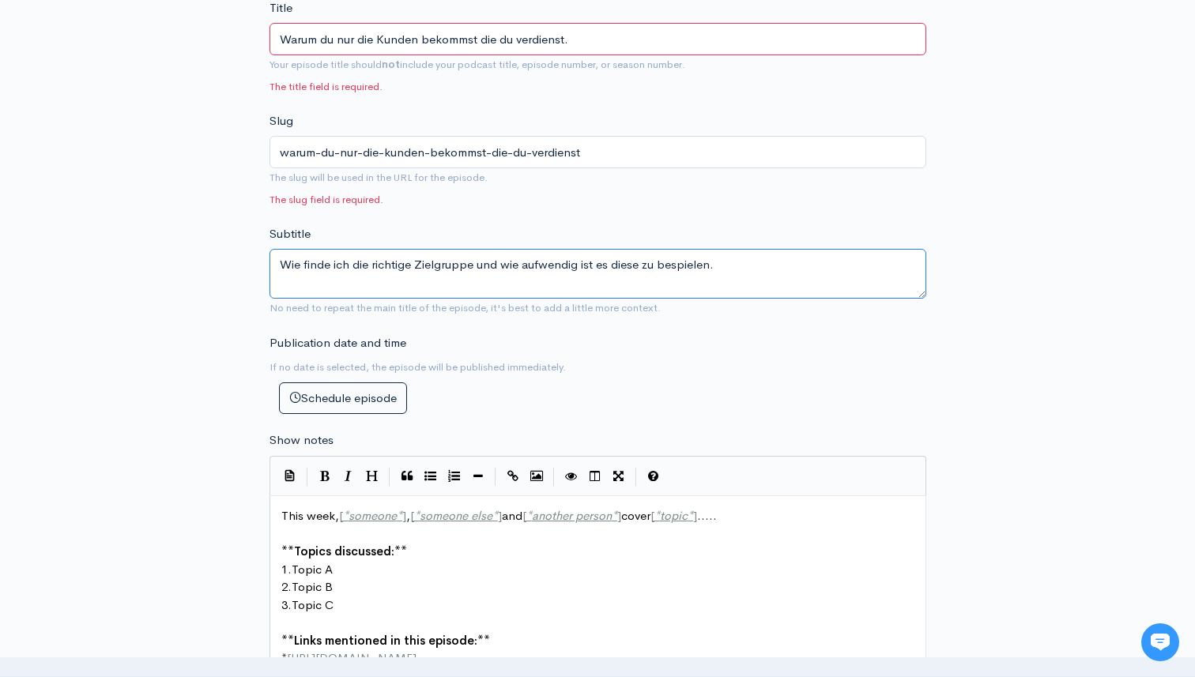
type textarea "Wie finde ich die richtige Zielgruppe und wie aufwendig ist es diese zu bespiel…"
type textarea "This week, [*someone*], [*someone else*] and [*another person*] cover [*topic*]…"
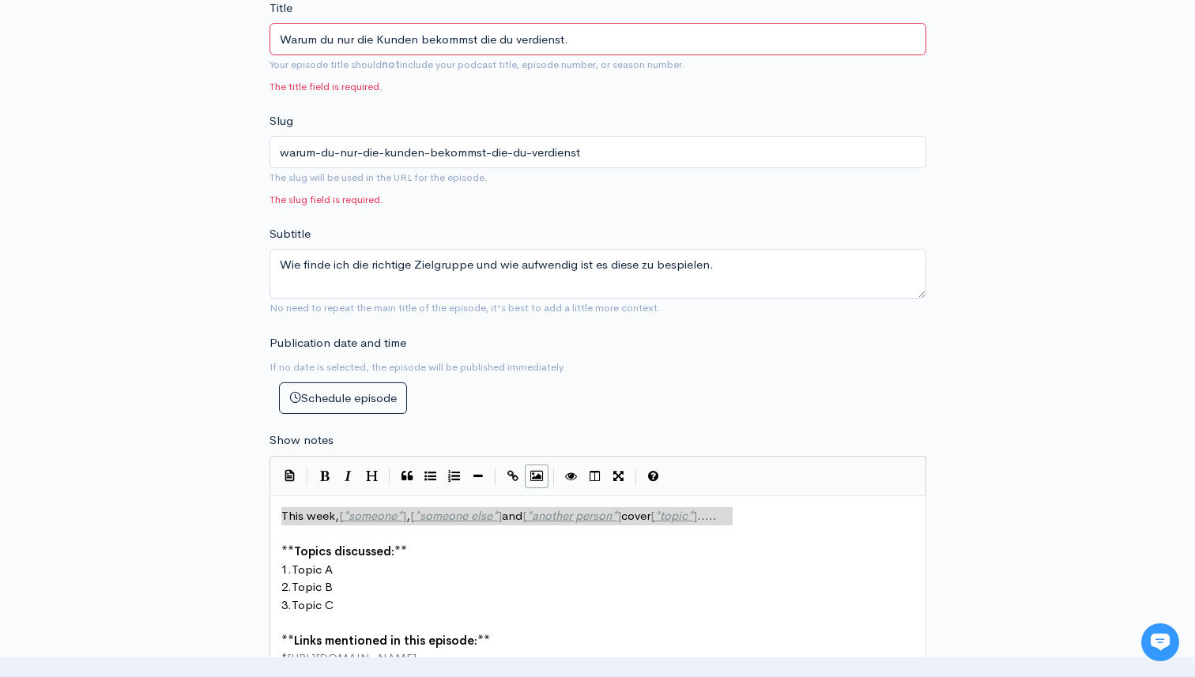
drag, startPoint x: 749, startPoint y: 516, endPoint x: 535, endPoint y: 474, distance: 218.2
drag, startPoint x: 413, startPoint y: 496, endPoint x: 268, endPoint y: 516, distance: 146.0
click at [268, 516] on div "New episode Create a new episode Back to episodes Audio file Replace file river…" at bounding box center [598, 405] width 676 height 1786
click at [775, 526] on pre "​" at bounding box center [597, 535] width 639 height 18
type textarea "This week, [*someone*], [*someone else*] and [*another person*] cover [*topic*]…"
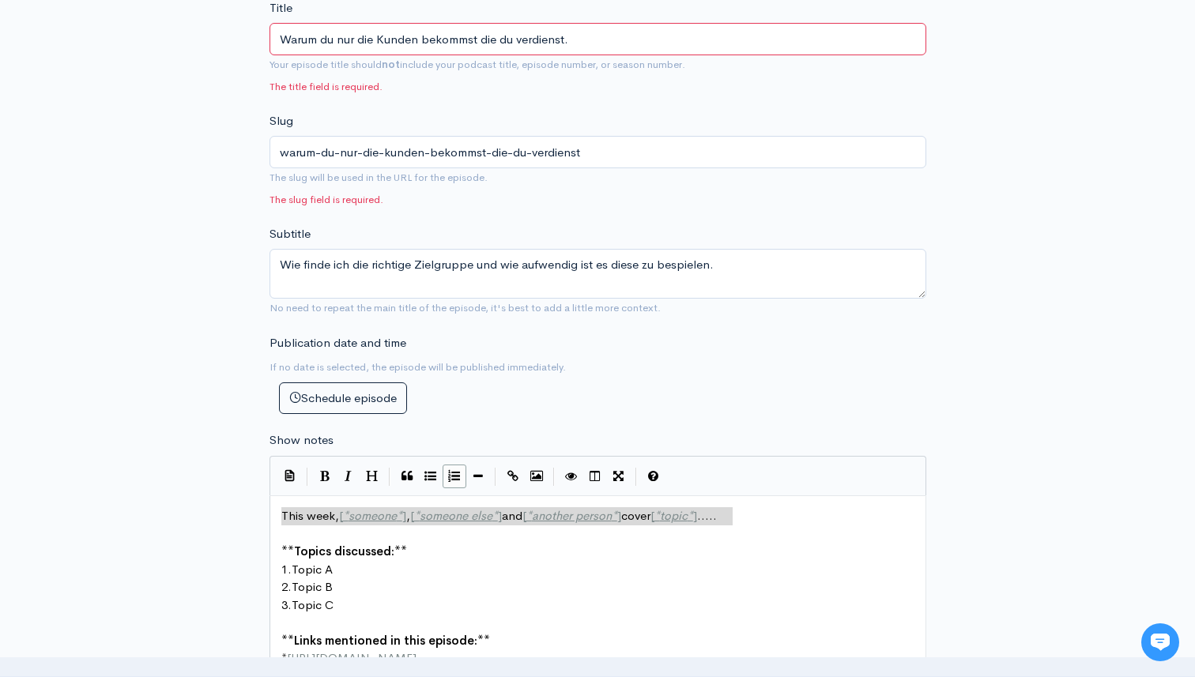
drag, startPoint x: 748, startPoint y: 522, endPoint x: 461, endPoint y: 487, distance: 289.1
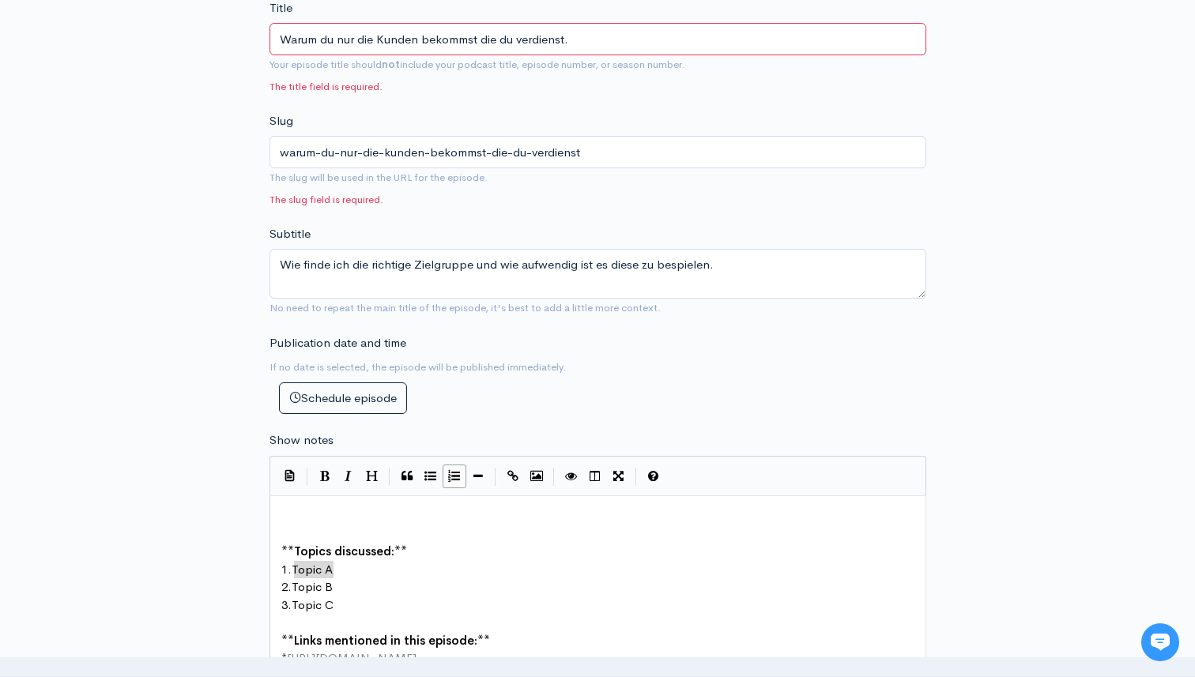
drag, startPoint x: 334, startPoint y: 569, endPoint x: 296, endPoint y: 564, distance: 37.4
type textarea "Geunsh"
type textarea "sundheit & Präa"
type textarea "väe"
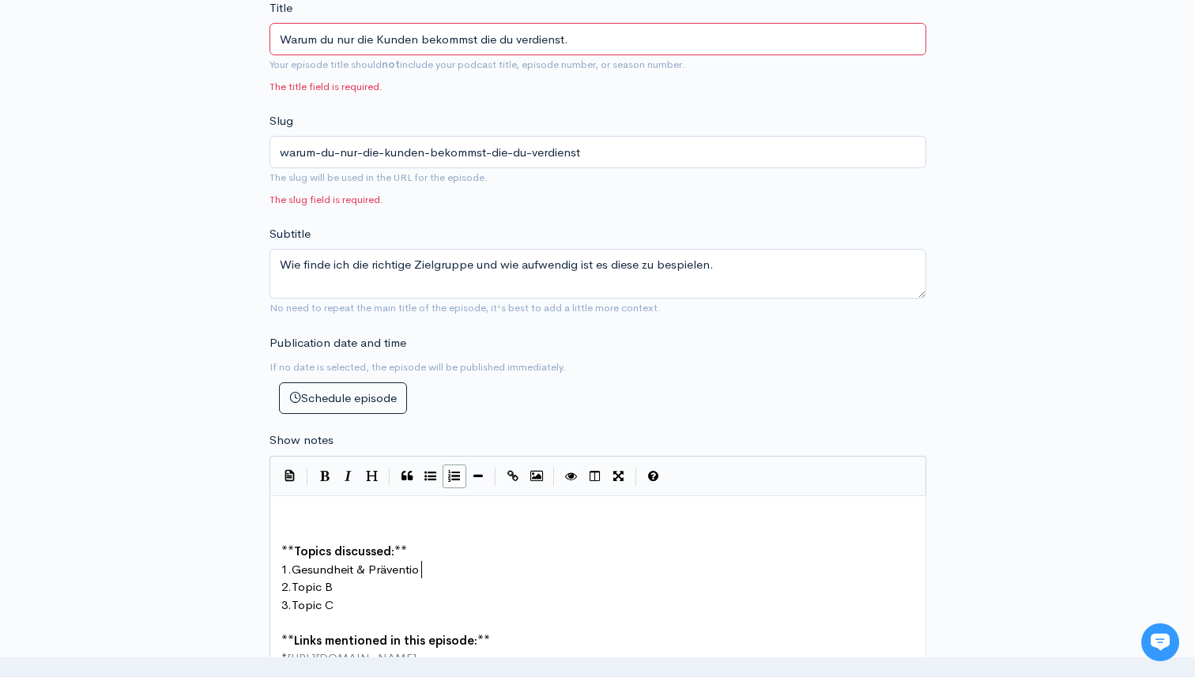
type textarea "ention"
drag, startPoint x: 335, startPoint y: 589, endPoint x: 296, endPoint y: 587, distance: 38.8
type textarea "LOB an Upös"
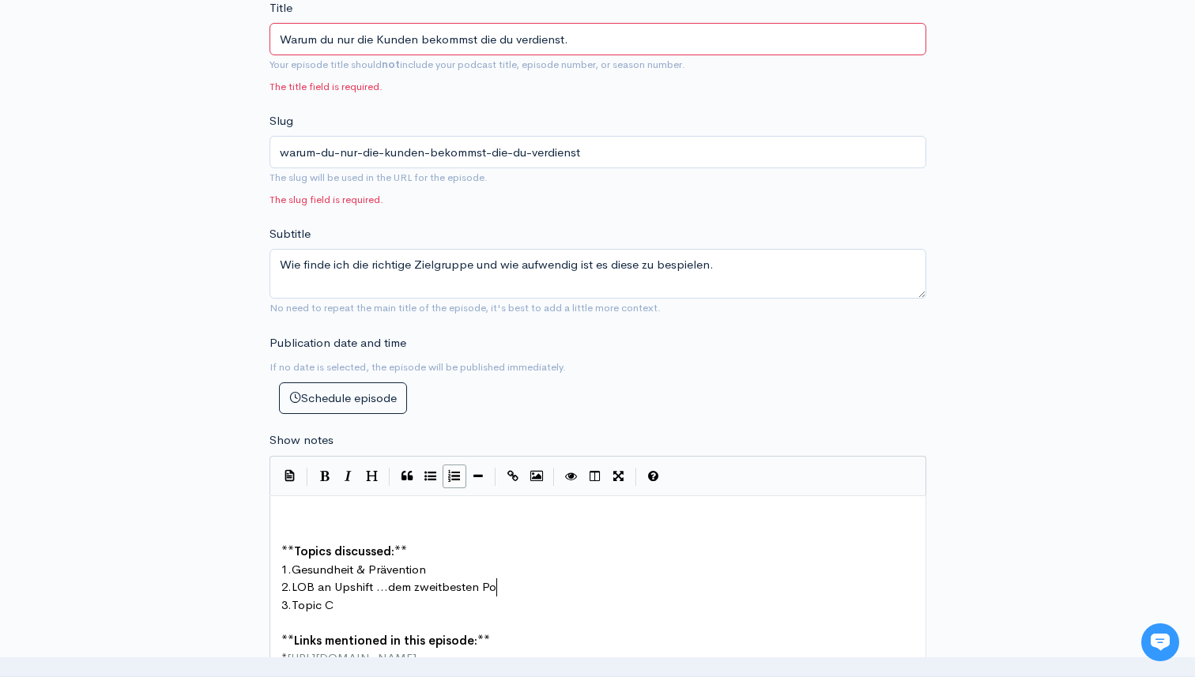
type textarea "shift ...dem zweitbesten Poc"
type textarea "dcast..."
drag, startPoint x: 339, startPoint y: 604, endPoint x: 295, endPoint y: 600, distance: 44.4
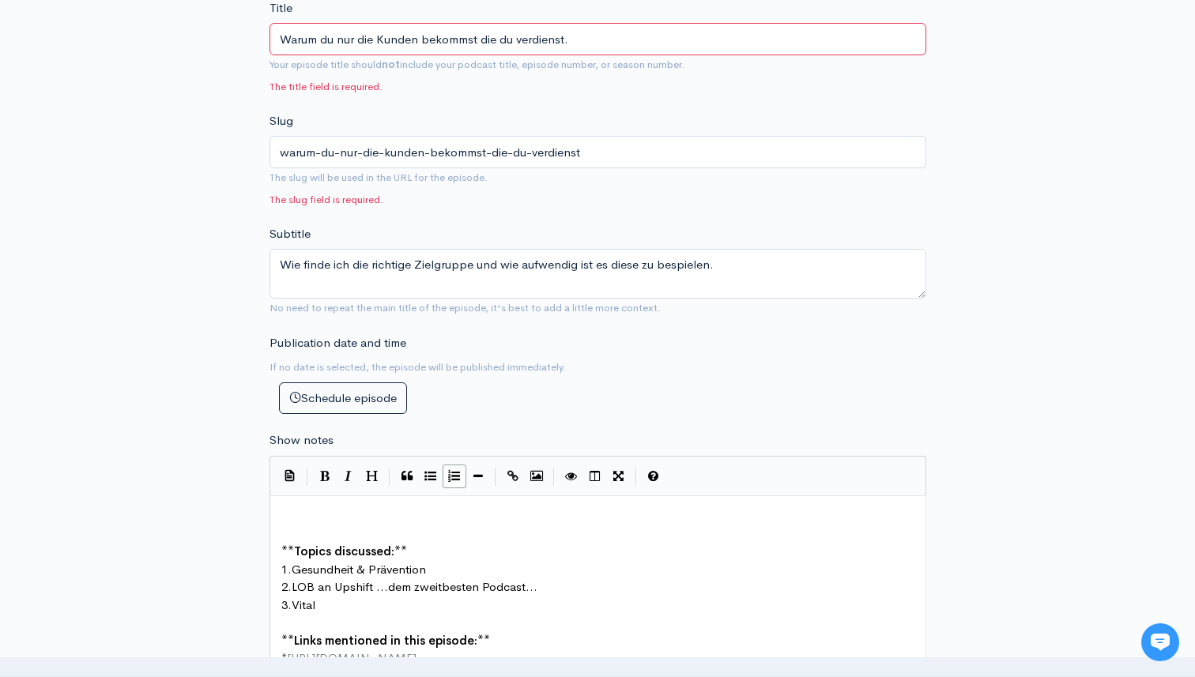
type textarea "Vital n"
type textarea "i"
type textarea "n Sch"
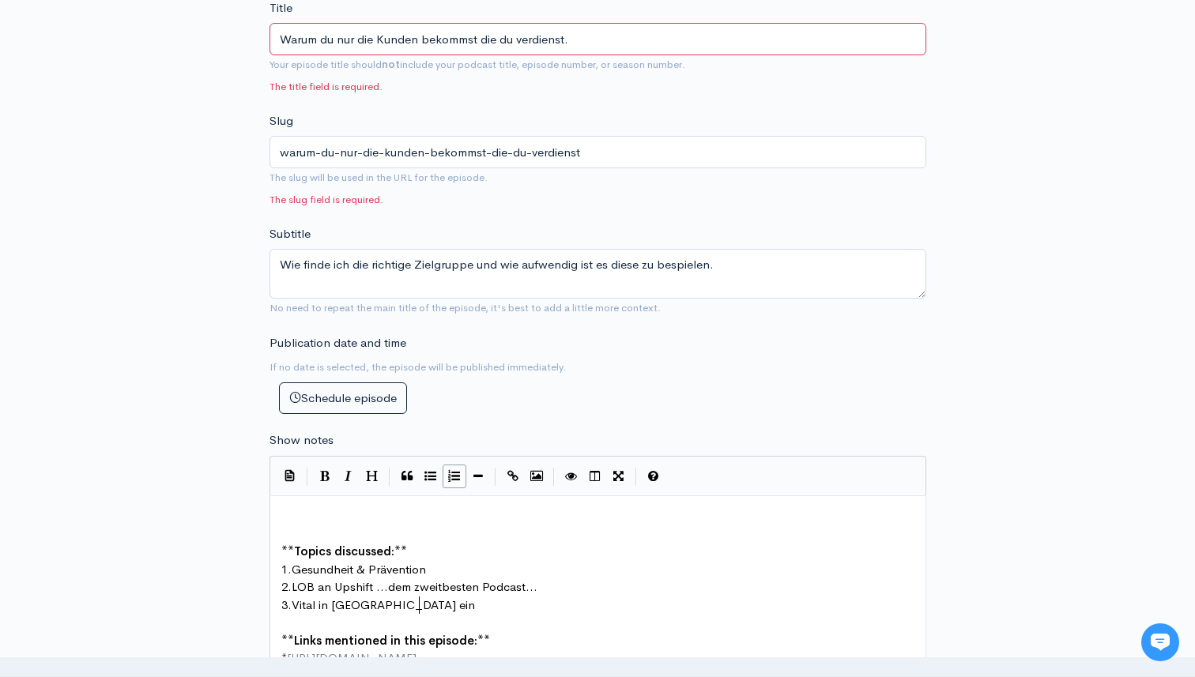
type textarea "in Schneeberg ein"
type textarea "... ein Lei"
type textarea "uchtur"
type textarea "ru"
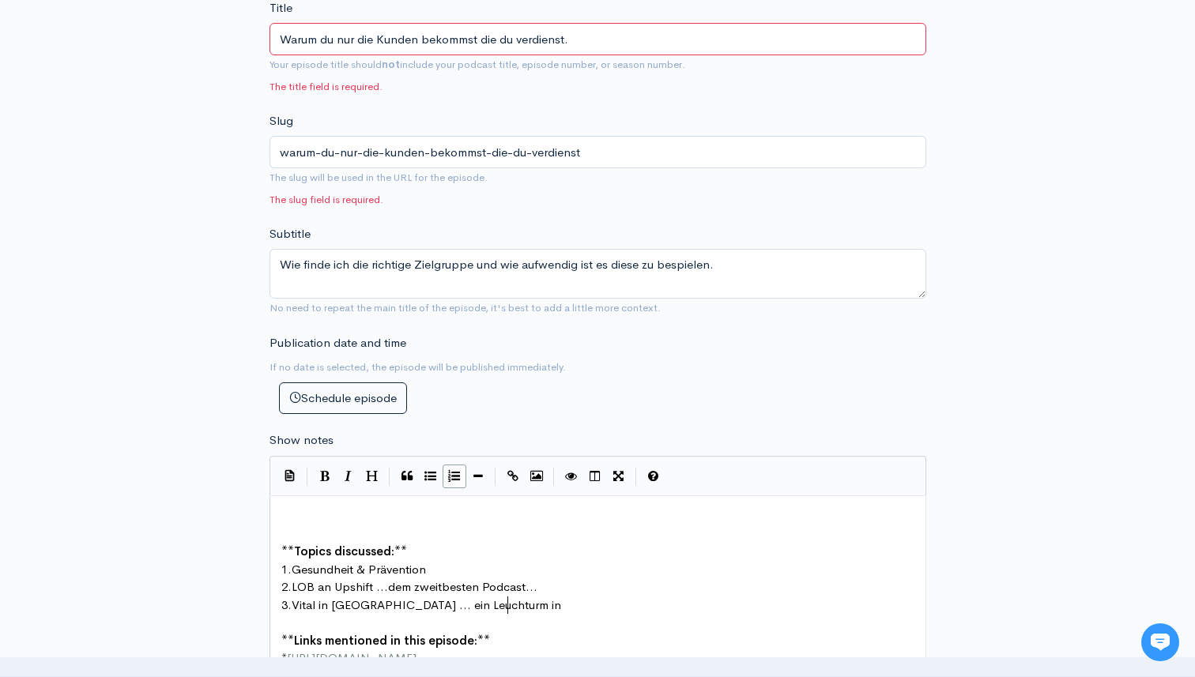
type textarea "m in D"
type textarea "Sachsen."
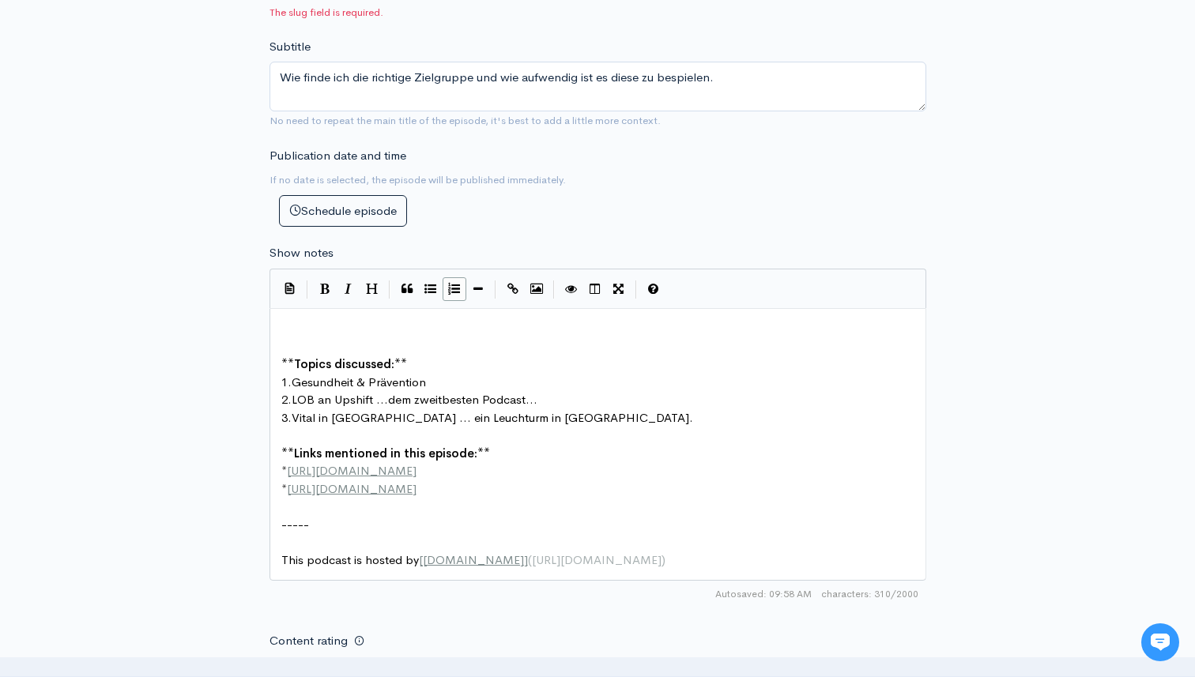
scroll to position [740, 0]
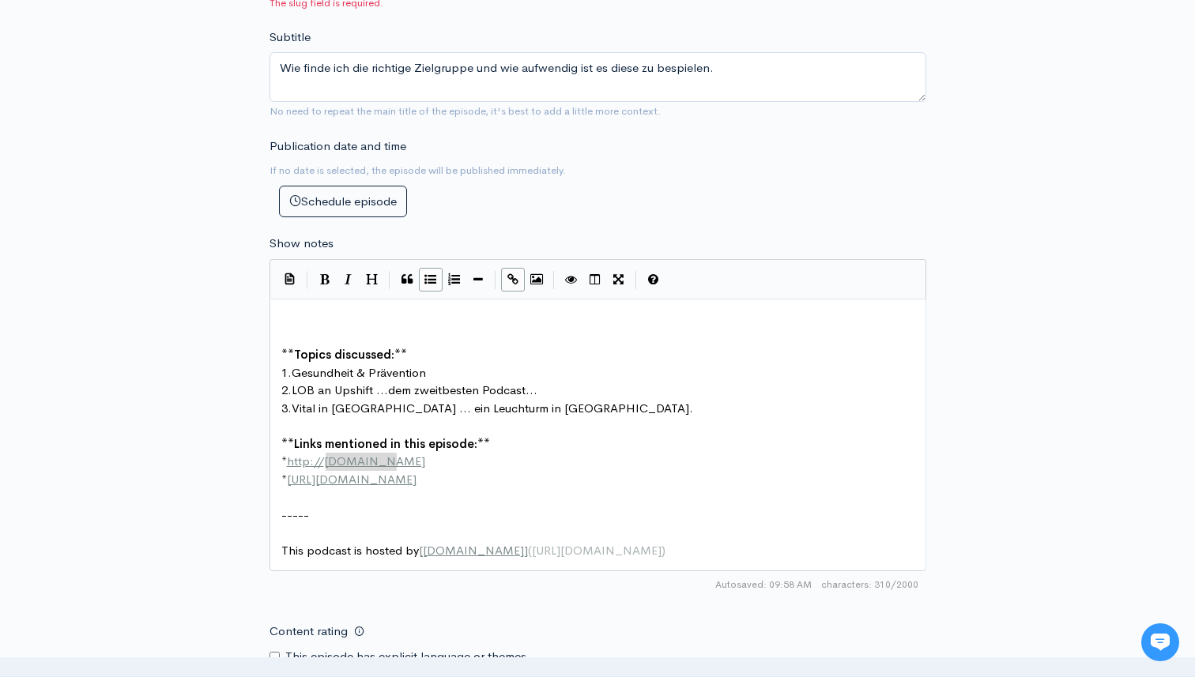
drag, startPoint x: 399, startPoint y: 466, endPoint x: 326, endPoint y: 467, distance: 72.7
type textarea "peter-hinojal.de"
type textarea "second-example.com"
drag, startPoint x: 447, startPoint y: 481, endPoint x: 329, endPoint y: 482, distance: 118.6
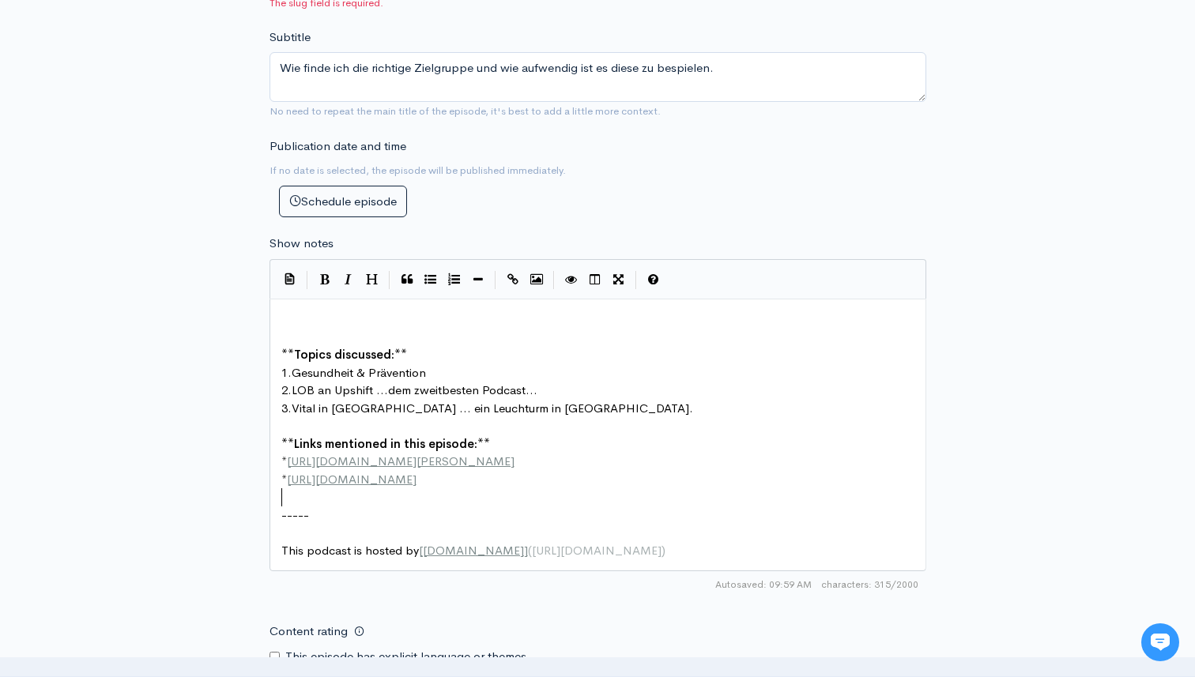
click at [454, 497] on pre "​" at bounding box center [597, 497] width 639 height 18
type textarea "com"
drag, startPoint x: 454, startPoint y: 488, endPoint x: 272, endPoint y: 474, distance: 183.1
paste textarea
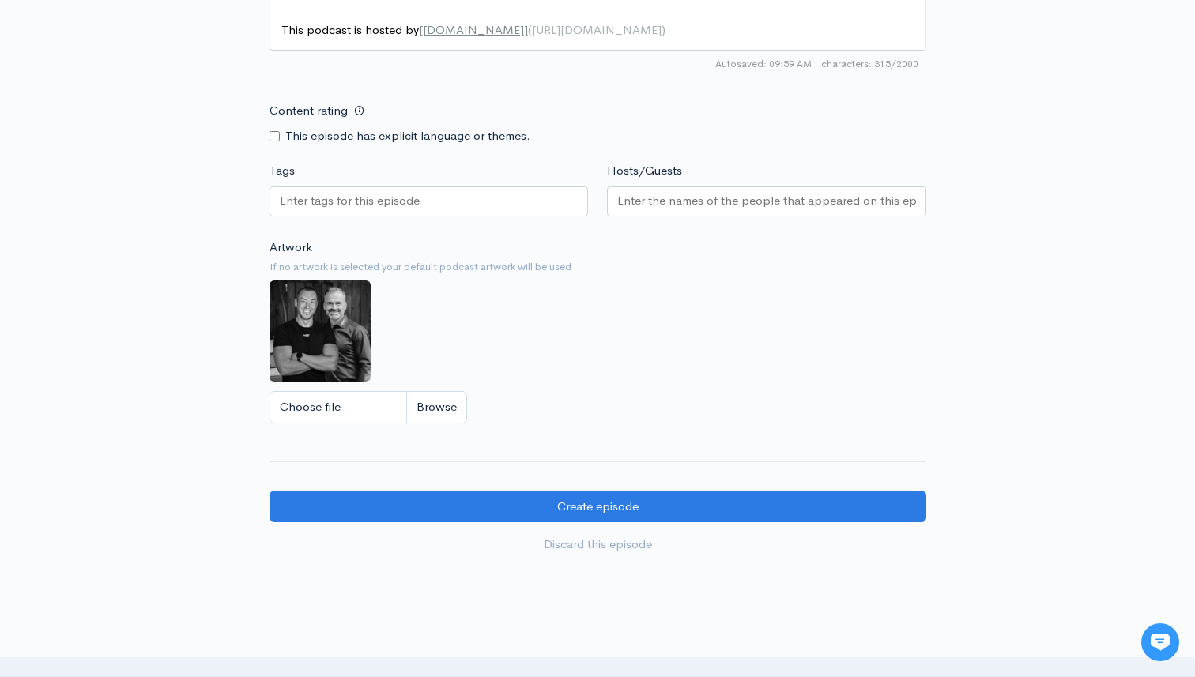
scroll to position [1369, 0]
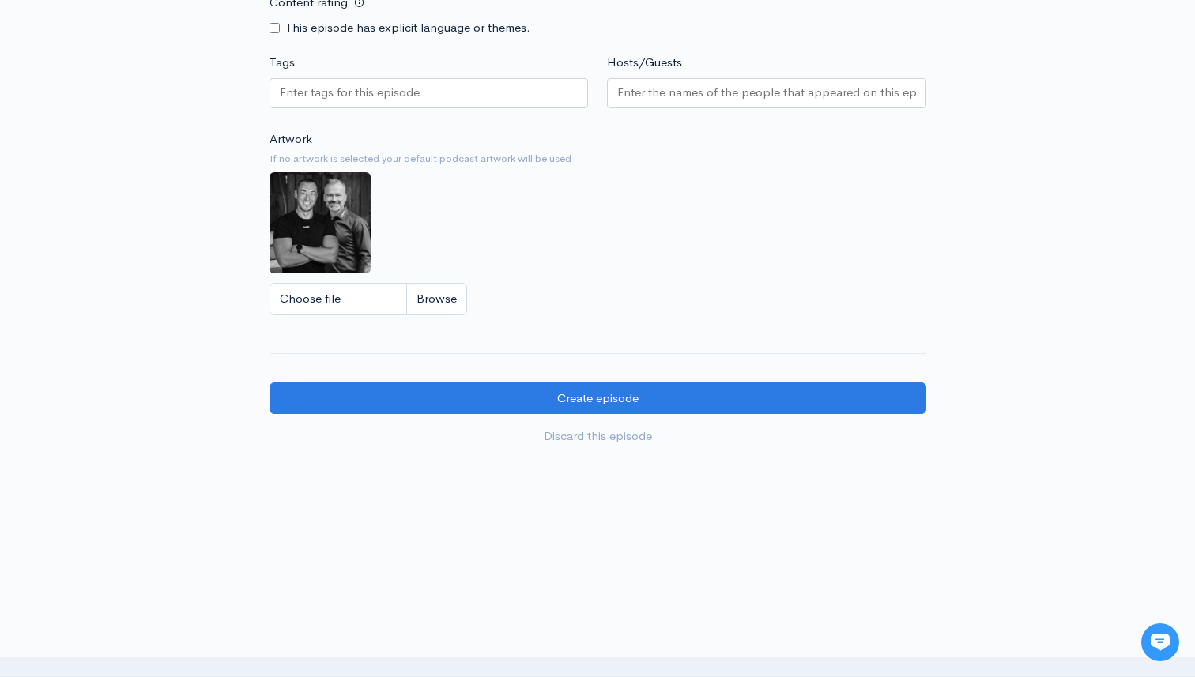
type textarea "* http://second-example.com"
click at [476, 86] on div at bounding box center [429, 93] width 319 height 30
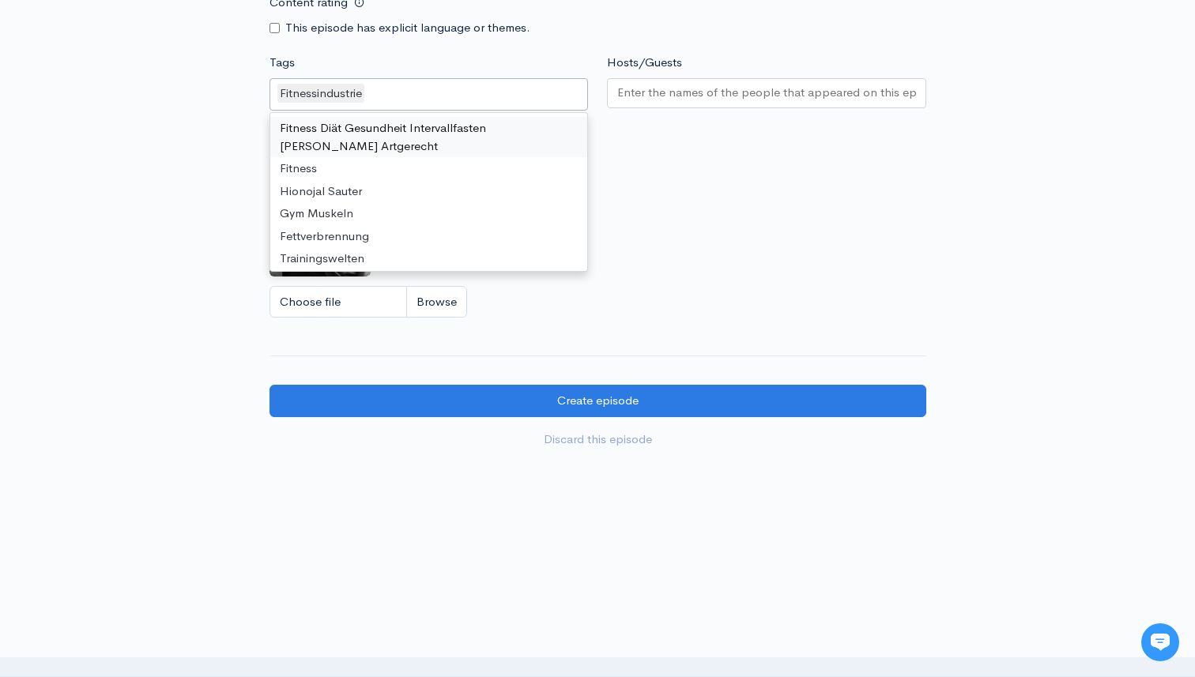
click at [684, 84] on input "Hosts/Guests" at bounding box center [766, 93] width 299 height 18
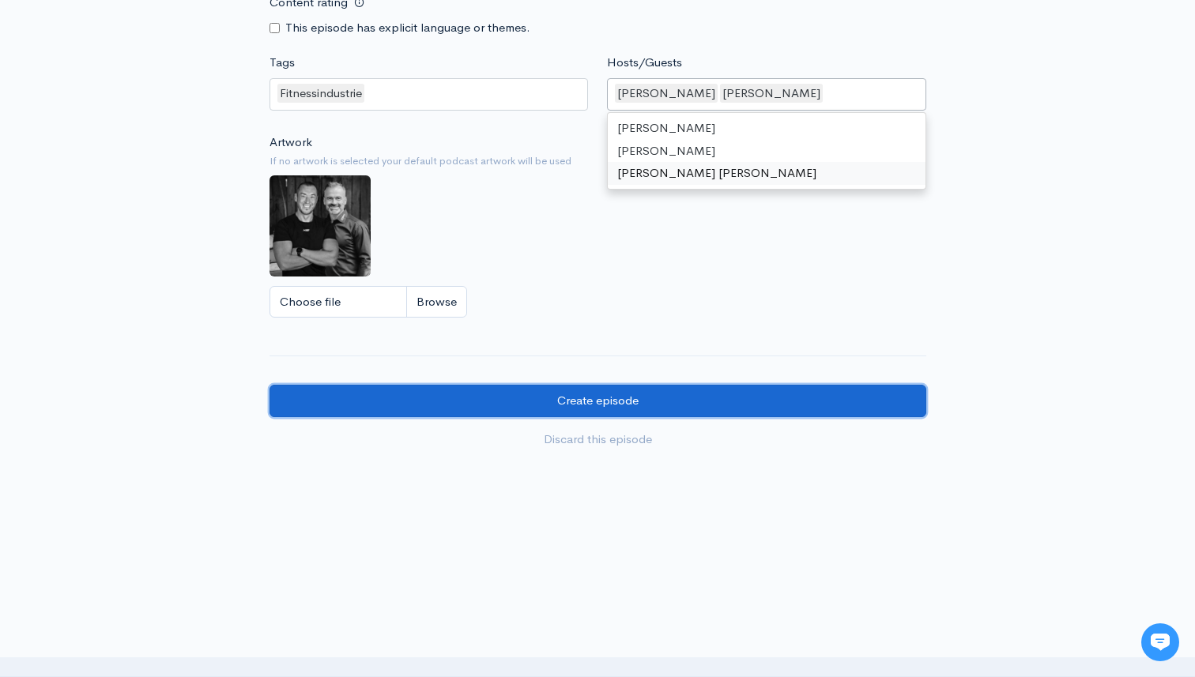
click at [559, 403] on input "Create episode" at bounding box center [598, 401] width 657 height 32
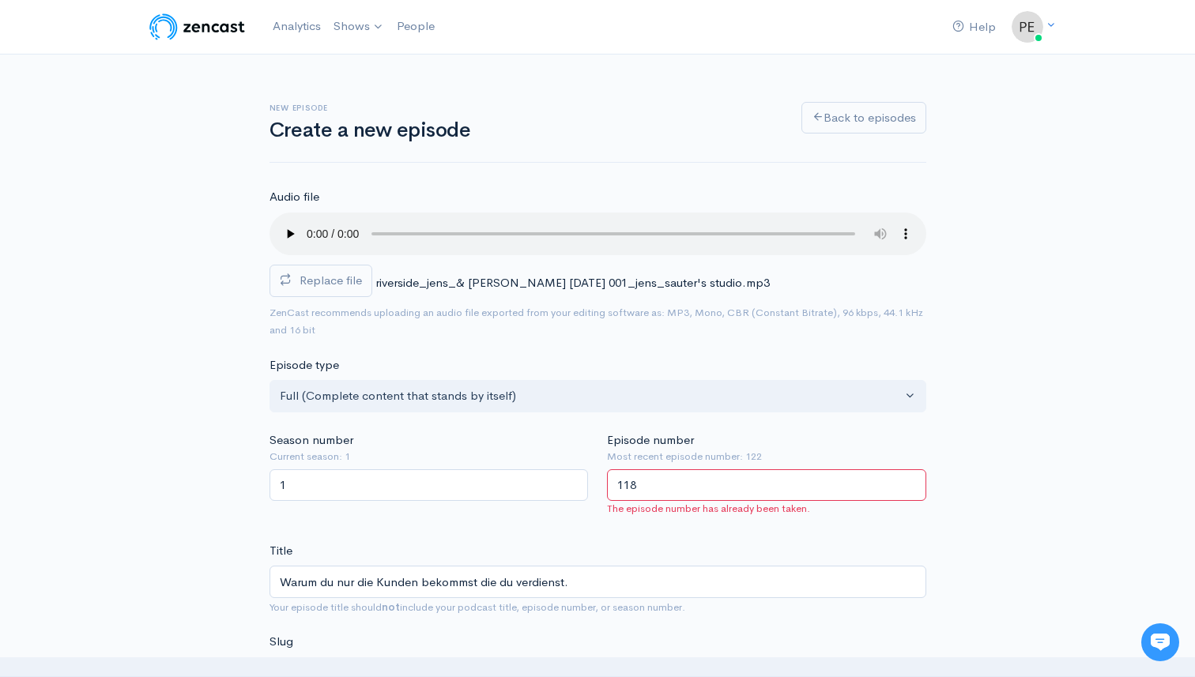
drag, startPoint x: 645, startPoint y: 494, endPoint x: 621, endPoint y: 481, distance: 26.9
click at [621, 481] on input "118" at bounding box center [766, 485] width 319 height 32
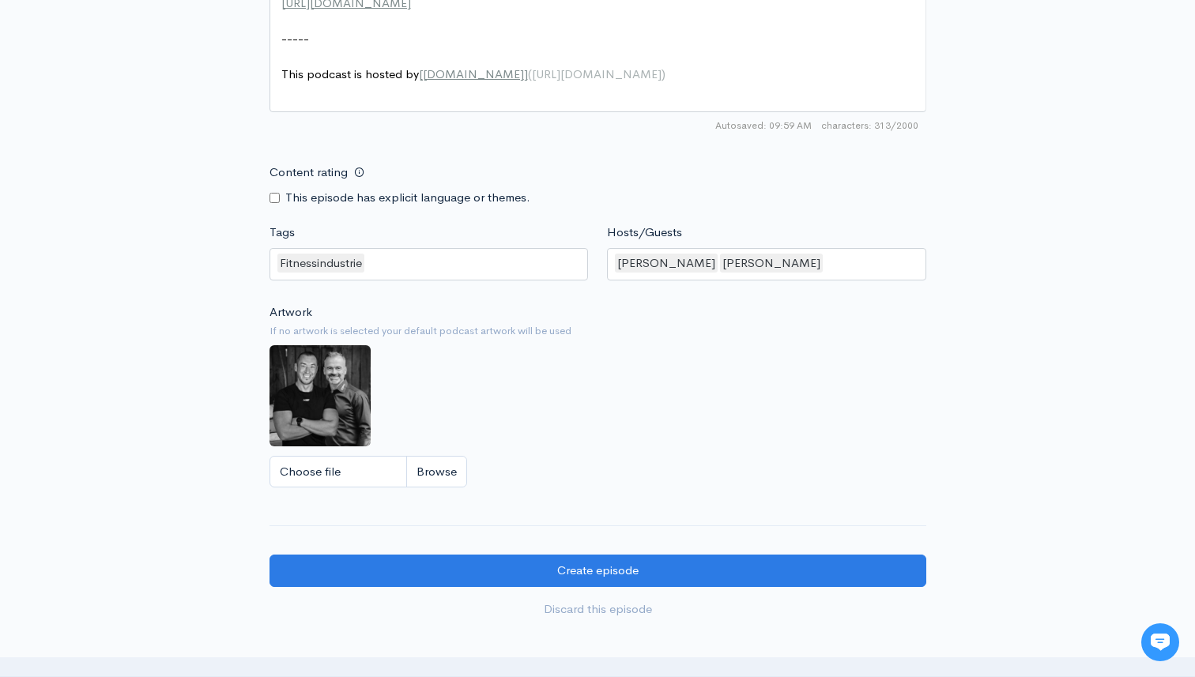
scroll to position [1156, 0]
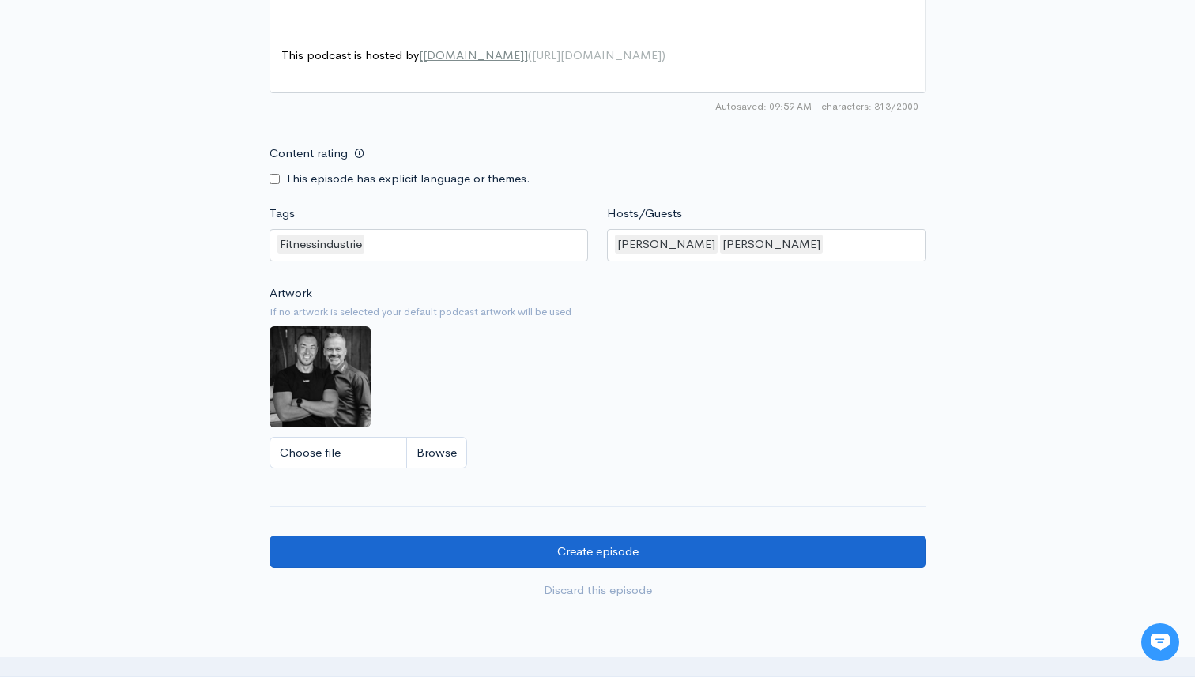
type input "124"
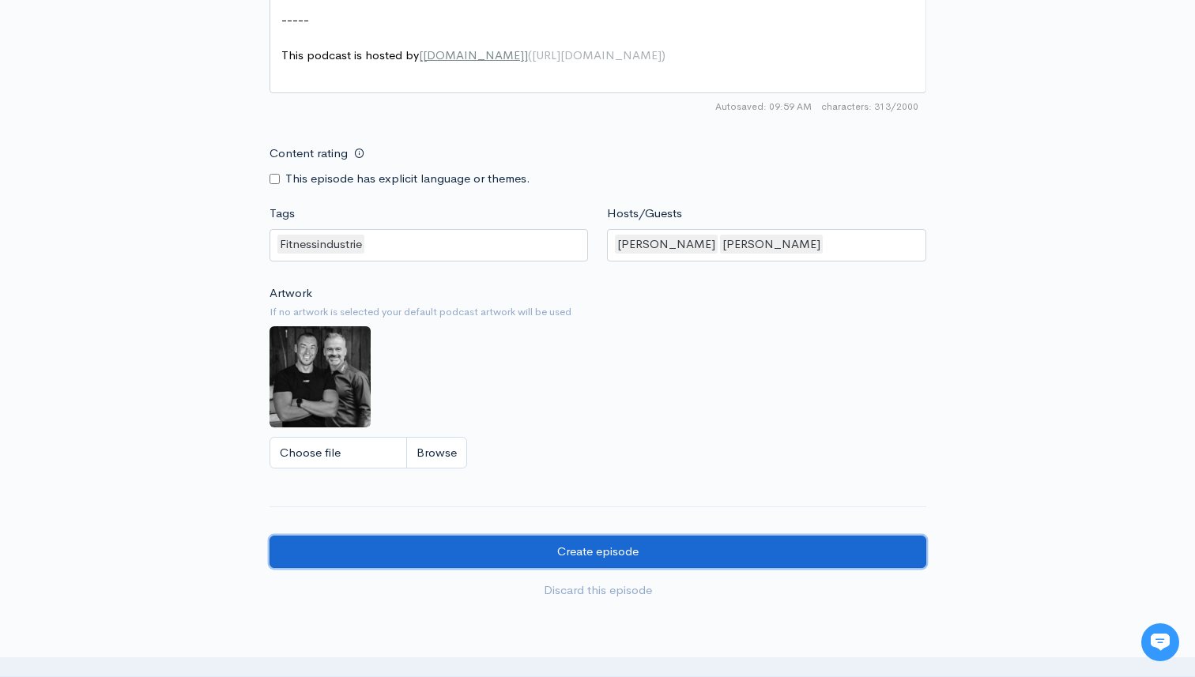
click at [613, 566] on input "Create episode" at bounding box center [598, 552] width 657 height 32
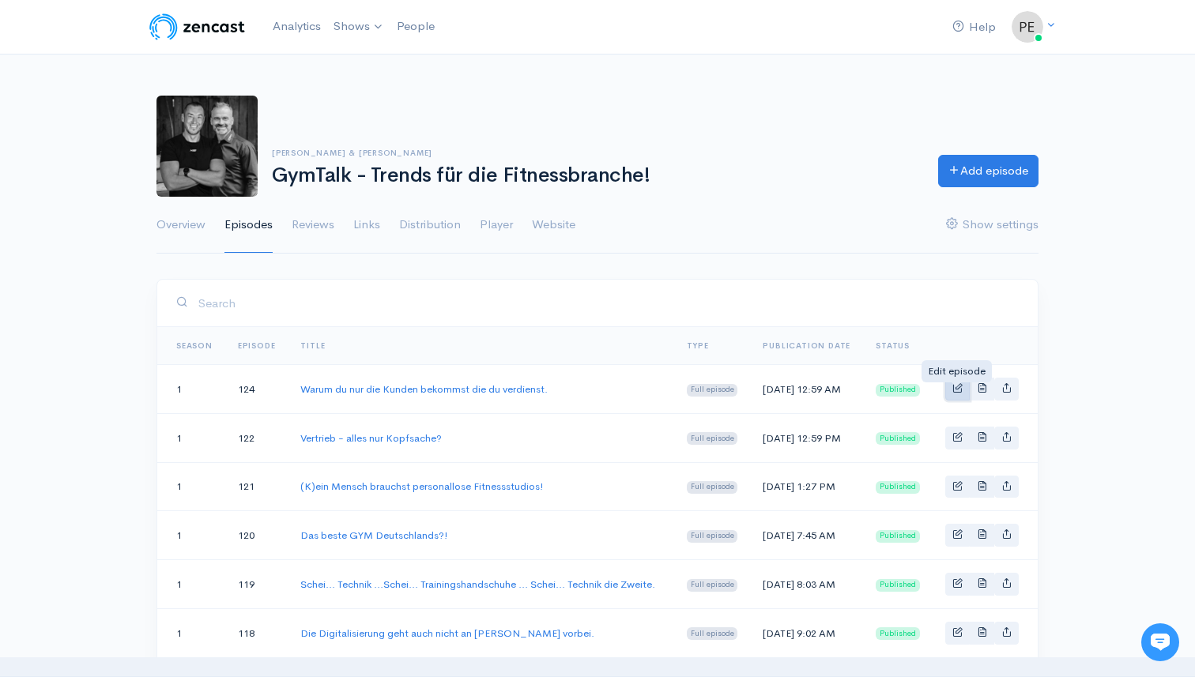
click at [957, 393] on span "Basic example" at bounding box center [957, 388] width 10 height 10
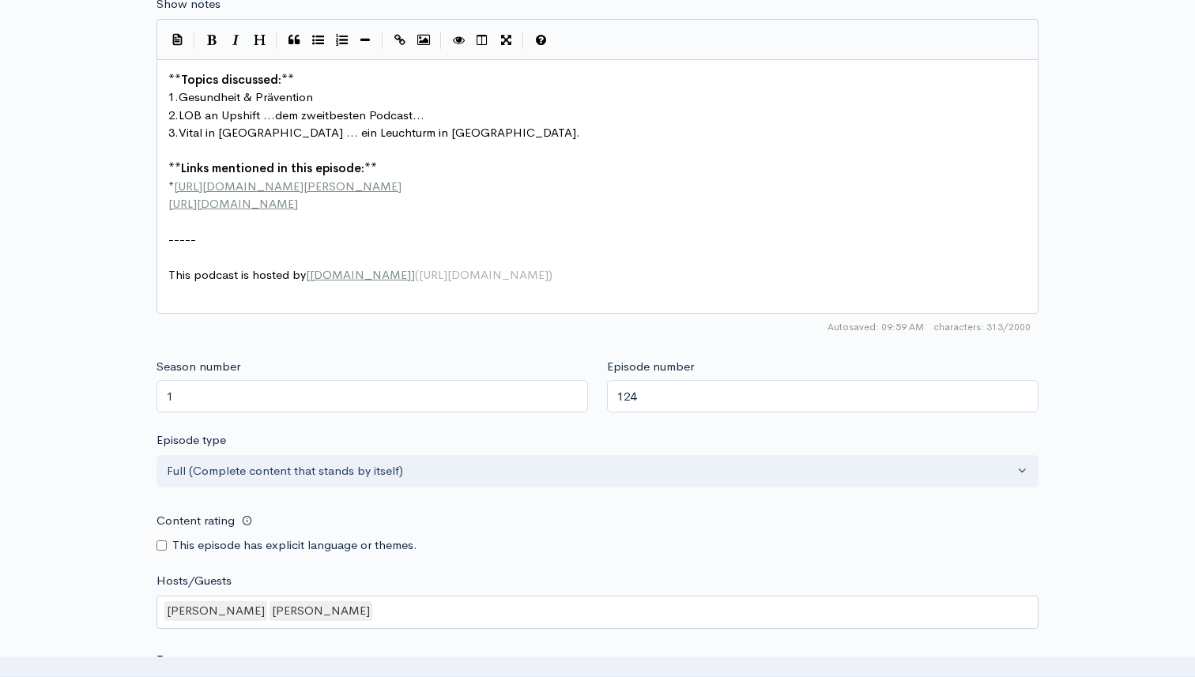
scroll to position [962, 0]
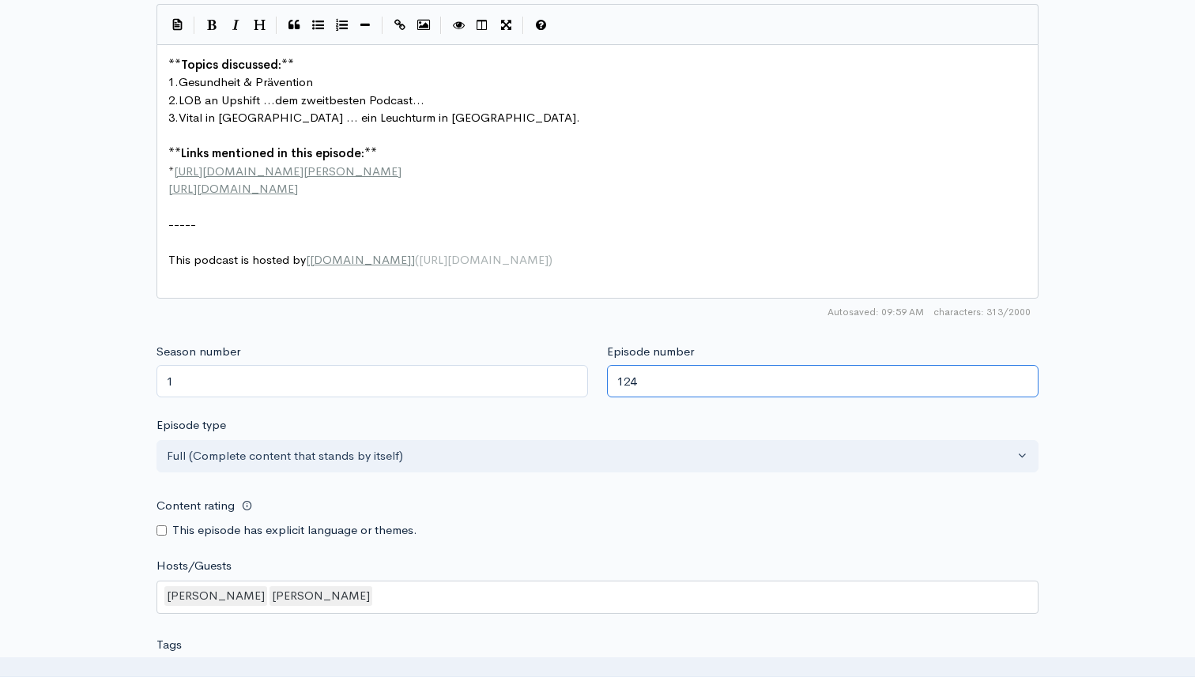
click at [633, 382] on input "124" at bounding box center [823, 381] width 432 height 32
click at [635, 382] on input "124" at bounding box center [823, 381] width 432 height 32
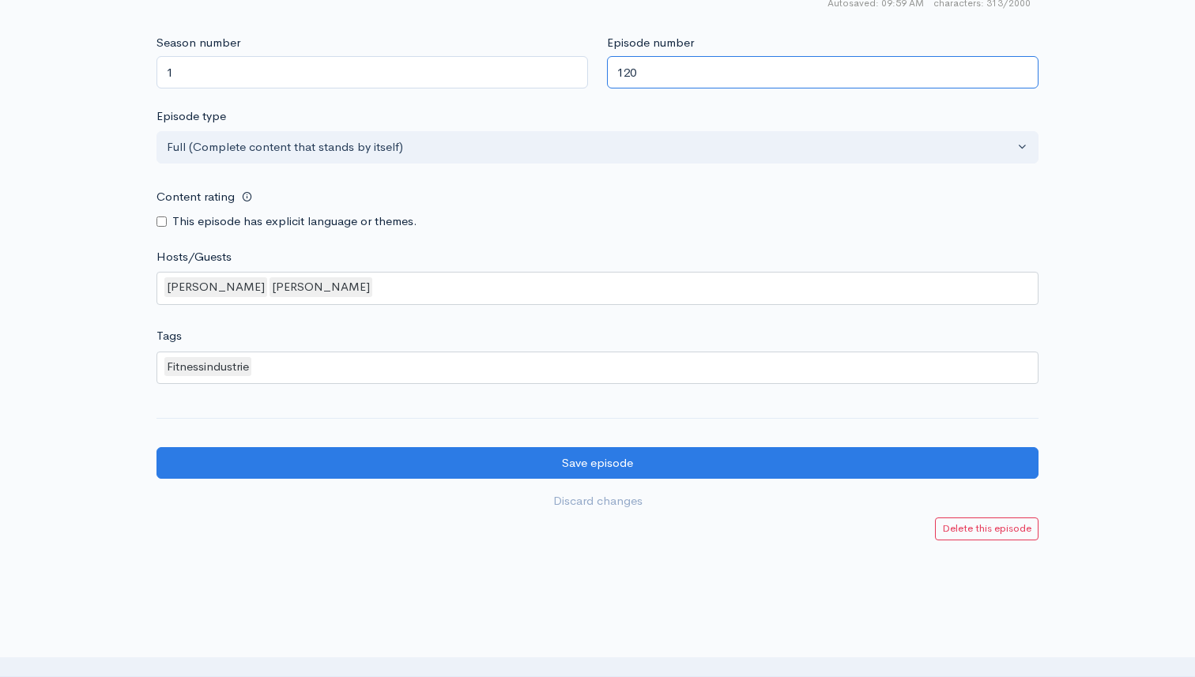
scroll to position [1339, 0]
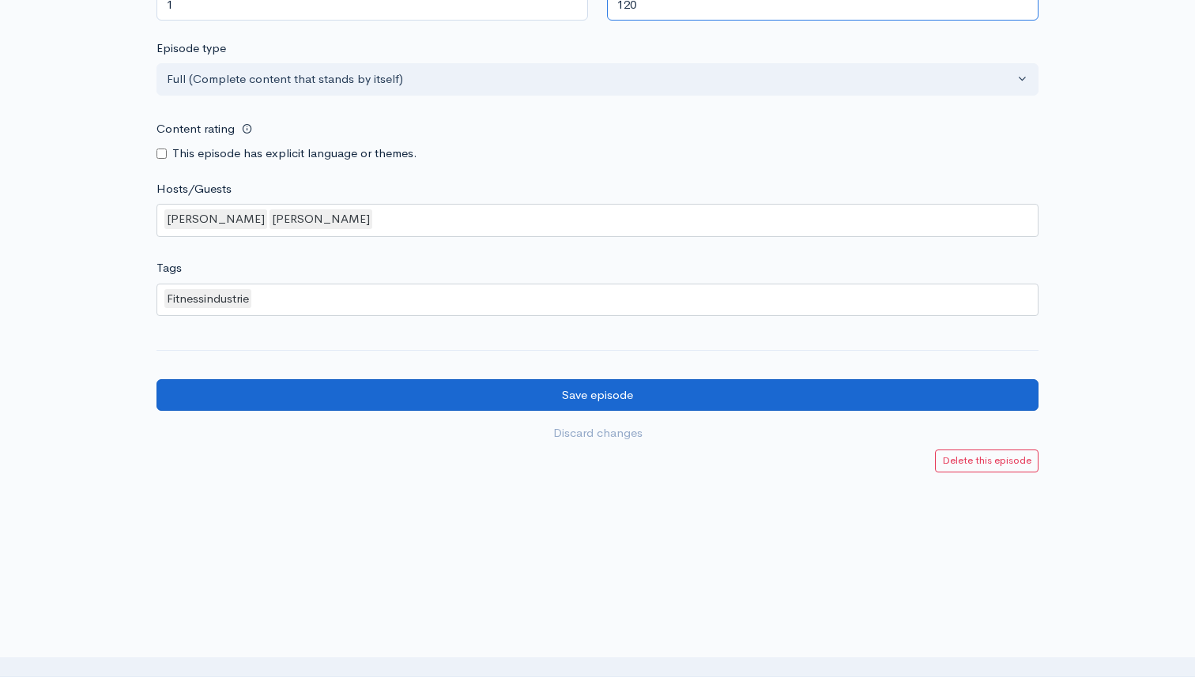
type input "120"
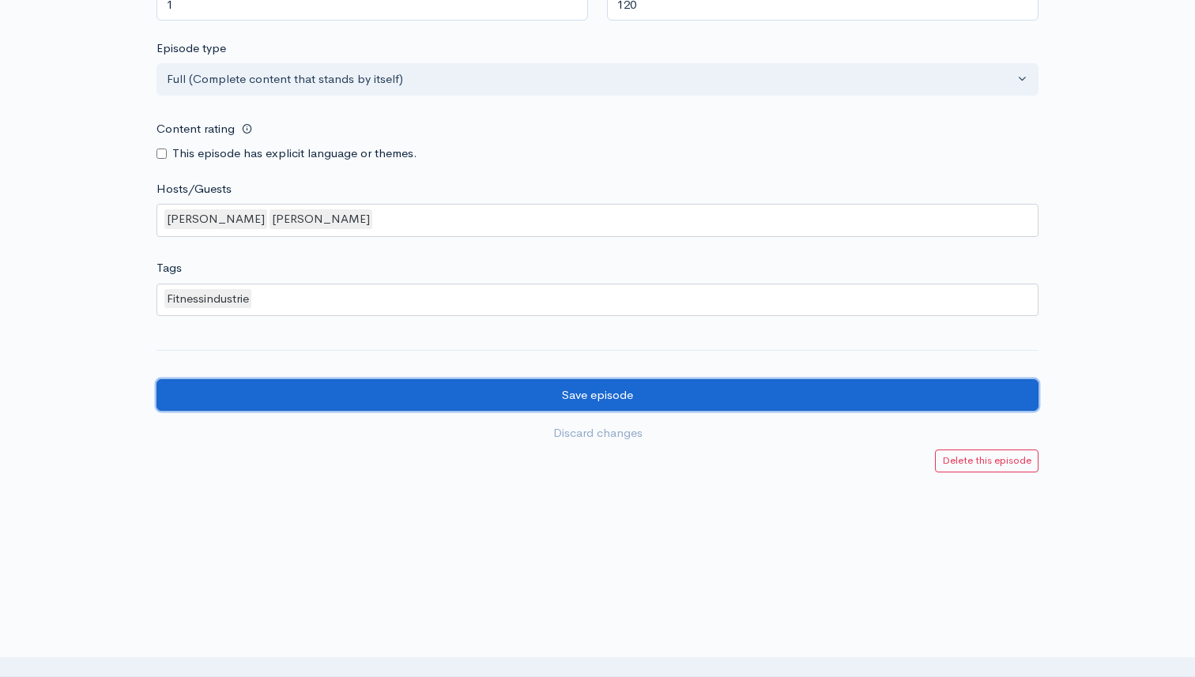
click at [635, 396] on input "Save episode" at bounding box center [597, 395] width 882 height 32
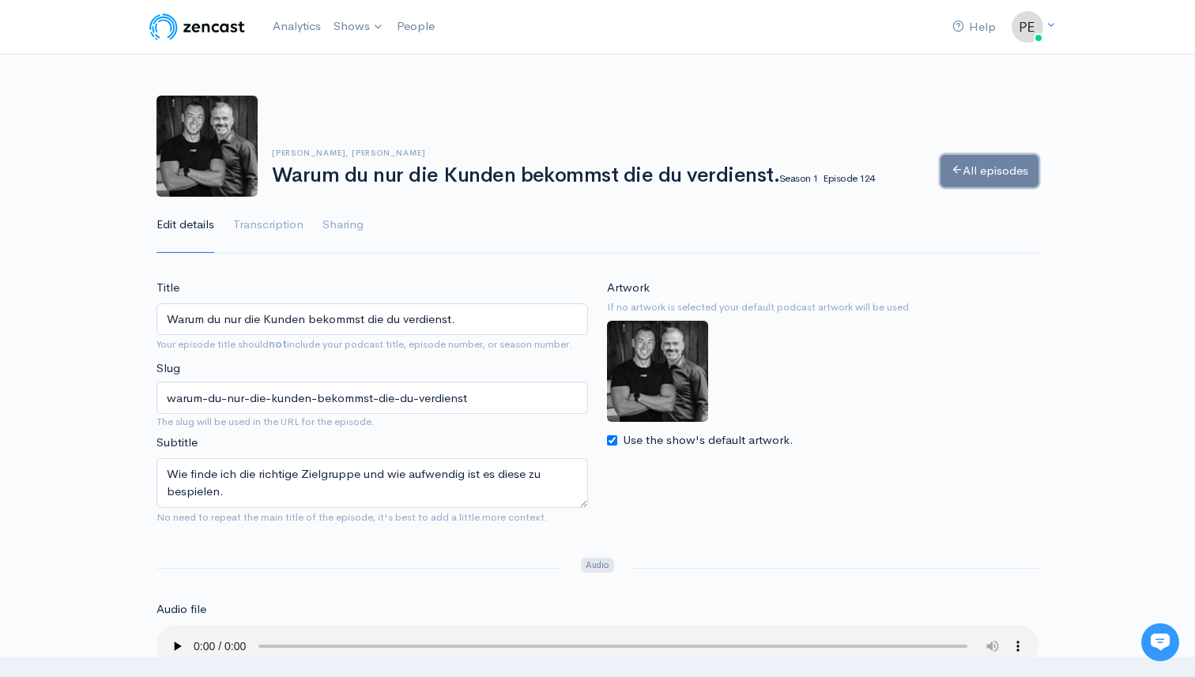
click at [971, 172] on link "All episodes" at bounding box center [990, 171] width 98 height 32
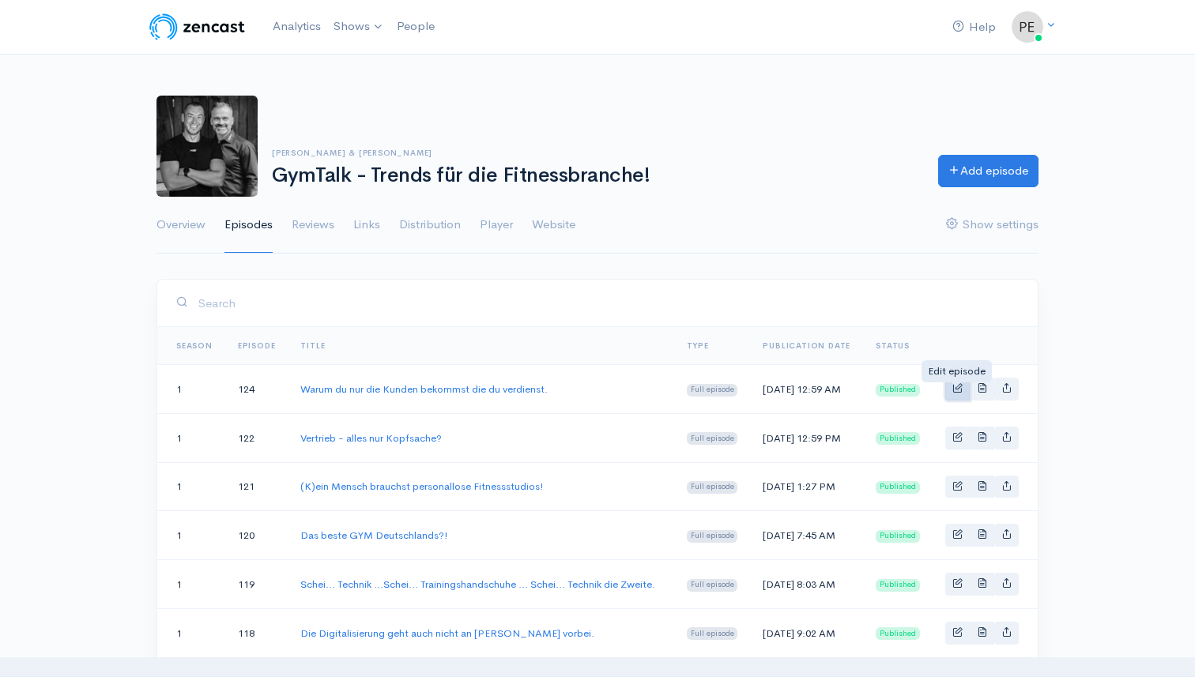
click at [954, 391] on span "Basic example" at bounding box center [957, 388] width 10 height 10
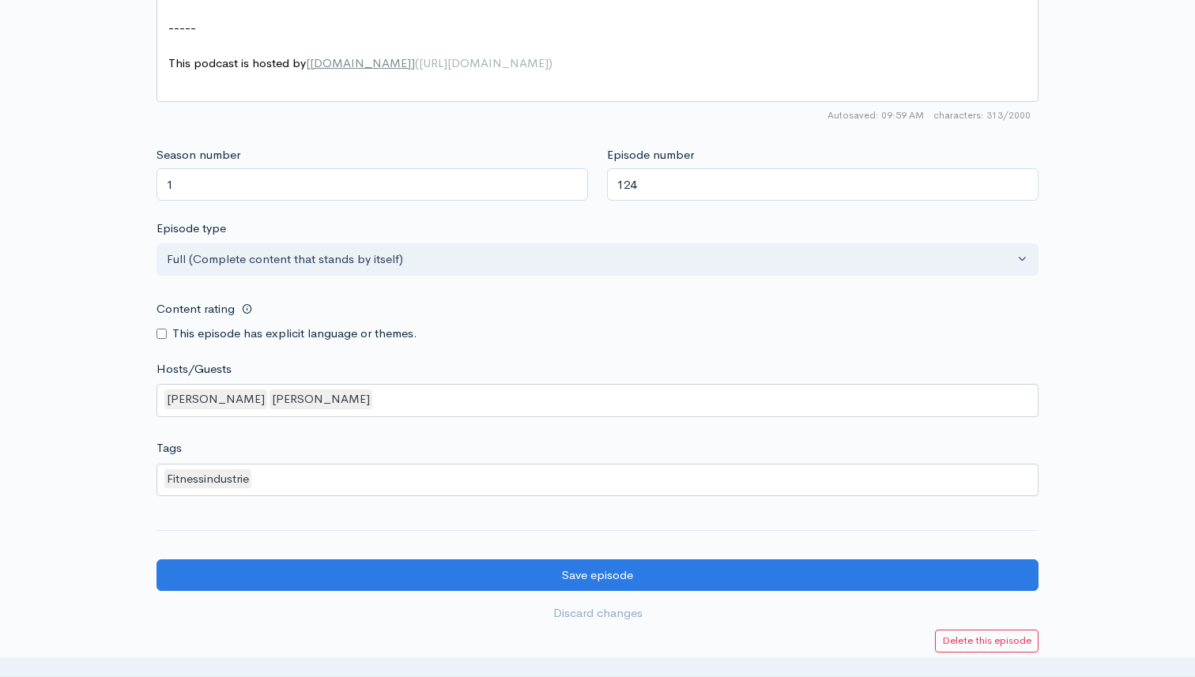
scroll to position [1166, 0]
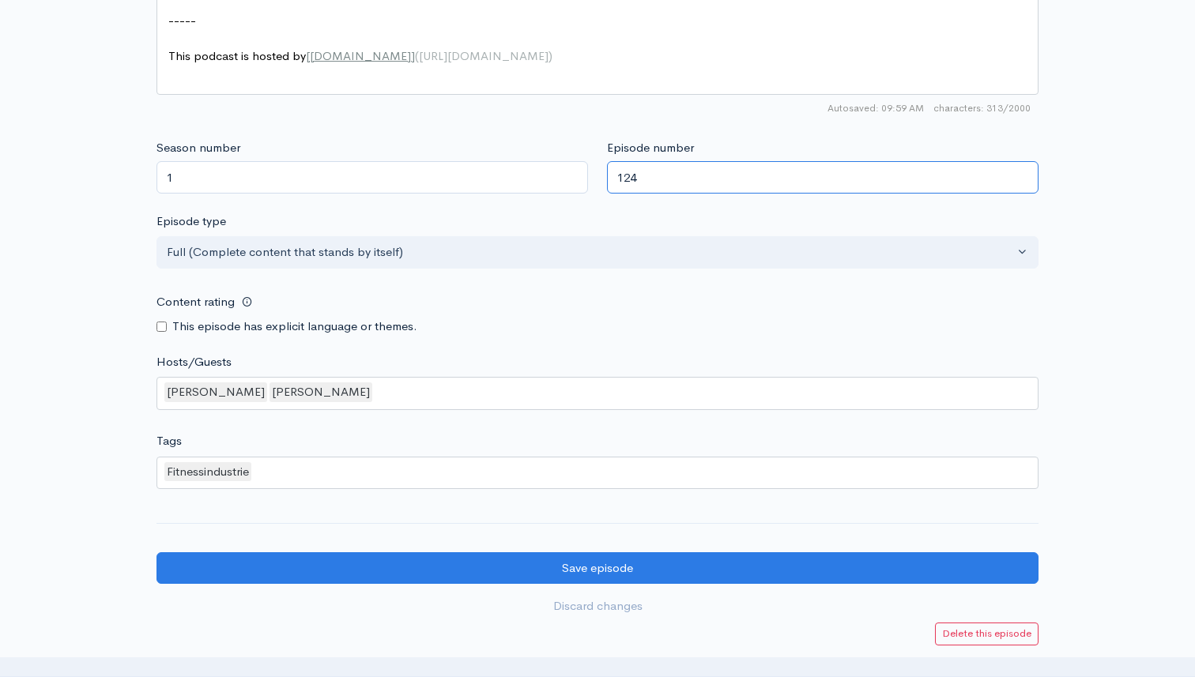
click at [644, 183] on input "124" at bounding box center [823, 177] width 432 height 32
type input "123"
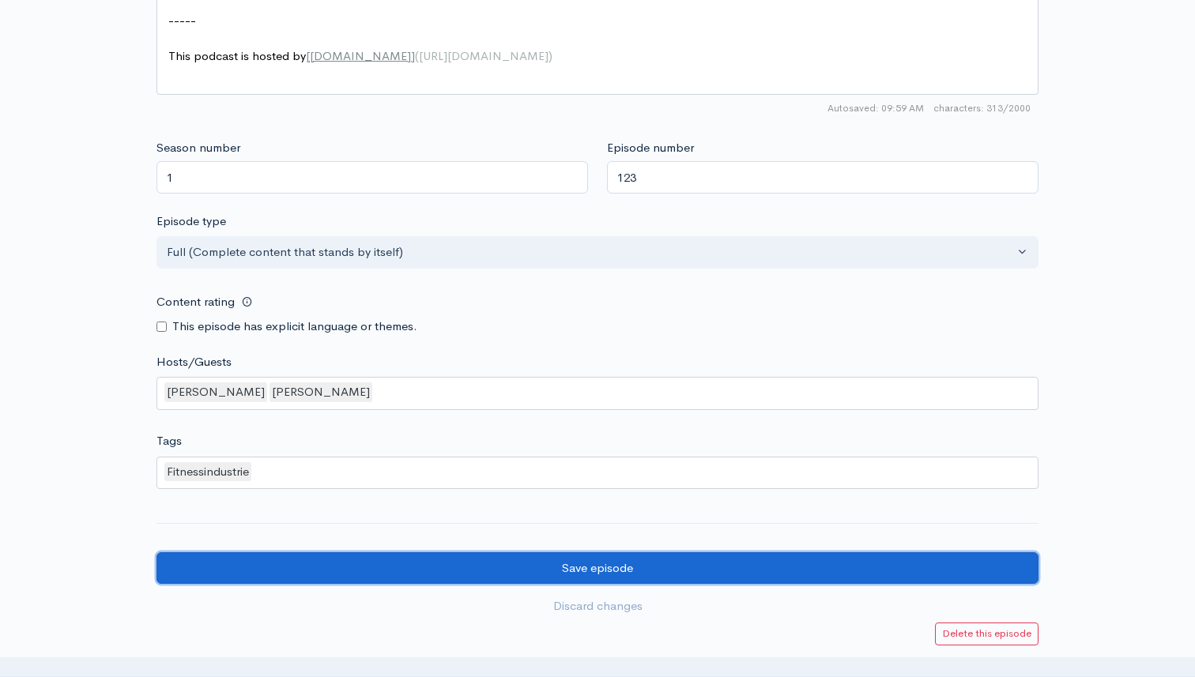
click at [575, 556] on input "Save episode" at bounding box center [597, 568] width 882 height 32
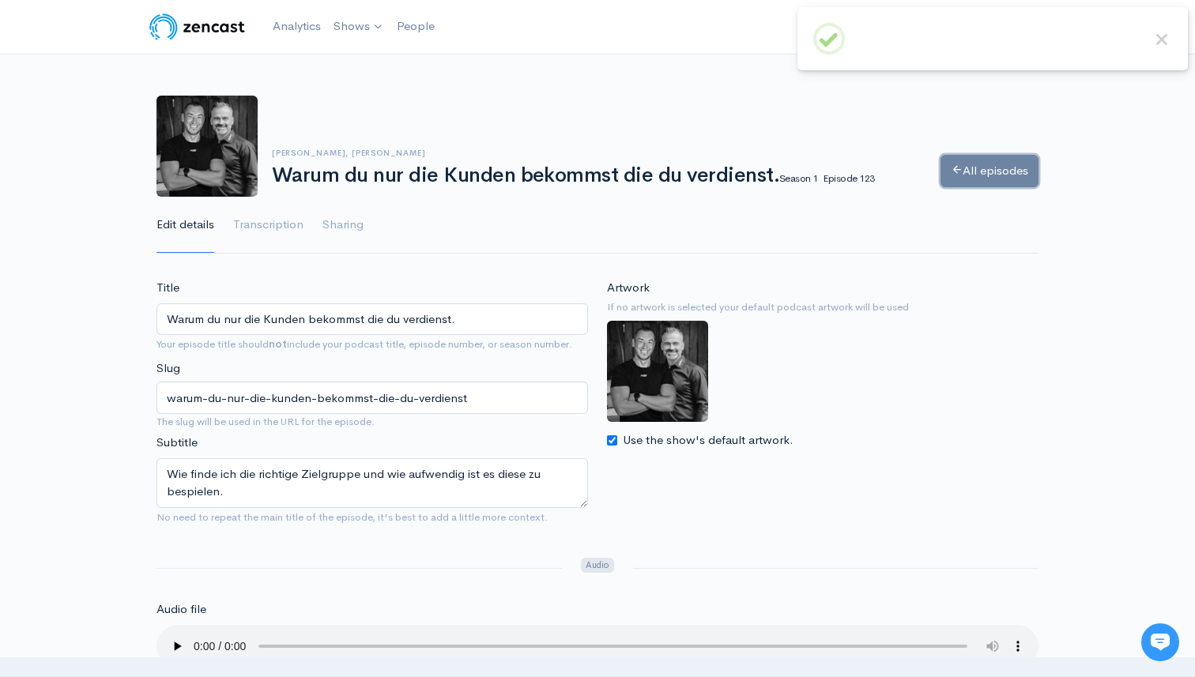
click at [991, 174] on link "All episodes" at bounding box center [990, 171] width 98 height 32
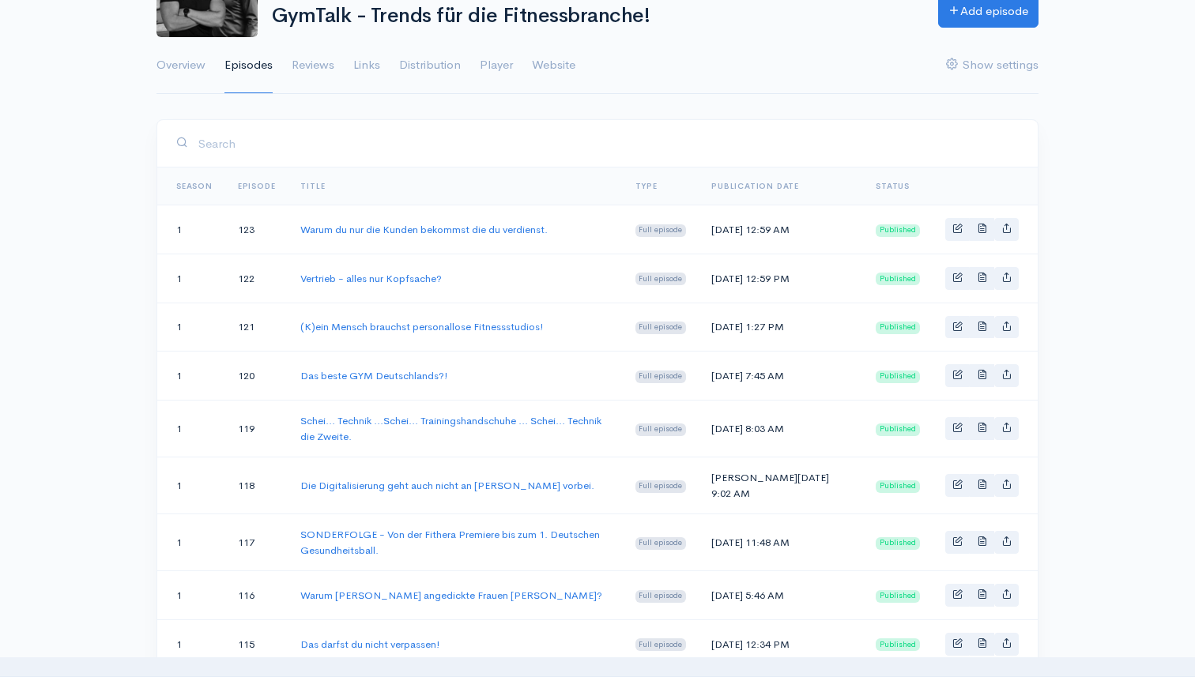
scroll to position [160, 0]
